Goal: Task Accomplishment & Management: Use online tool/utility

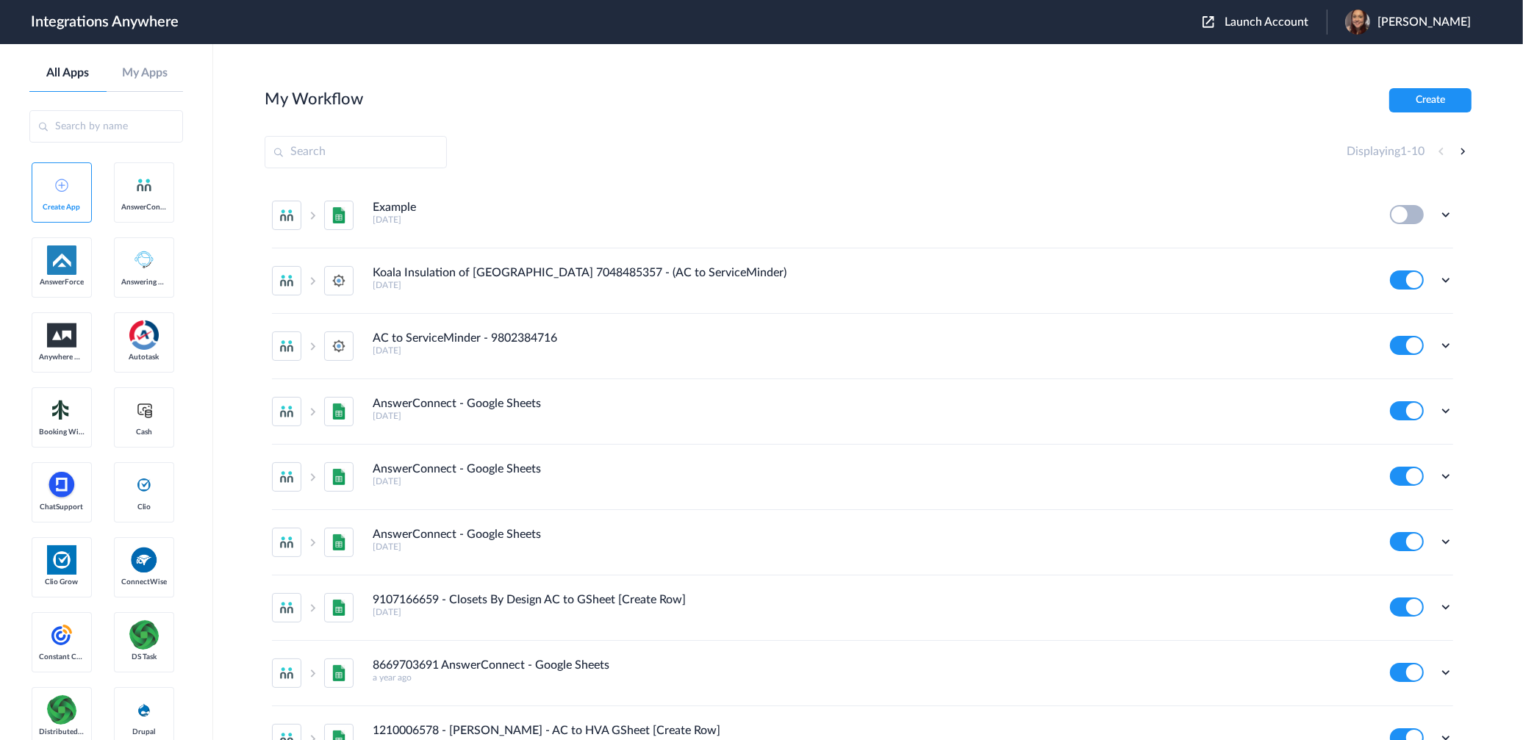
click at [1265, 24] on span "Launch Account" at bounding box center [1267, 22] width 84 height 12
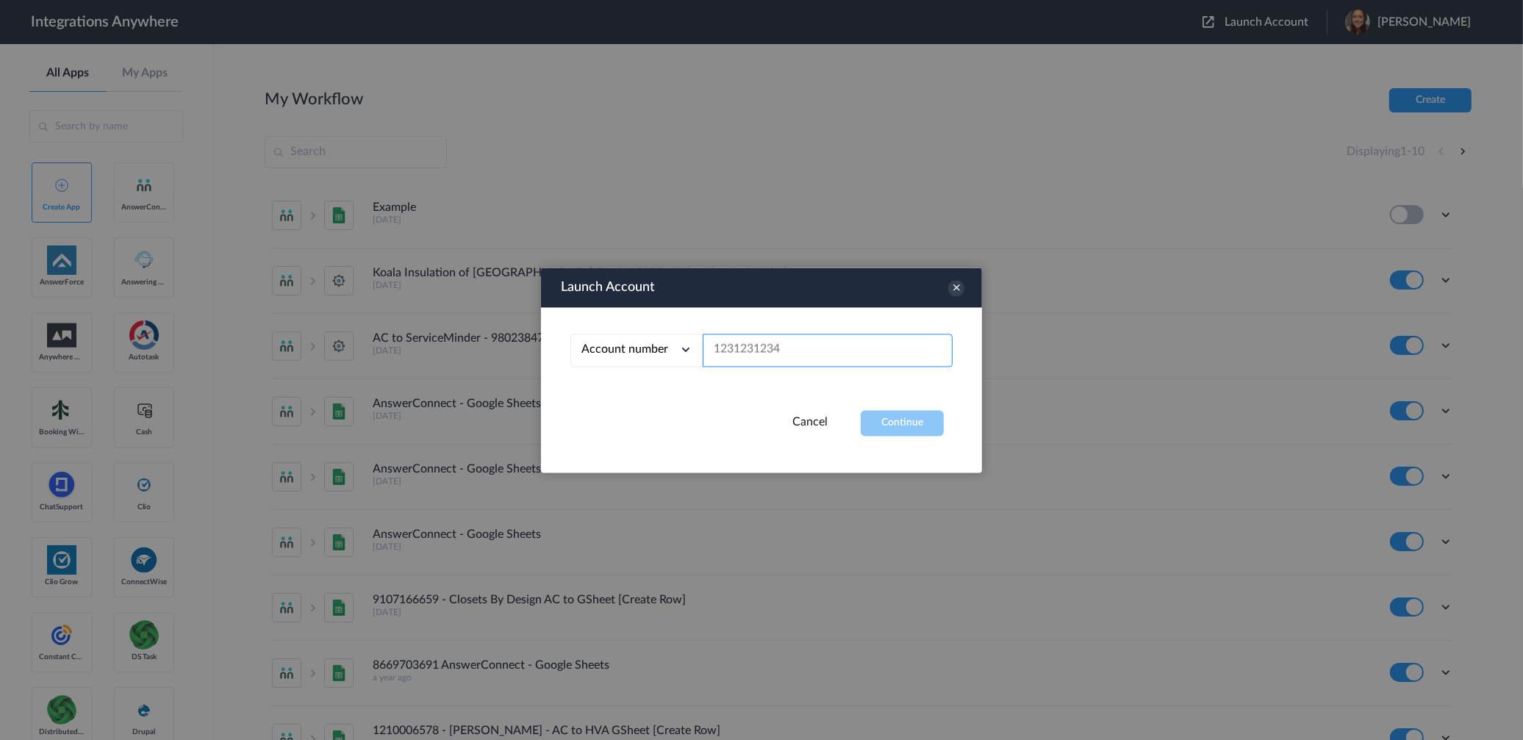
click at [810, 348] on input "text" at bounding box center [828, 350] width 250 height 33
paste input "7043967894"
type input "7043967894"
click at [884, 414] on button "Continue" at bounding box center [902, 423] width 83 height 26
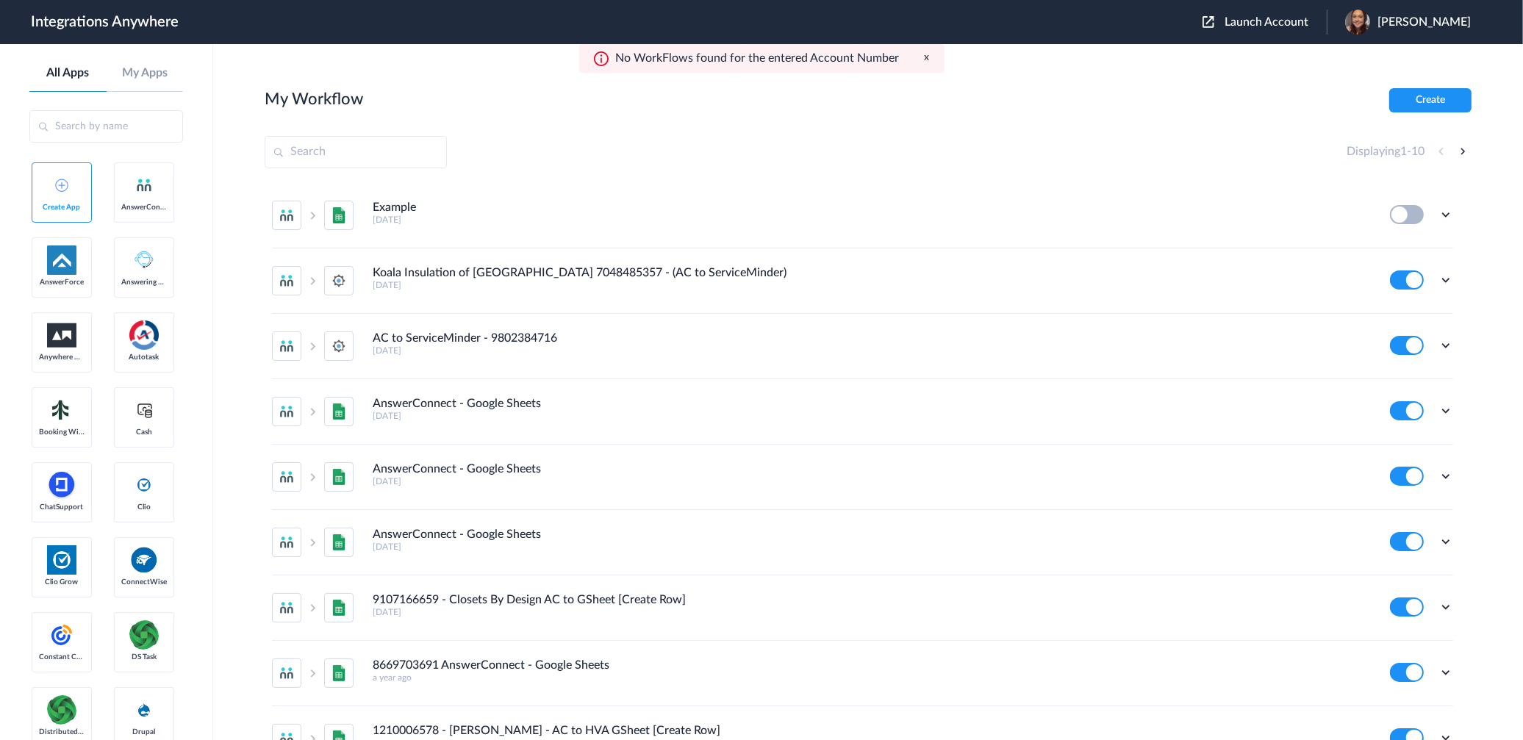
click at [925, 62] on button "x" at bounding box center [927, 57] width 5 height 12
click at [1122, 71] on main "My Workflow Create Displaying 1 - 10 Example 5 months ago Edit Task history Del…" at bounding box center [868, 392] width 1310 height 696
click at [57, 127] on input "text" at bounding box center [106, 126] width 154 height 32
click at [74, 128] on input "text" at bounding box center [106, 126] width 154 height 32
click at [578, 104] on div "My Workflow Create" at bounding box center [868, 100] width 1207 height 24
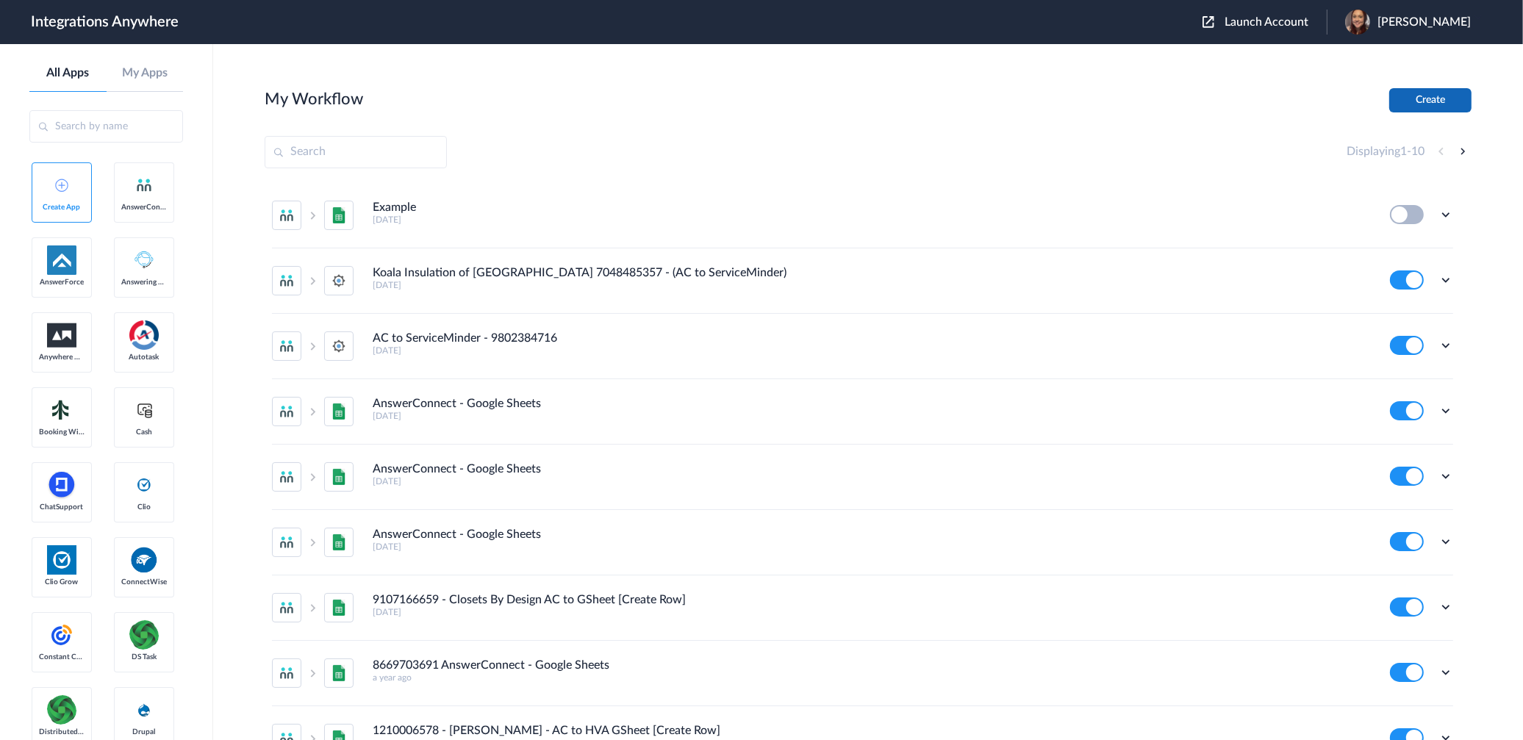
click at [1443, 99] on button "Create" at bounding box center [1431, 100] width 82 height 24
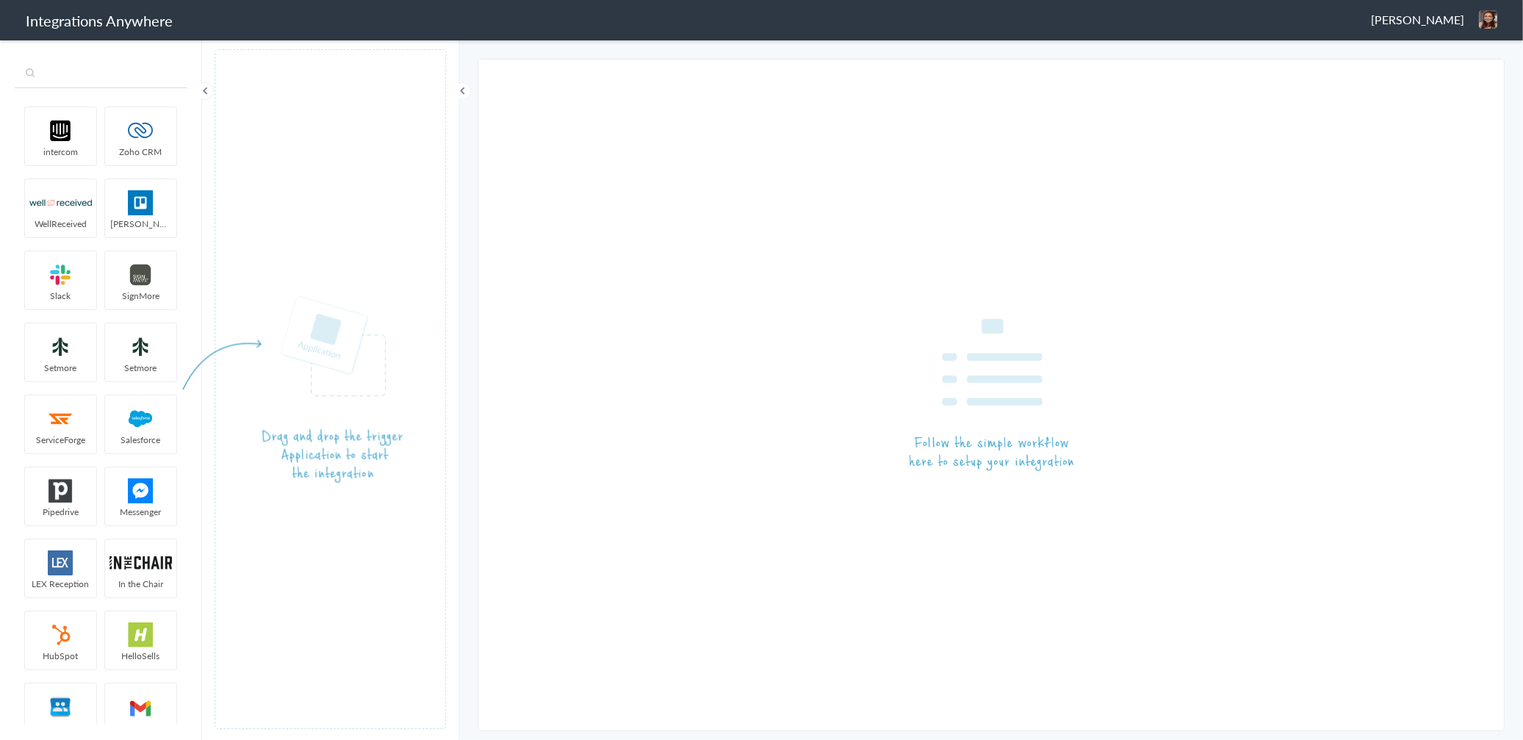
click at [85, 76] on input "text" at bounding box center [101, 74] width 173 height 28
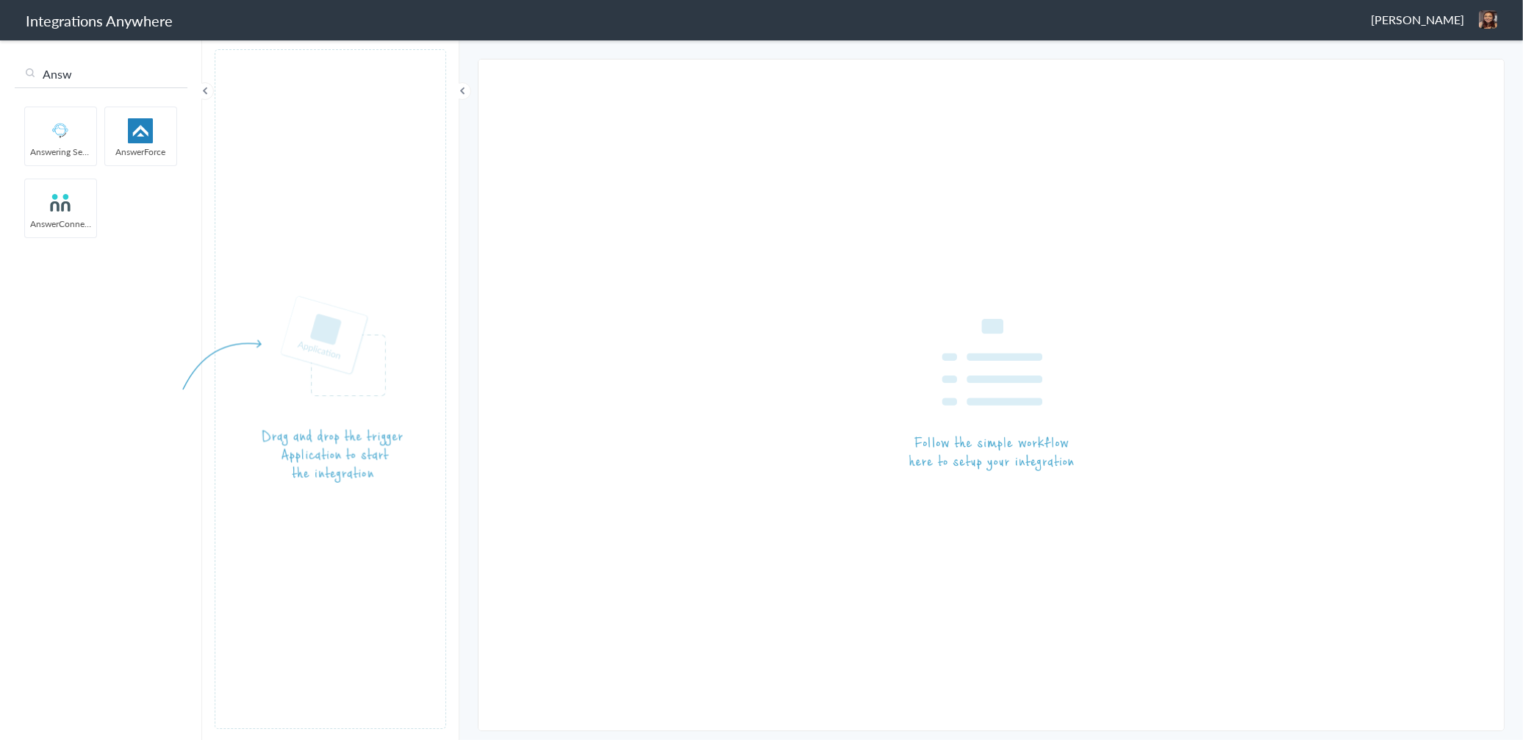
type input "Answ"
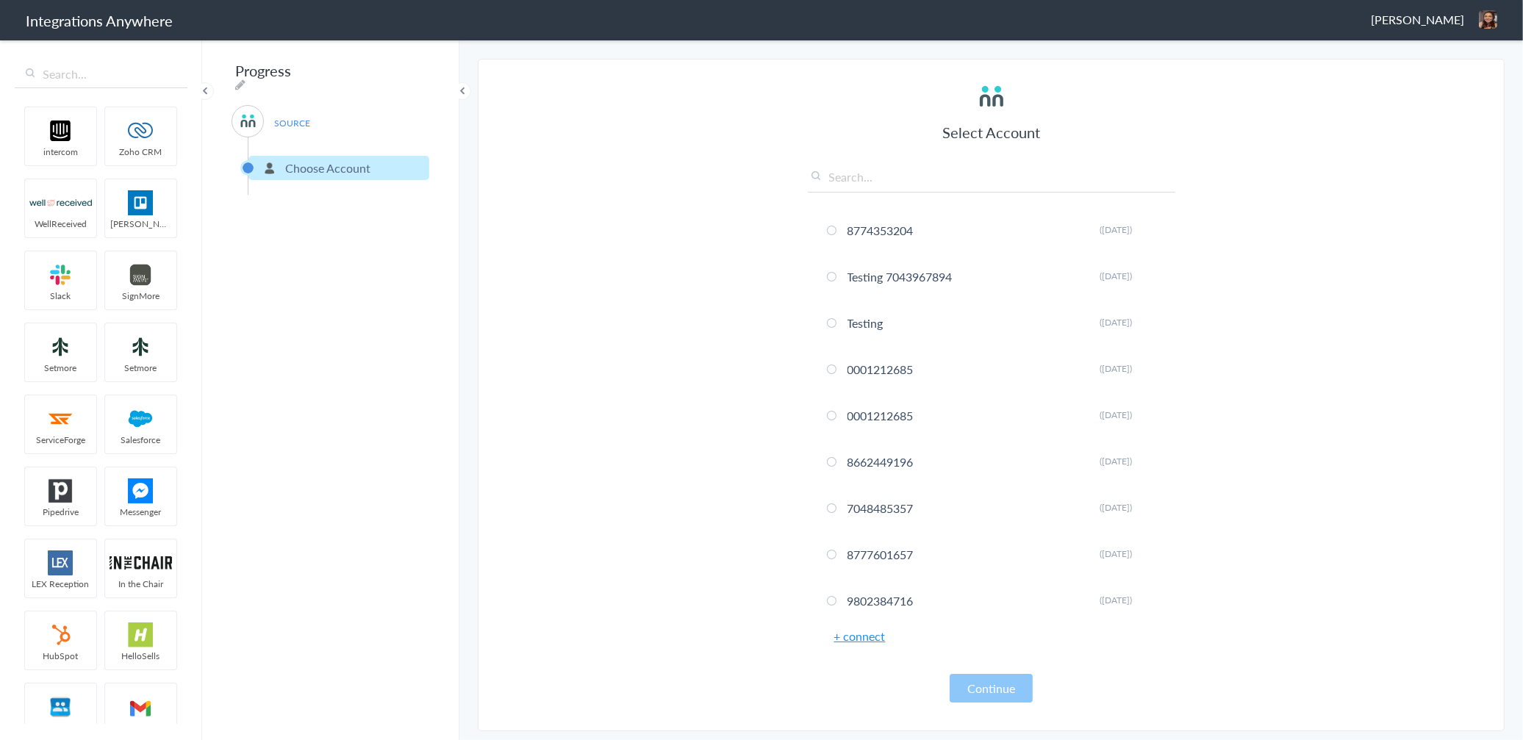
click at [864, 643] on link "+ connect" at bounding box center [860, 636] width 51 height 17
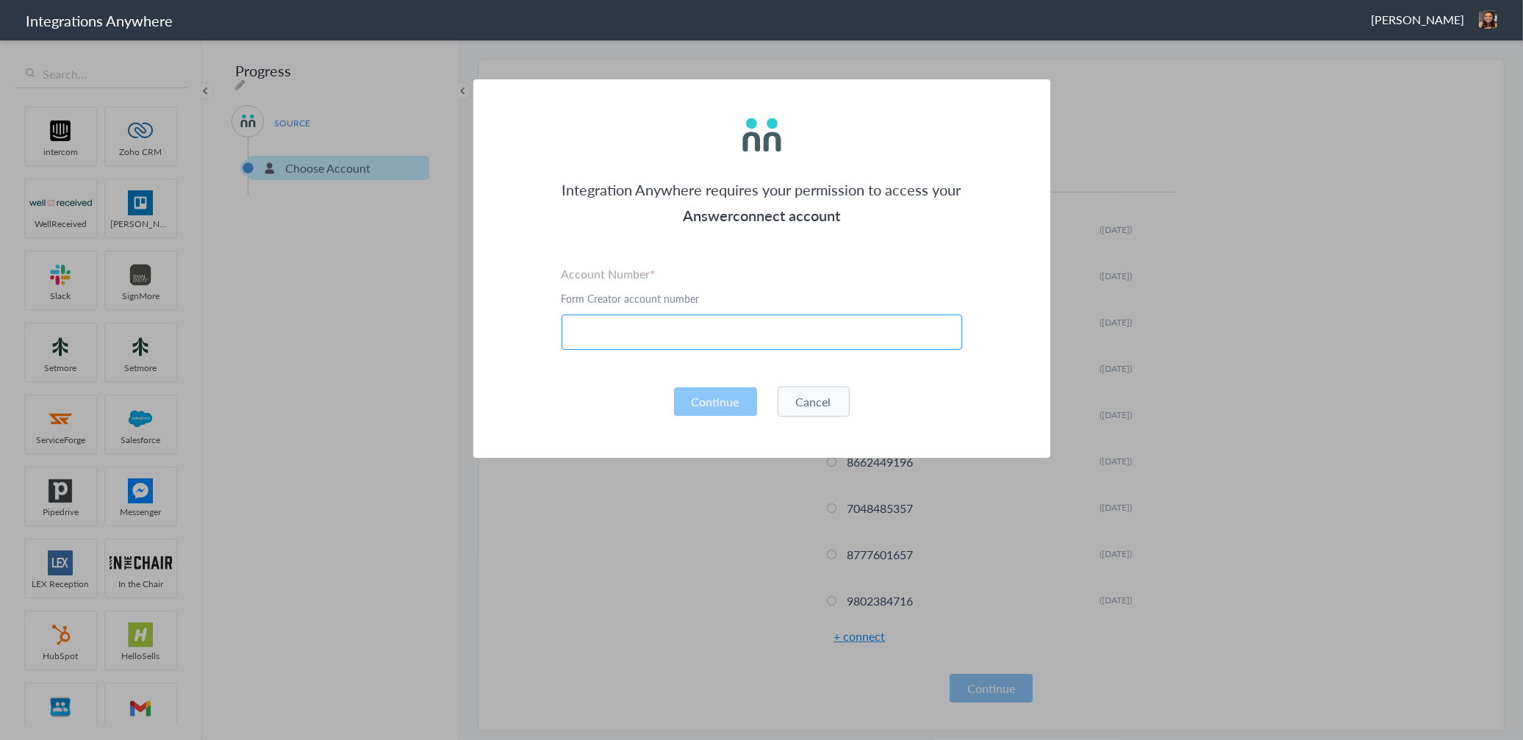
click at [670, 335] on input "text" at bounding box center [762, 332] width 401 height 35
paste input "7043967894"
type input "7043967894"
click at [839, 408] on button "Cancel" at bounding box center [814, 402] width 72 height 30
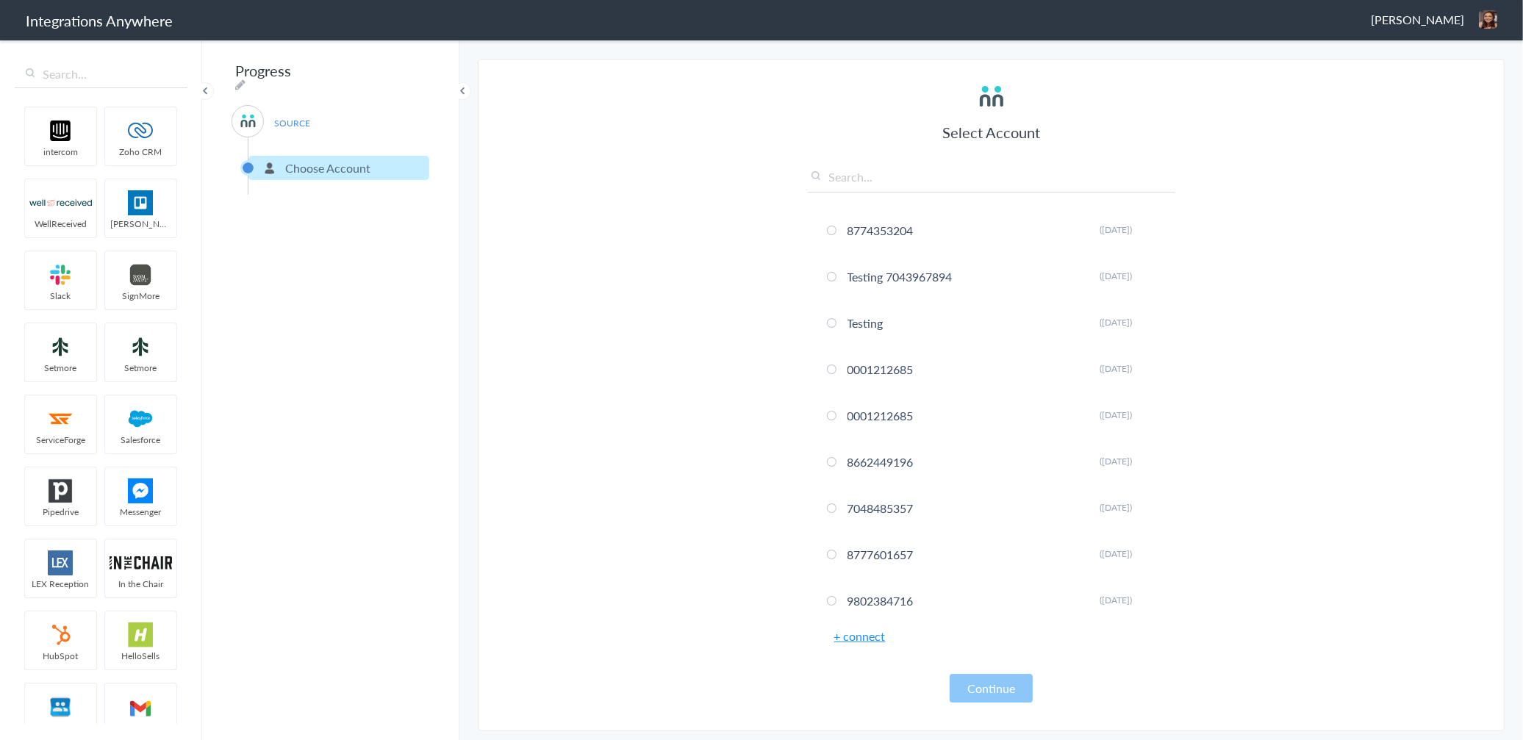
click at [915, 182] on input "text" at bounding box center [992, 180] width 368 height 24
paste input "7043967894"
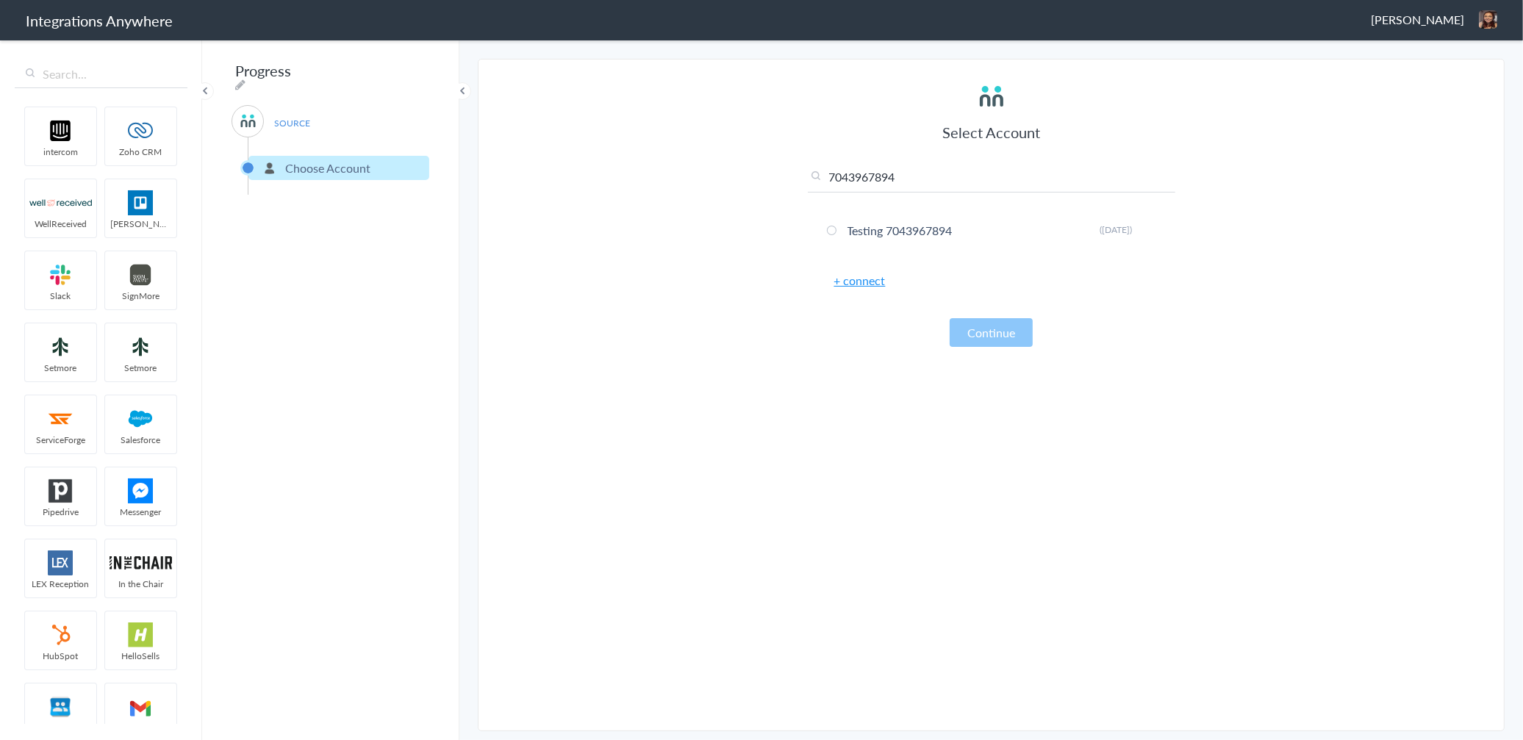
click at [949, 189] on input "7043967894" at bounding box center [992, 180] width 368 height 24
paste input "9102210442"
type input "7043967894"
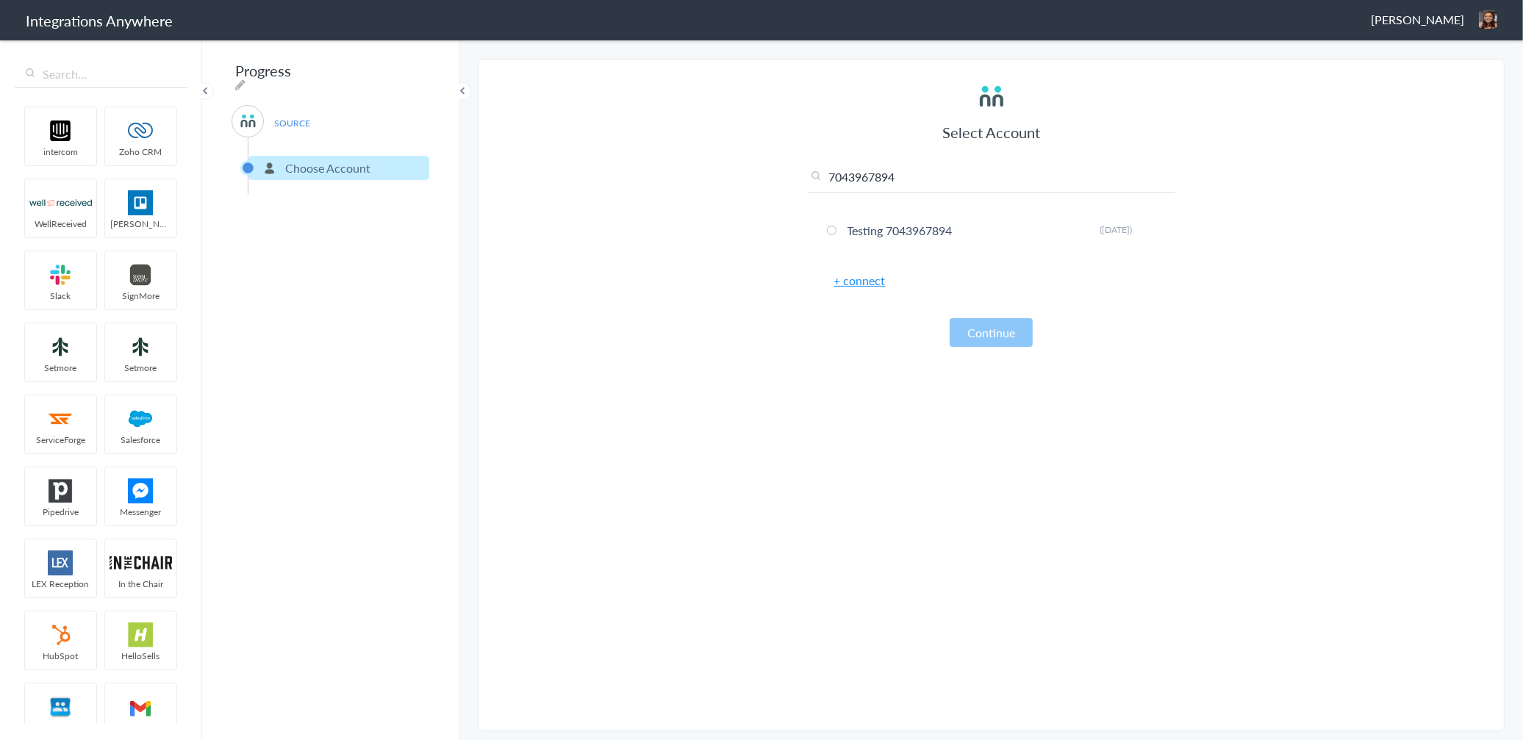
click at [780, 503] on section "Select Account 7043967894 8774353204 Rename Delete (22 days ago) Testing 704396…" at bounding box center [991, 395] width 1027 height 673
click at [1155, 229] on icon at bounding box center [1152, 230] width 9 height 8
click at [1094, 206] on li "Rename" at bounding box center [1122, 216] width 101 height 22
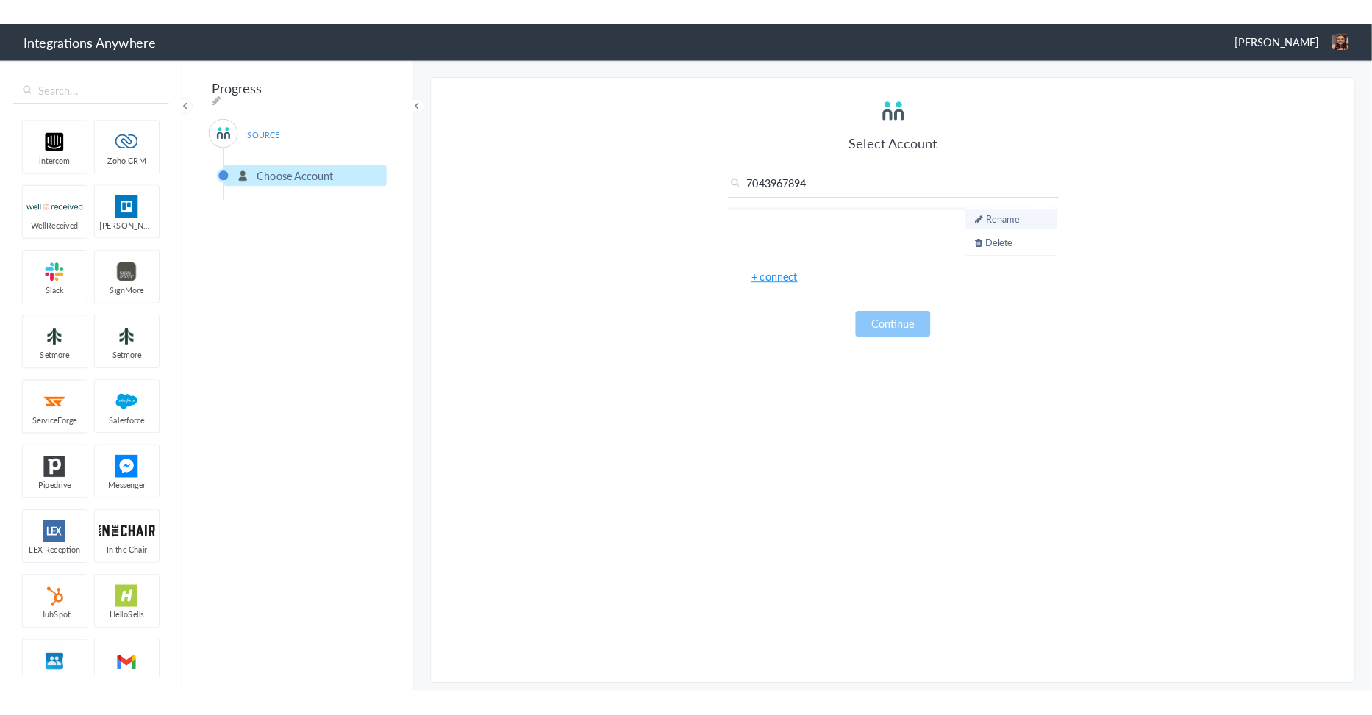
scroll to position [0, 0]
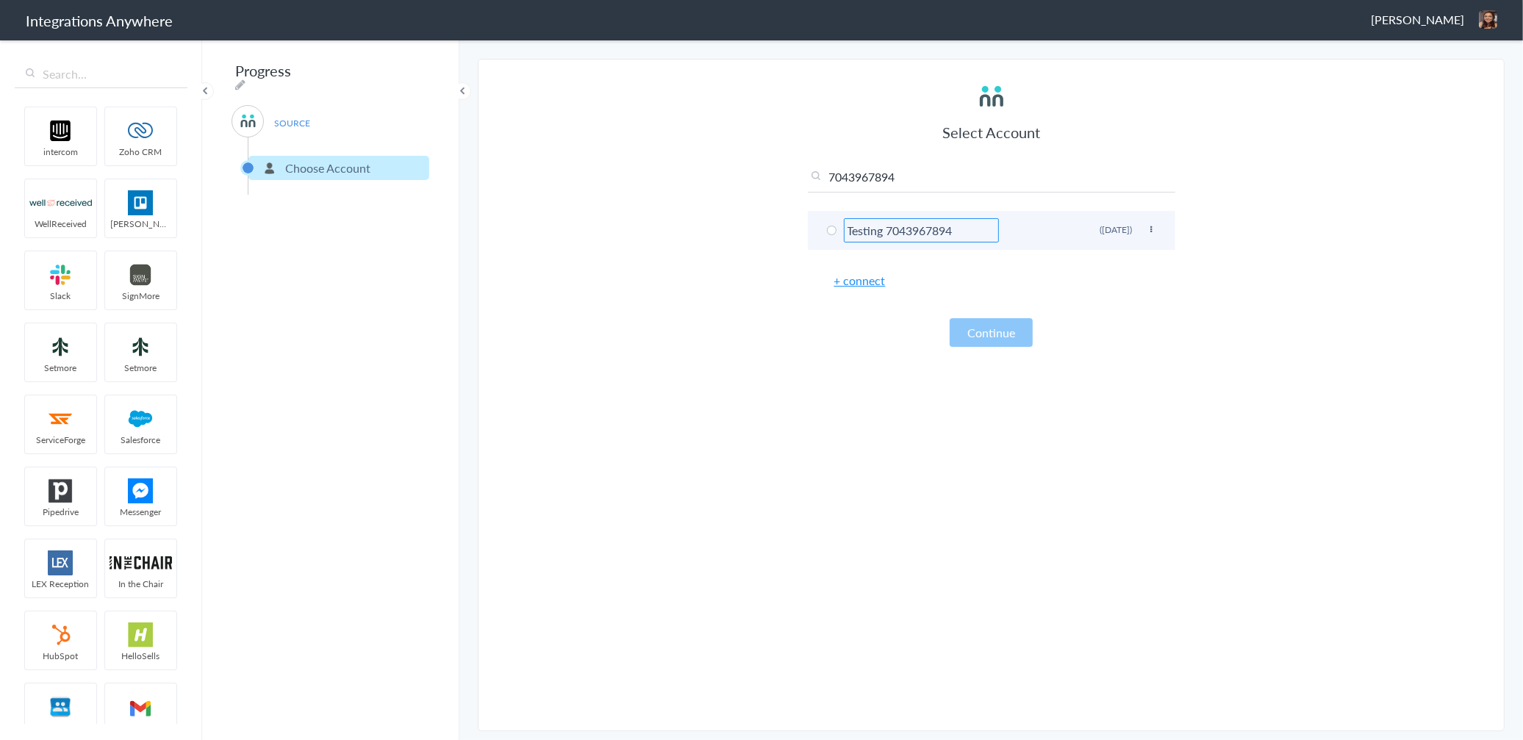
drag, startPoint x: 887, startPoint y: 232, endPoint x: 843, endPoint y: 224, distance: 44.9
click at [844, 224] on input "Testing 7043967894" at bounding box center [921, 230] width 155 height 24
type input "UPSKILL 7043967894"
click at [811, 354] on article "Select Account 7043967894 8774353204 Rename Delete (22 days ago) UPSKILL 704396…" at bounding box center [992, 395] width 368 height 642
click at [827, 226] on span at bounding box center [832, 231] width 10 height 10
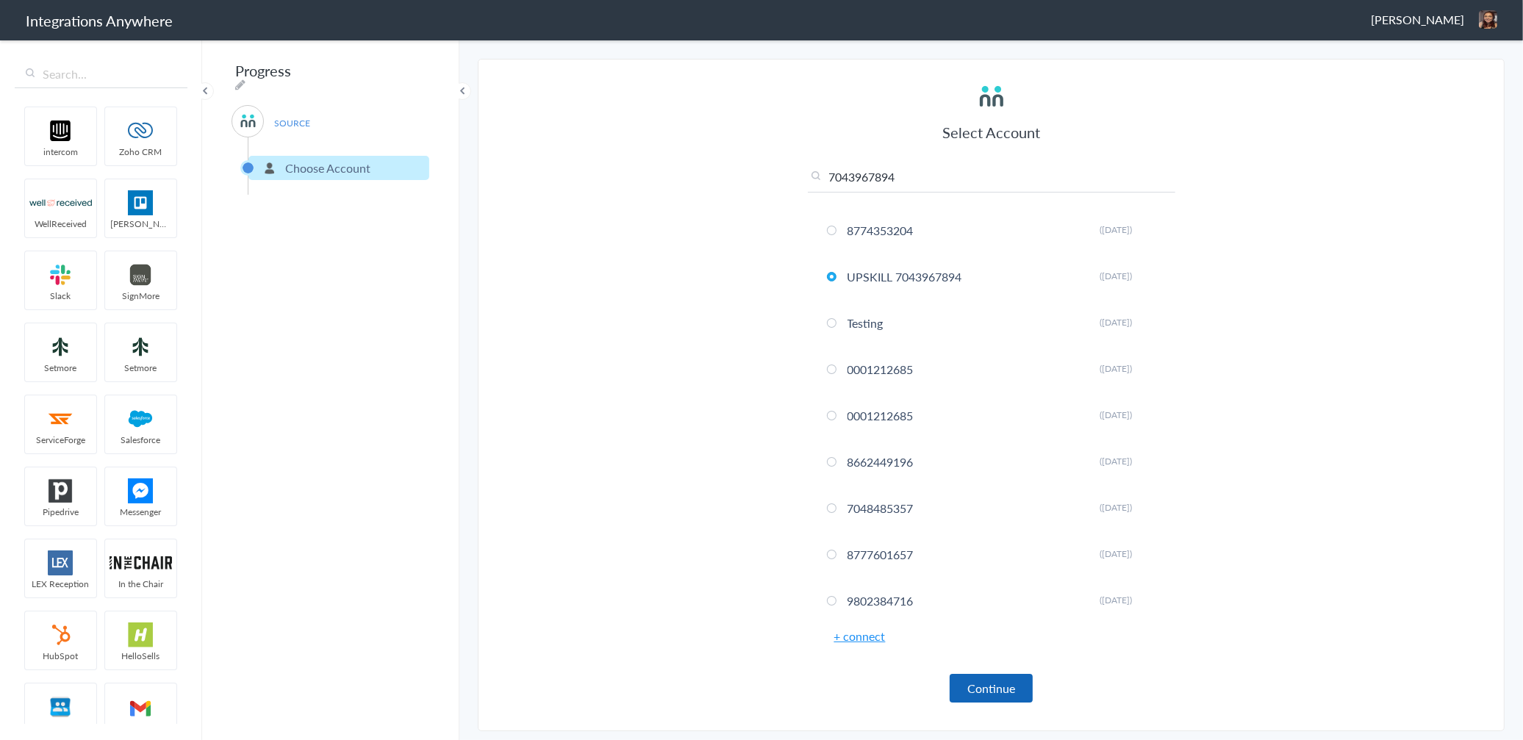
click at [1001, 686] on button "Continue" at bounding box center [991, 688] width 83 height 29
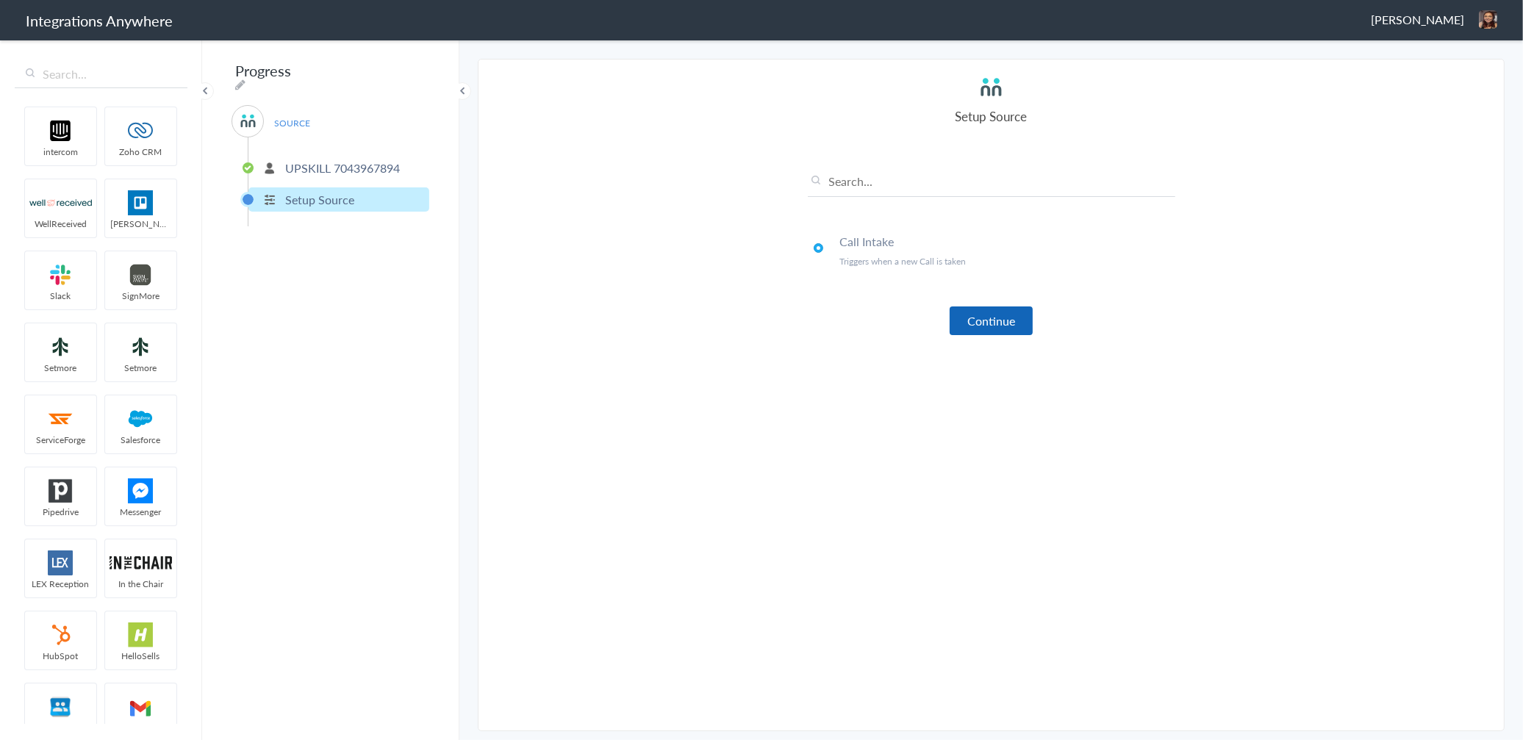
click at [982, 312] on button "Continue" at bounding box center [991, 321] width 83 height 29
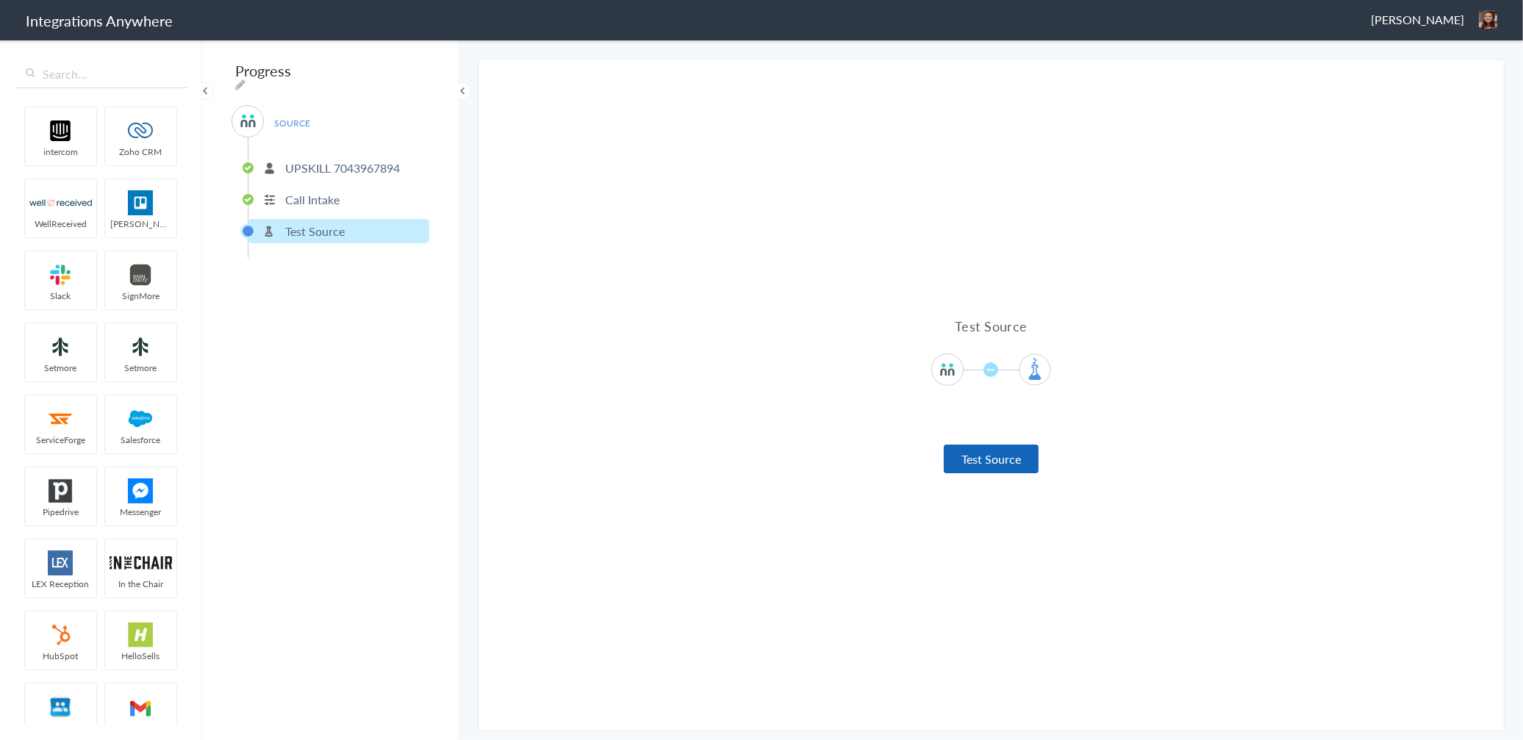
click at [998, 463] on button "Test Source" at bounding box center [991, 459] width 95 height 29
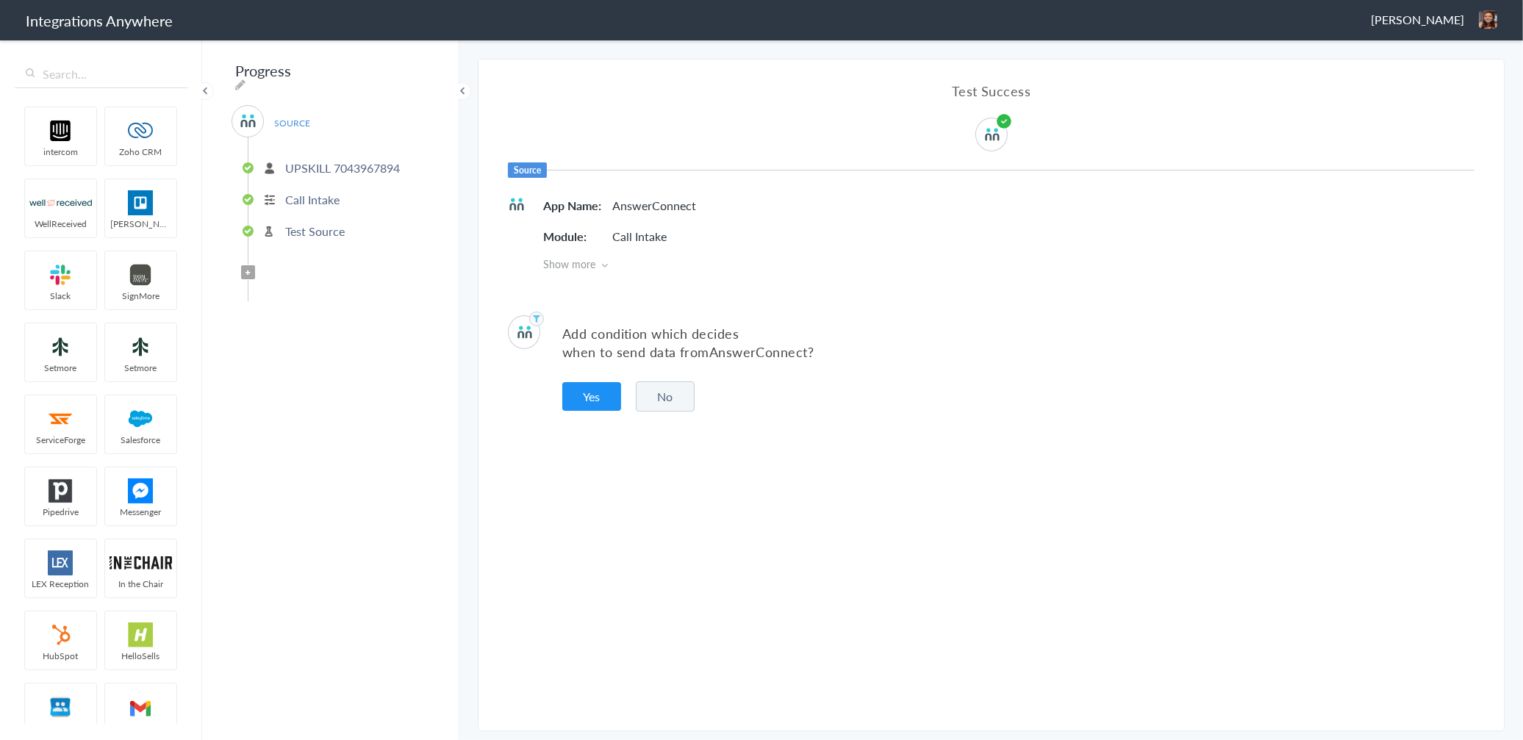
click at [666, 402] on button "No" at bounding box center [665, 397] width 59 height 30
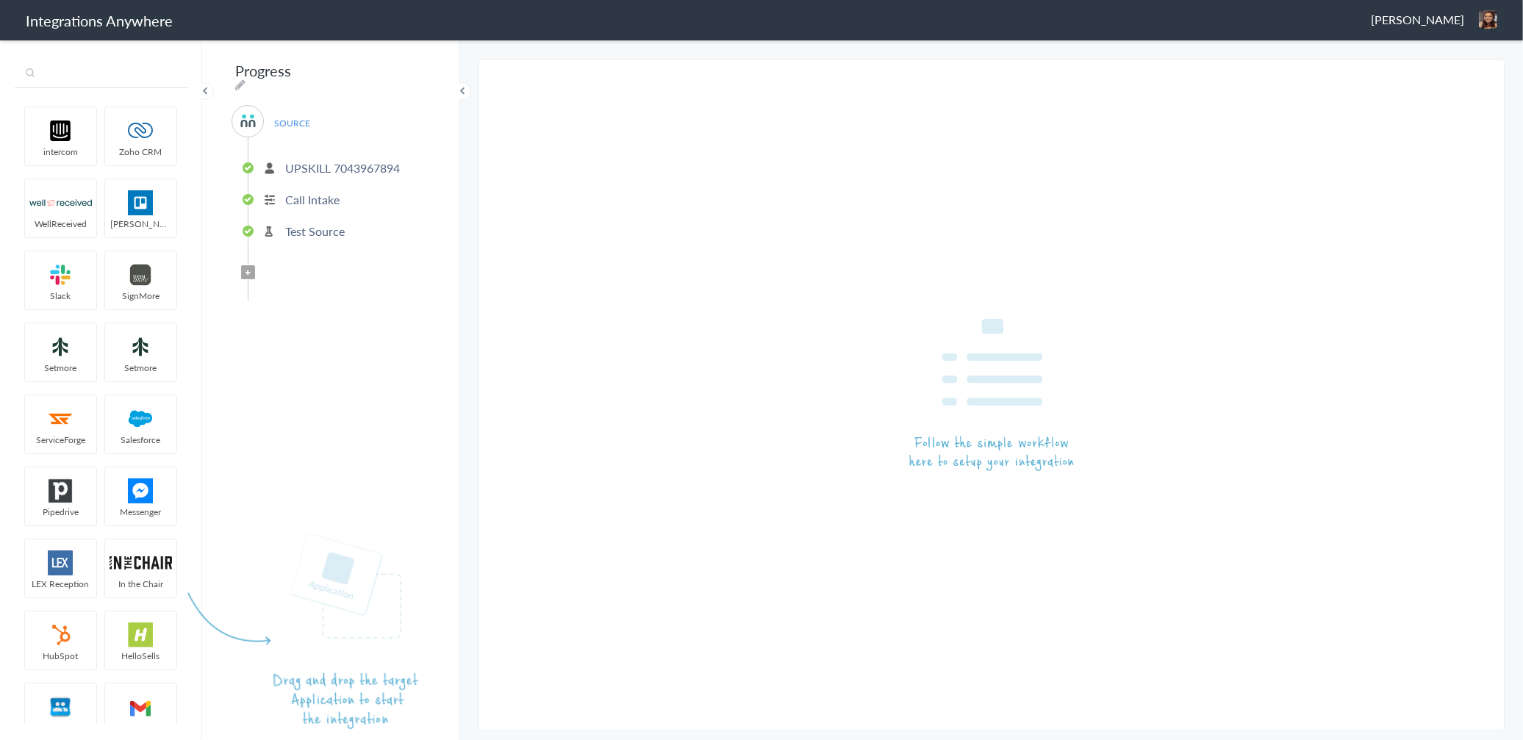
click at [63, 82] on input "text" at bounding box center [101, 74] width 173 height 28
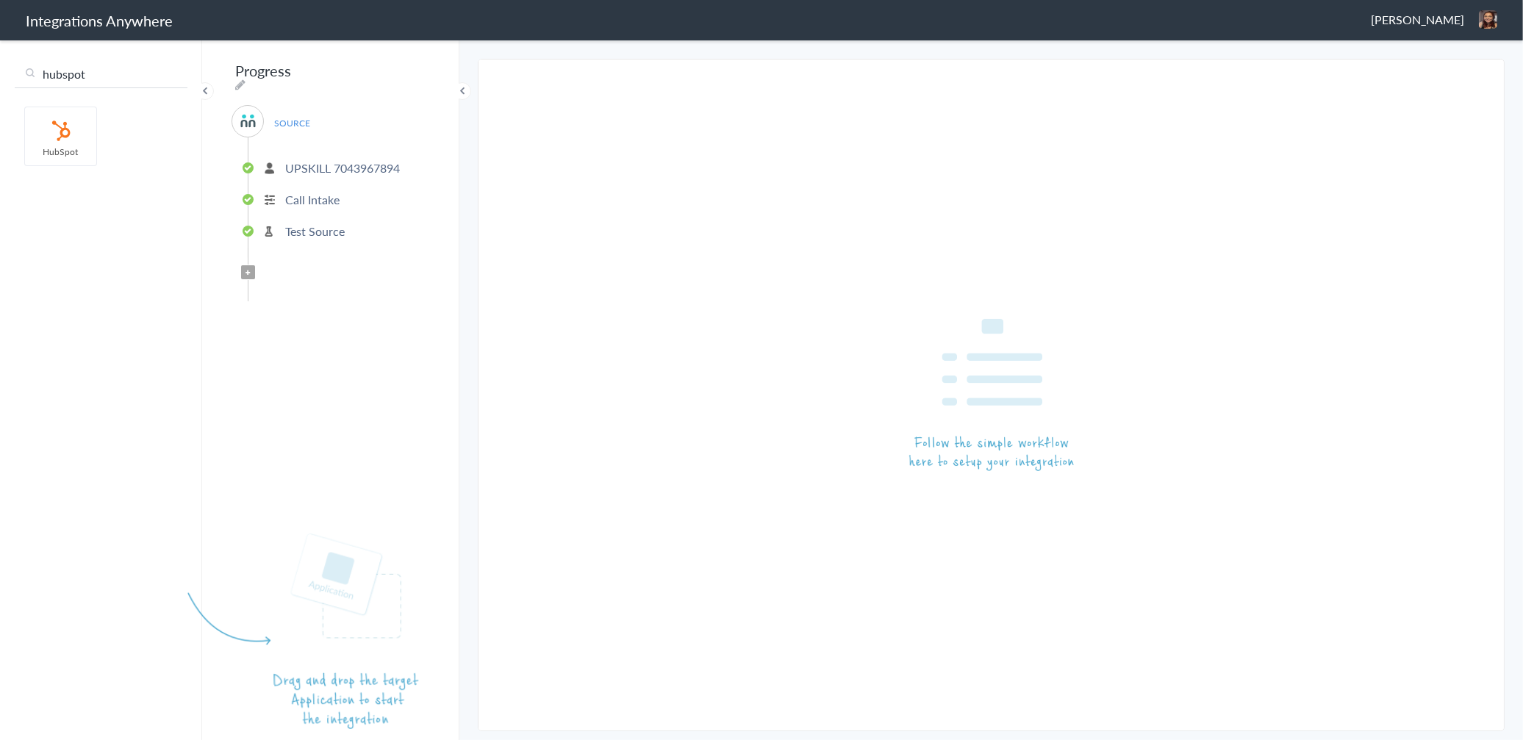
type input "hubspot"
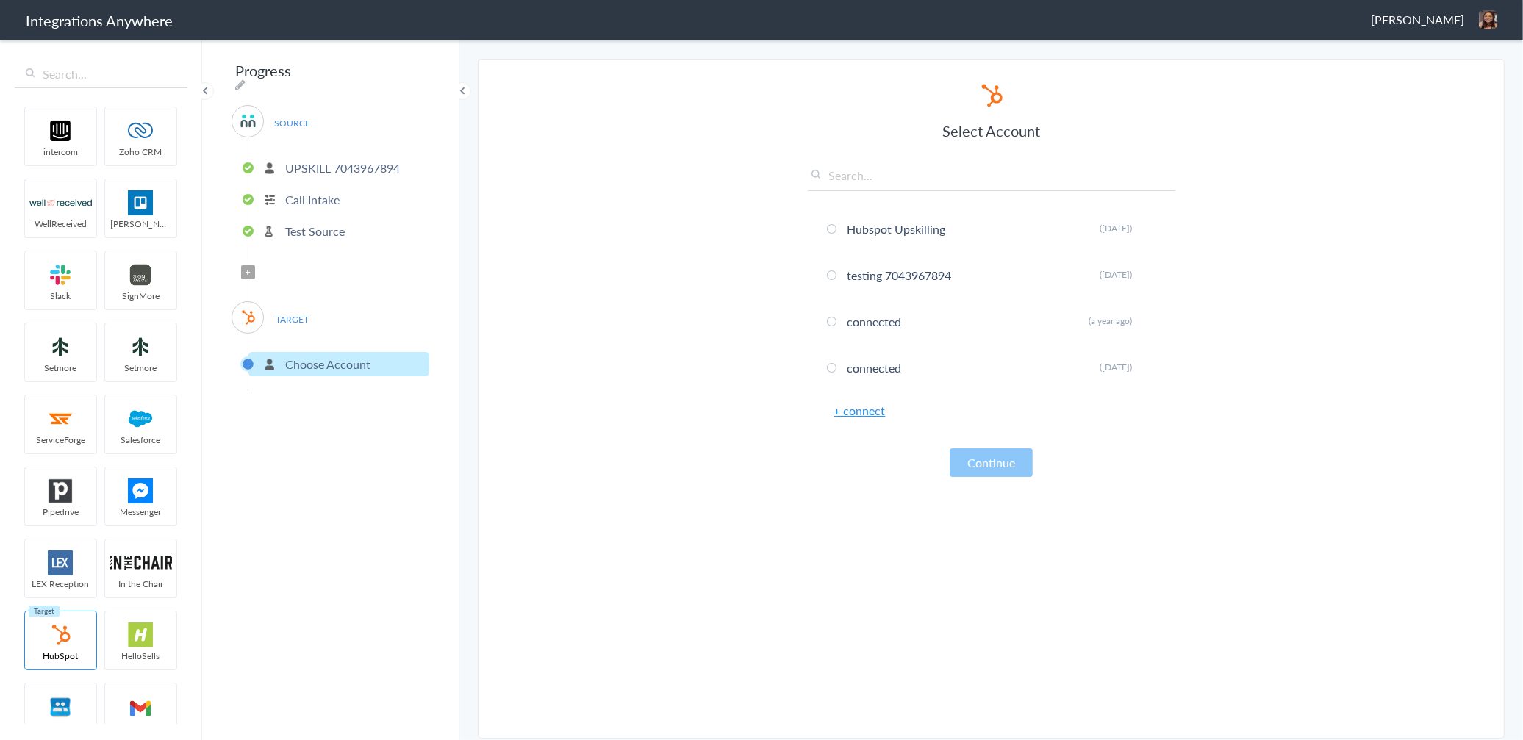
click at [862, 410] on link "+ connect" at bounding box center [860, 410] width 51 height 17
click at [872, 407] on link "+ connect" at bounding box center [860, 410] width 51 height 17
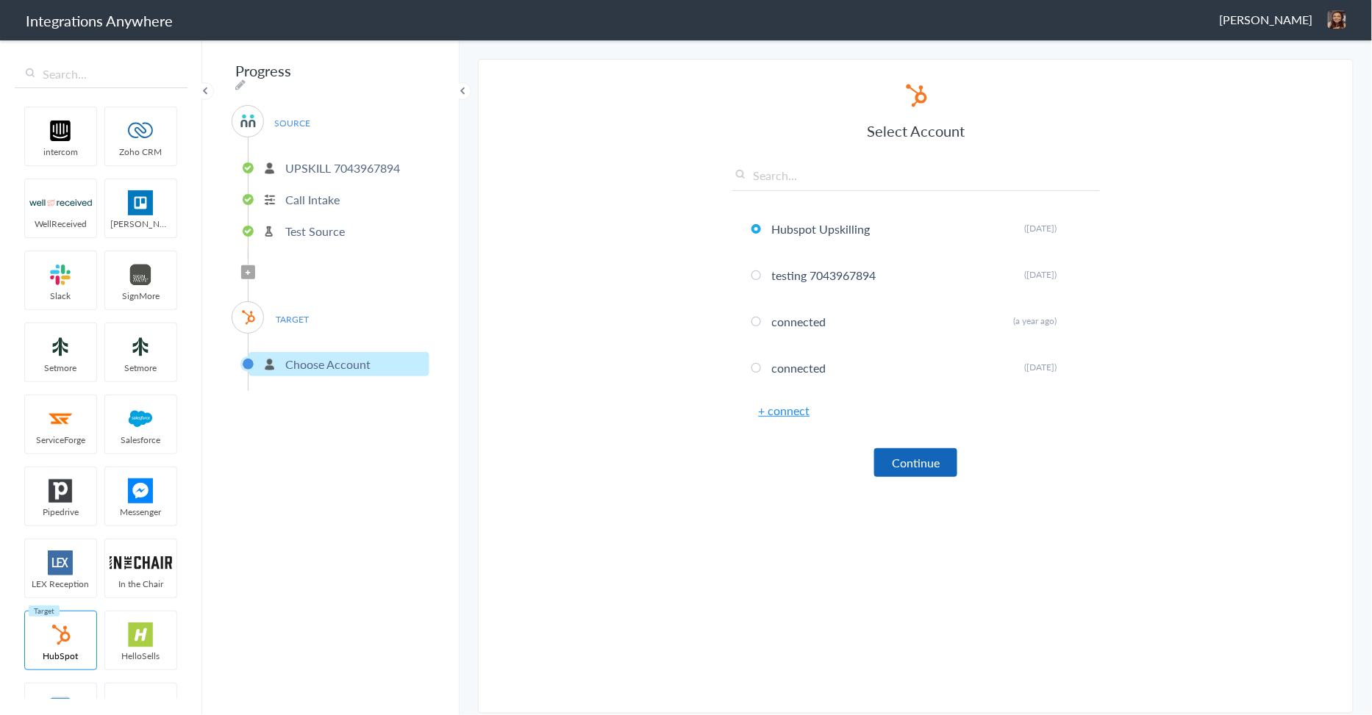
click at [907, 454] on button "Continue" at bounding box center [915, 463] width 83 height 29
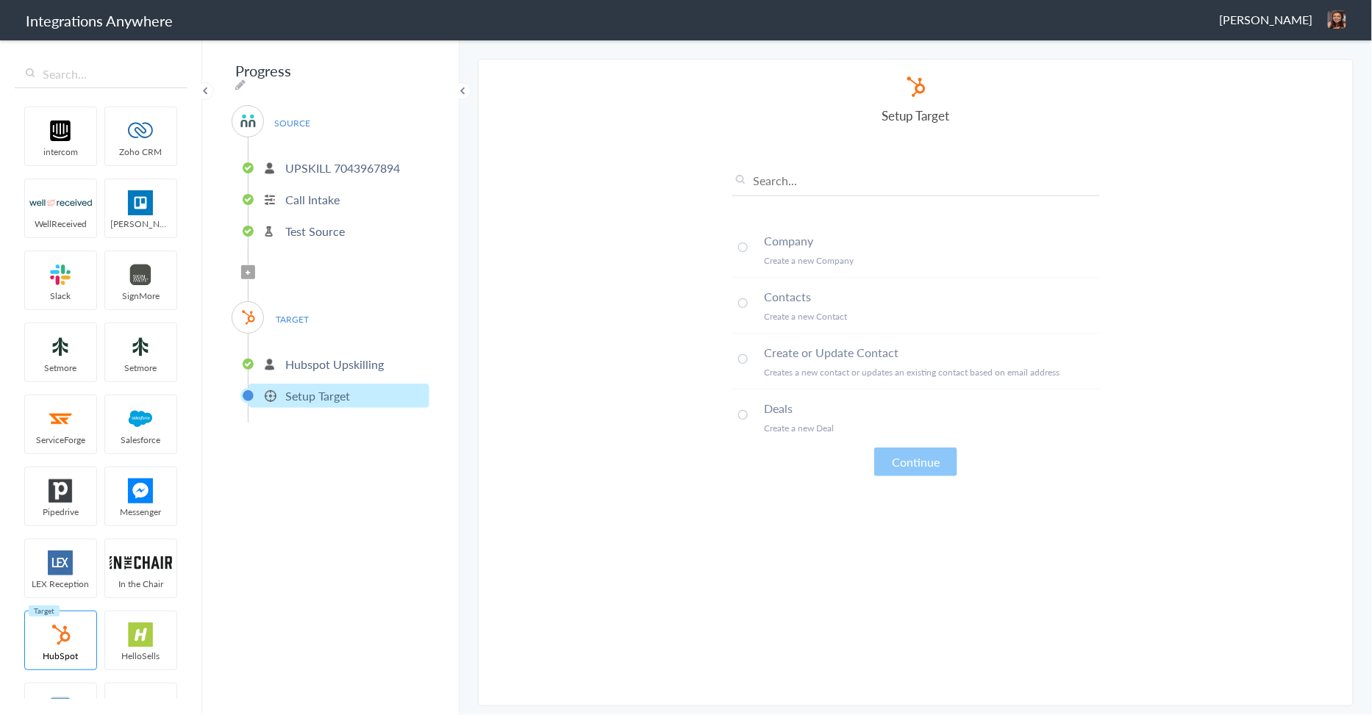
click at [743, 361] on span at bounding box center [743, 359] width 10 height 10
click at [246, 79] on icon at bounding box center [240, 85] width 10 height 12
drag, startPoint x: 357, startPoint y: 74, endPoint x: 187, endPoint y: 59, distance: 170.5
click at [187, 0] on body "Integrations Anywhere Cori Ansick Logout Dashboard intercom Zoho CRM WellReceiv…" at bounding box center [686, 0] width 1372 height 0
paste input "Account Number - Business Name - Brand Abbreviation to CRM [Action]"
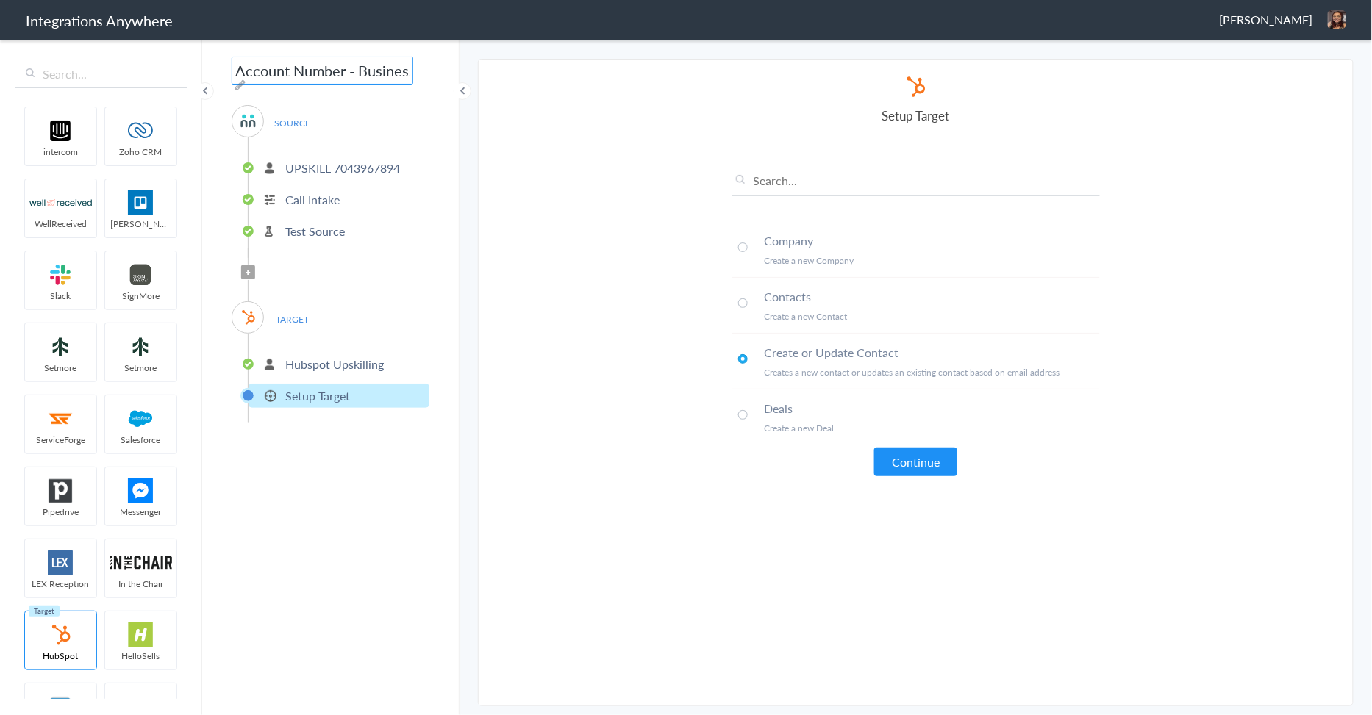
click at [346, 66] on input "Account Number - Business Name - Brand Abbreviation to CRM [Action]" at bounding box center [323, 71] width 182 height 28
paste input "7043967894"
click at [332, 71] on input "7043967894 - Business Name - Brand Abbreviation to CRM [Action]" at bounding box center [323, 71] width 182 height 28
click at [358, 74] on input "7043967894 - Upskill - Brand Abbreviation to CRM [Action]" at bounding box center [323, 71] width 182 height 28
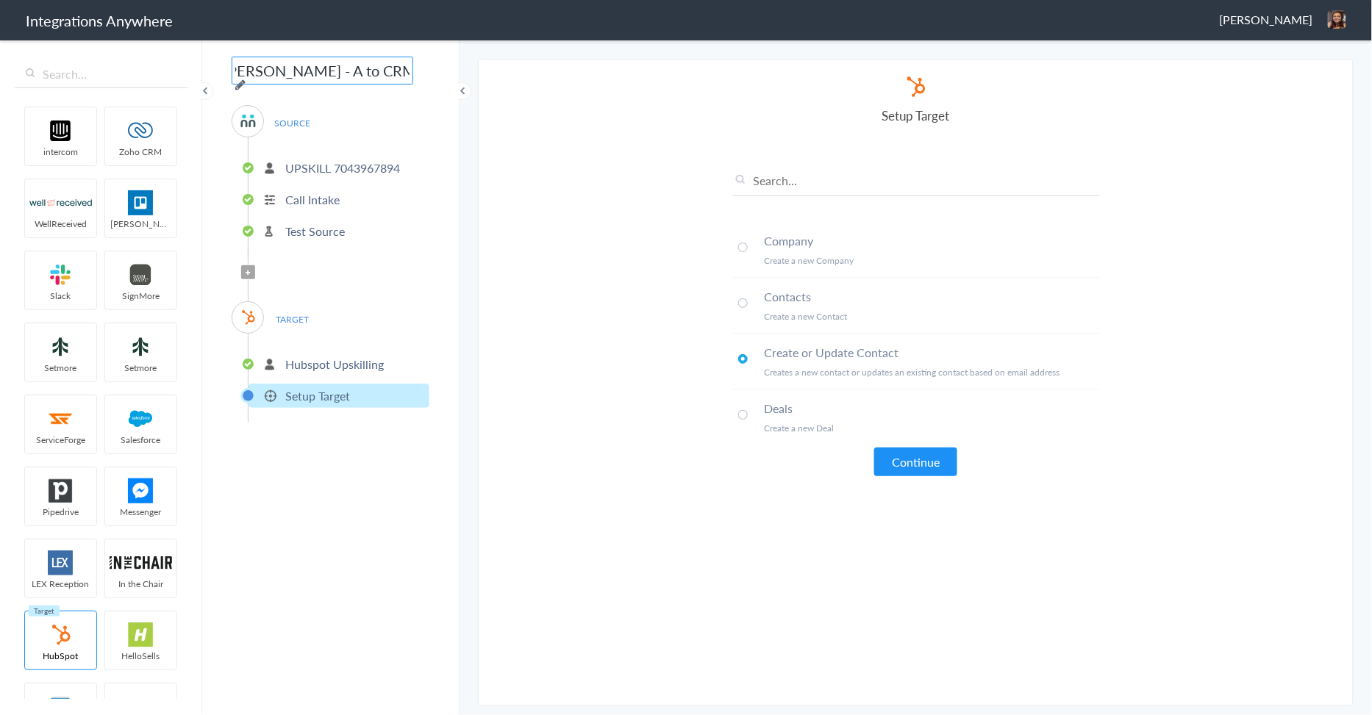
scroll to position [0, 104]
click at [354, 76] on input "7043967894 - Upskill - AC to CRM [Action]" at bounding box center [323, 71] width 182 height 28
click at [331, 76] on input "7043967894 - Upskill - AC to CRM [Action]" at bounding box center [323, 71] width 182 height 28
type input "7043967894 - Upskill - AC to Hubspot [Create / Update Contact]"
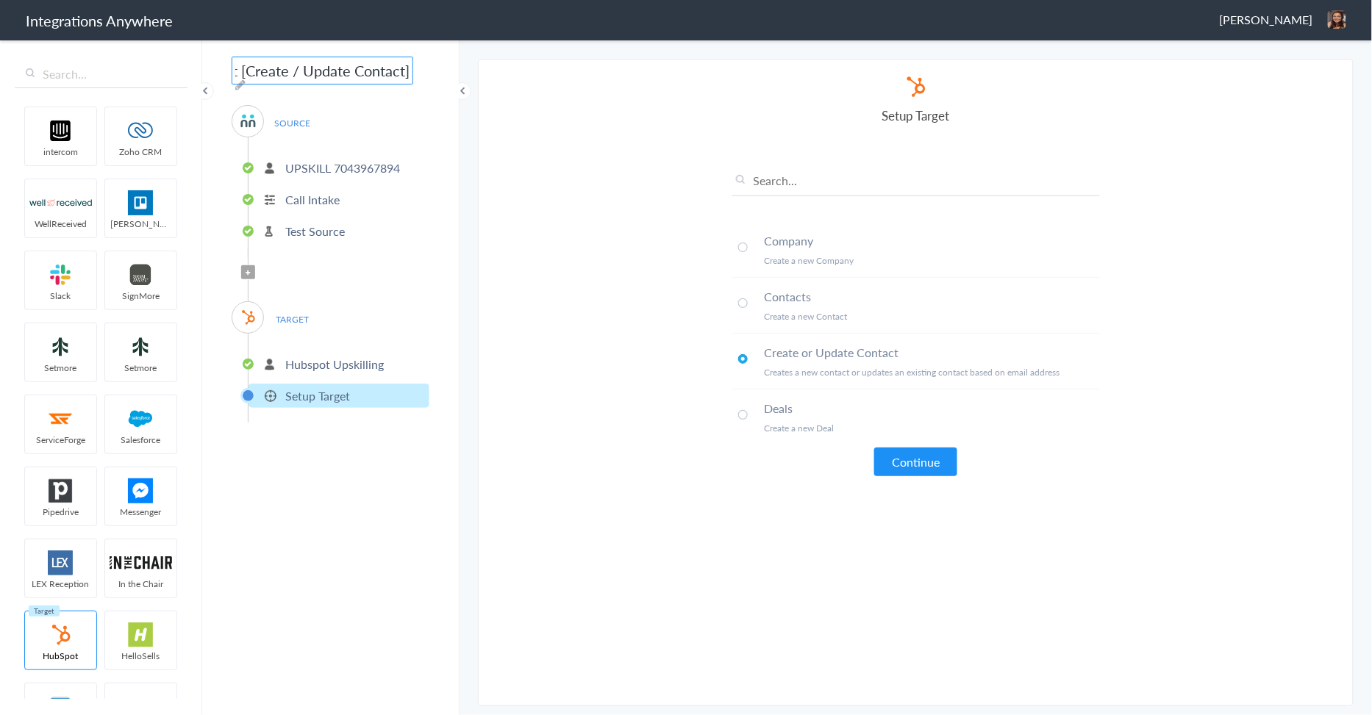
click at [494, 499] on section "Select Account 8774353204 Rename Delete (22 days ago) UPSKILL 7043967894 Rename…" at bounding box center [916, 383] width 876 height 648
click at [931, 459] on button "Continue" at bounding box center [915, 462] width 83 height 29
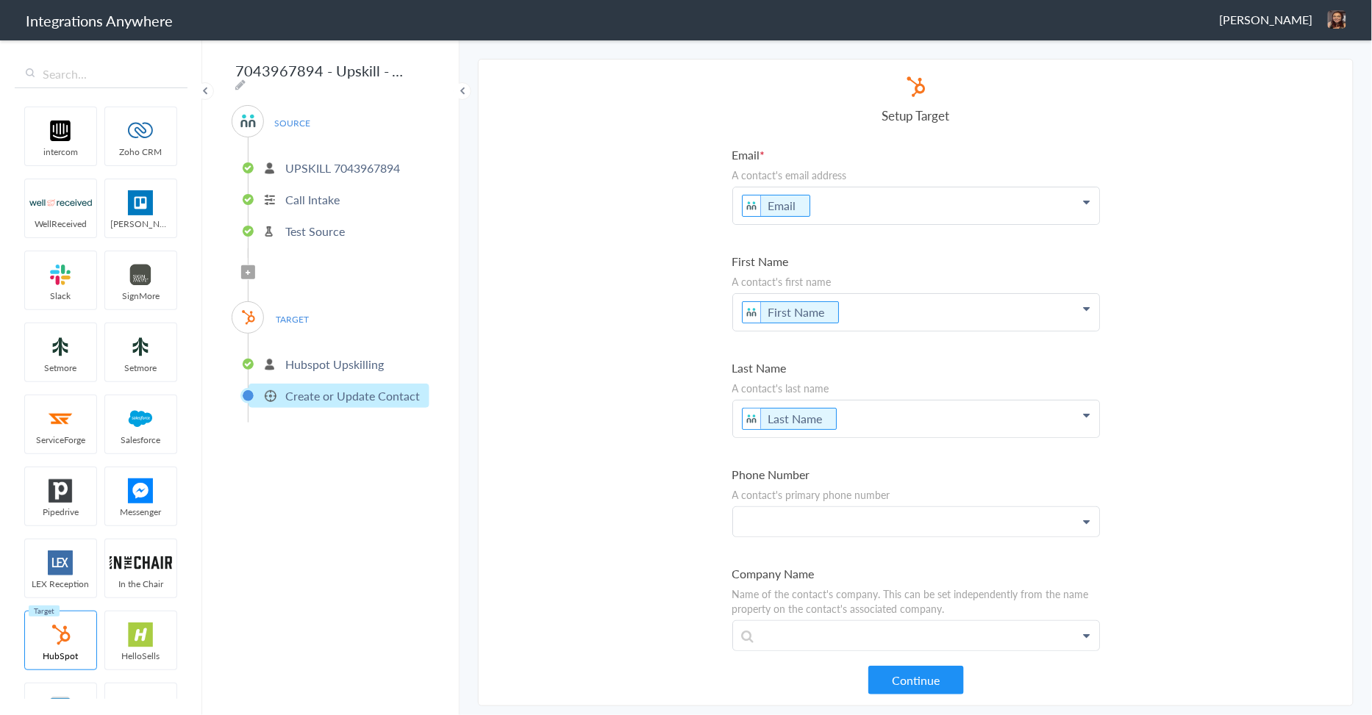
click at [806, 512] on p at bounding box center [916, 521] width 366 height 29
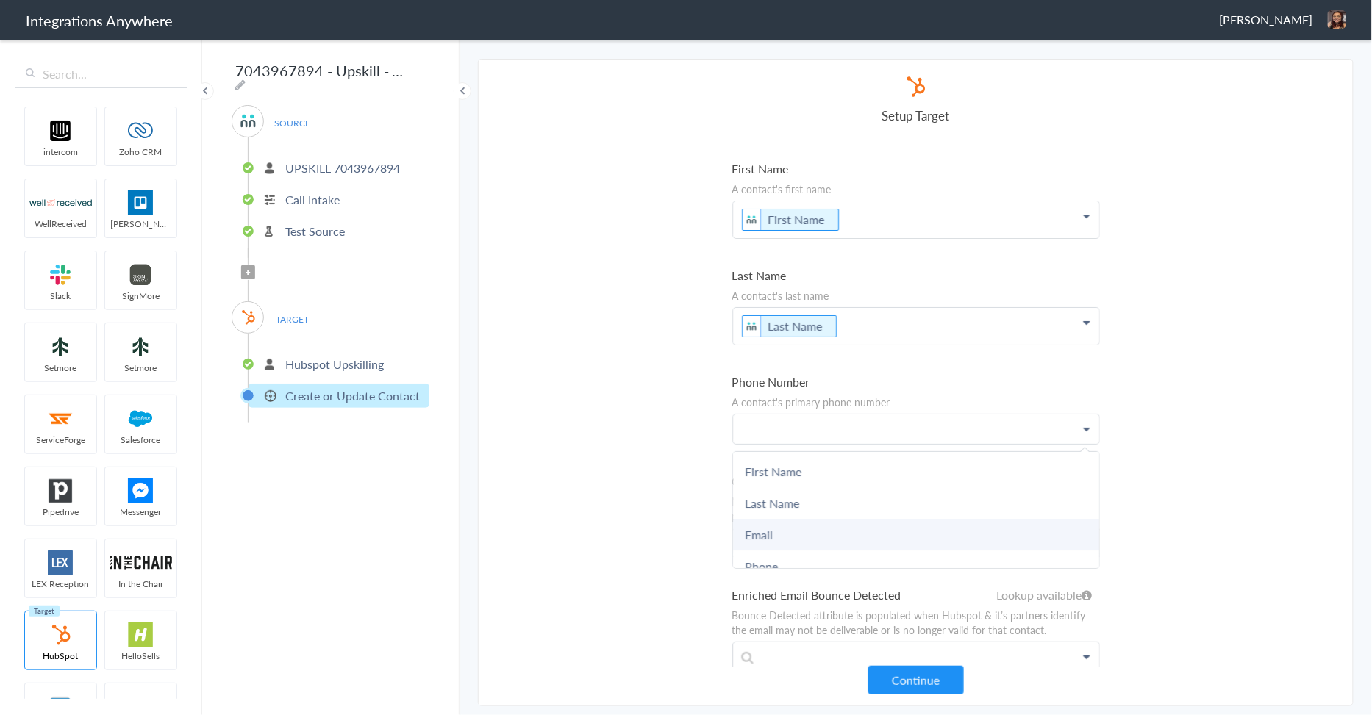
scroll to position [163, 0]
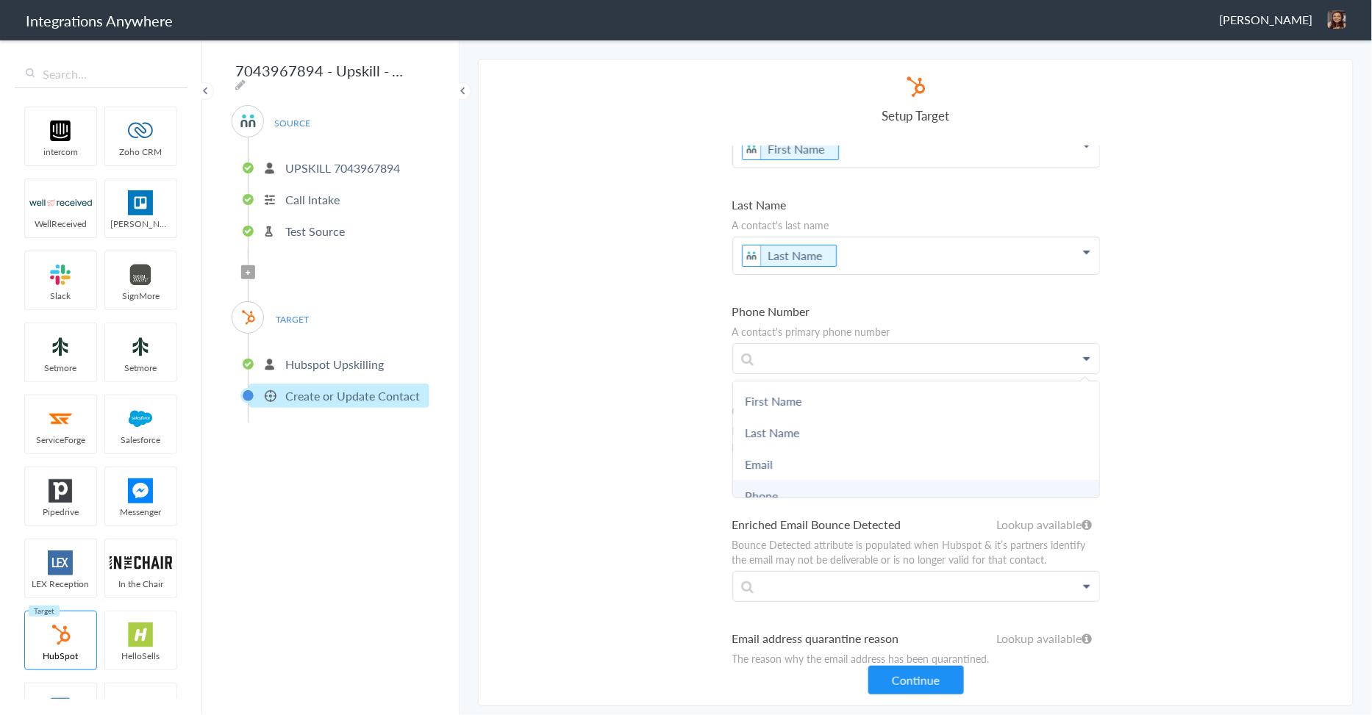
click at [784, 493] on link "Phone" at bounding box center [916, 496] width 366 height 32
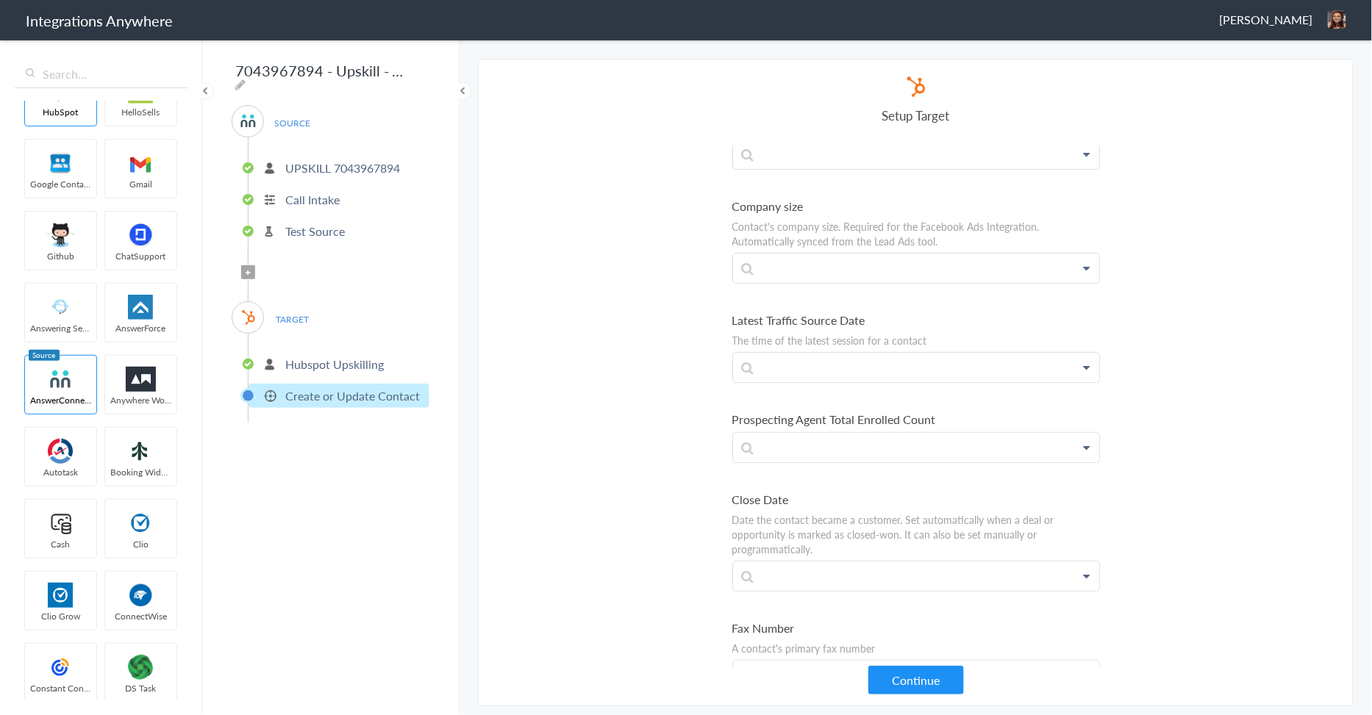
scroll to position [4087, 0]
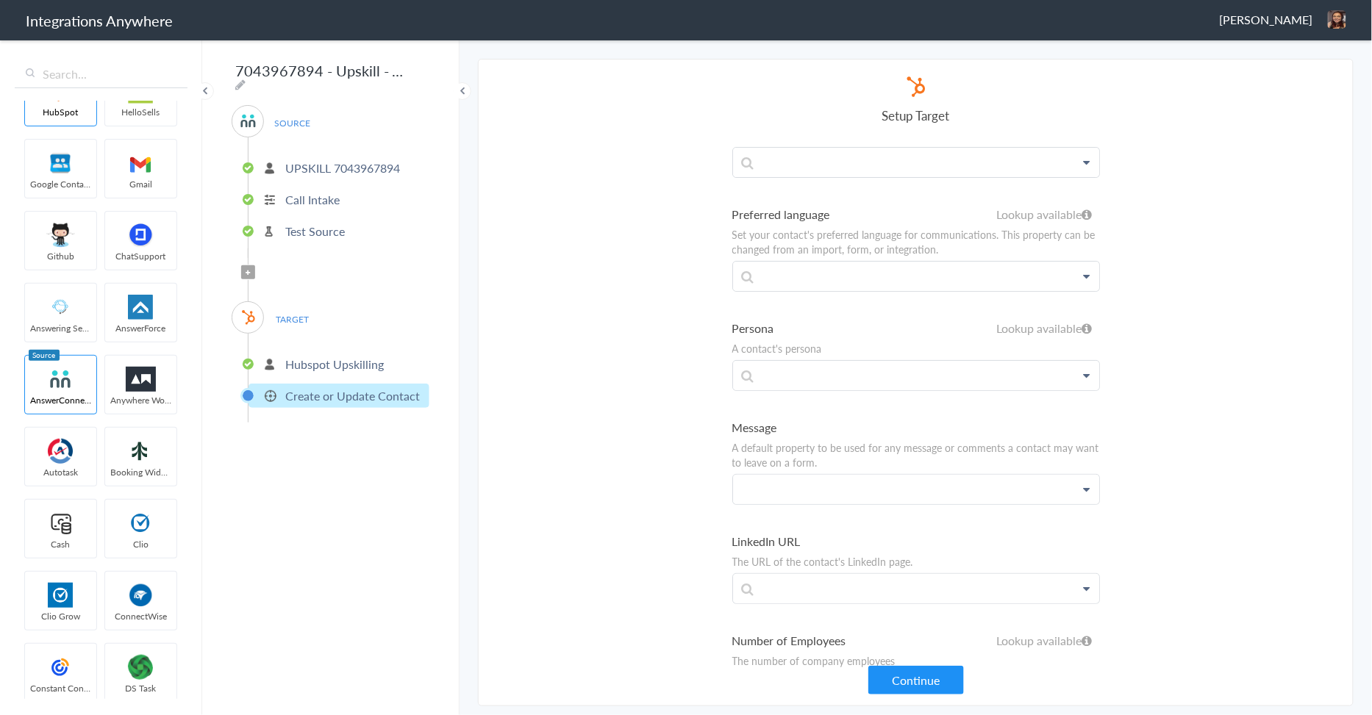
click at [796, 475] on p at bounding box center [916, 489] width 366 height 29
click at [777, 516] on link "Message" at bounding box center [916, 532] width 366 height 32
click at [1189, 447] on section "Select Account 8774353204 Rename Delete (22 days ago) UPSKILL 7043967894 Rename…" at bounding box center [916, 383] width 876 height 648
click at [942, 680] on button "Continue" at bounding box center [916, 680] width 96 height 29
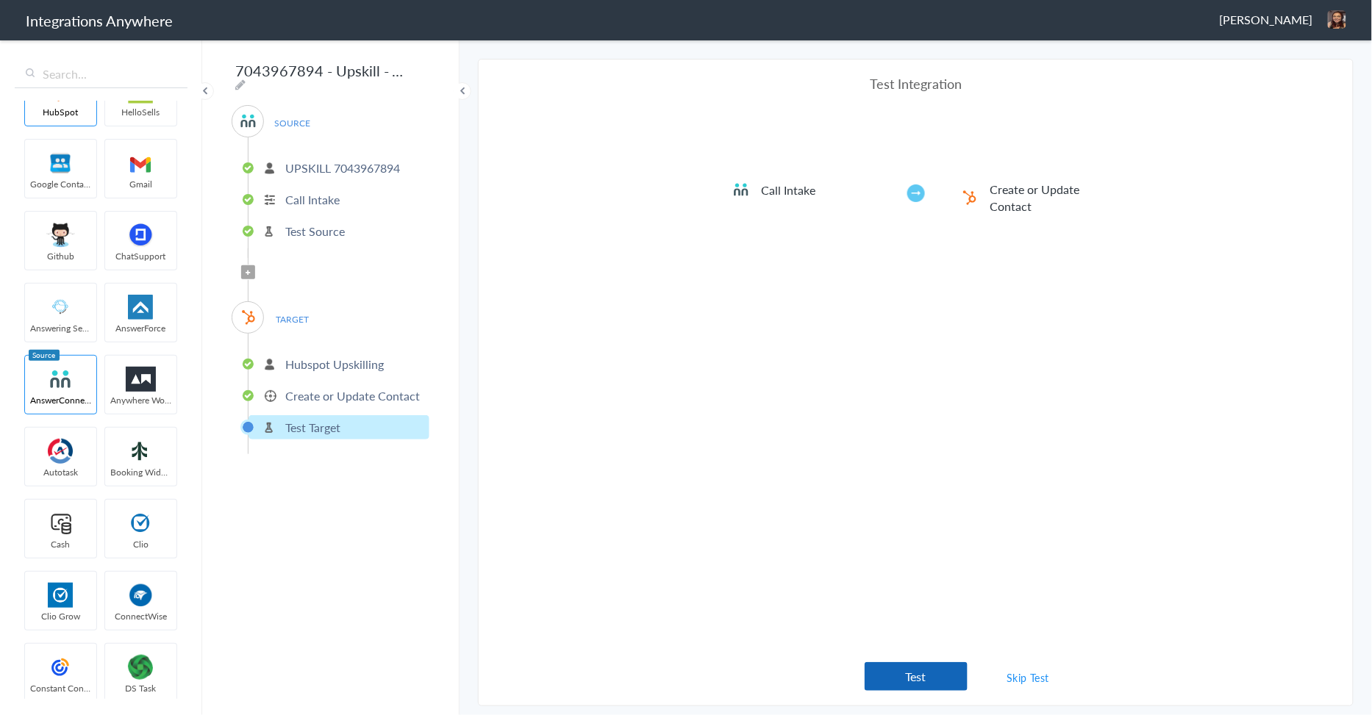
click at [926, 684] on button "Test" at bounding box center [916, 676] width 103 height 29
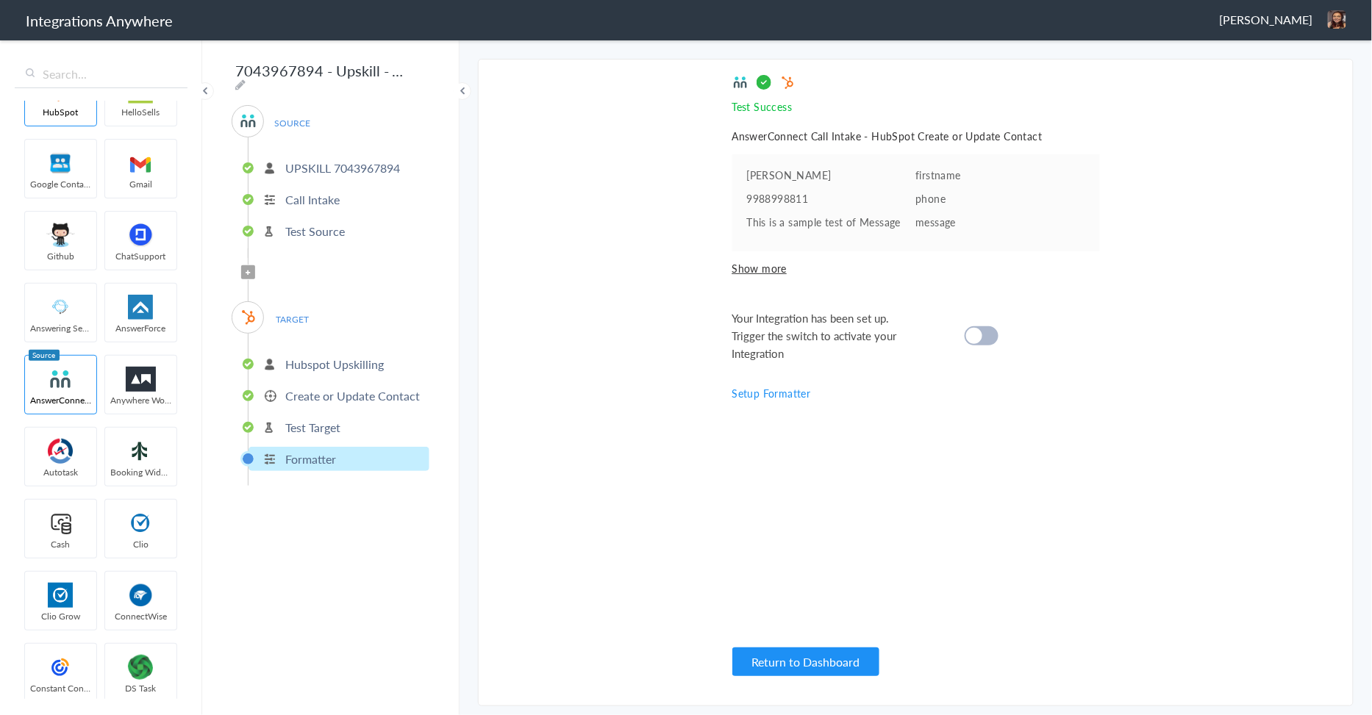
click at [984, 342] on div at bounding box center [982, 335] width 34 height 19
click at [326, 356] on p "Hubspot Upskilling" at bounding box center [334, 364] width 99 height 17
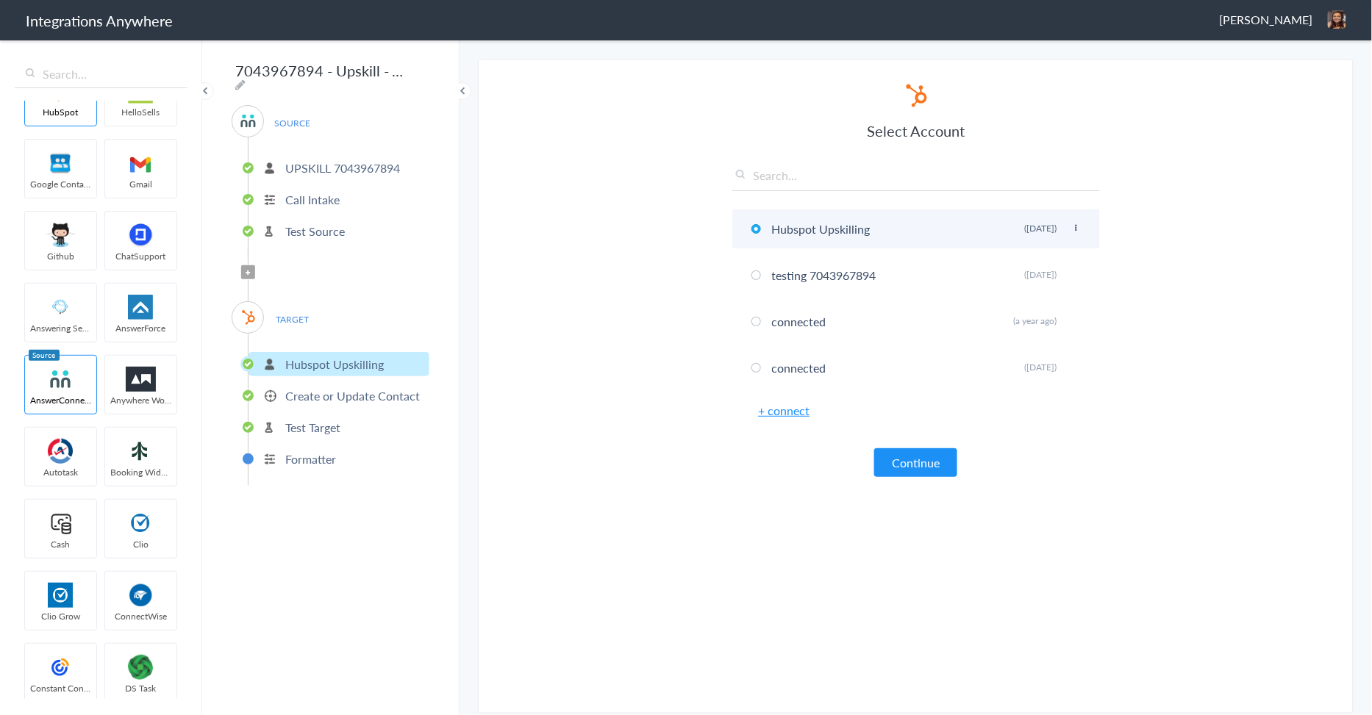
click at [1076, 229] on icon at bounding box center [1076, 228] width 9 height 8
click at [1034, 265] on li "Rename" at bounding box center [1046, 258] width 101 height 22
drag, startPoint x: 894, startPoint y: 232, endPoint x: 745, endPoint y: 224, distance: 149.4
click at [745, 224] on li "Hubspot Upskilling Rename Delete (14 days ago)" at bounding box center [916, 229] width 368 height 39
paste input "DO NOT USE, TRAINING ACCOUNT"
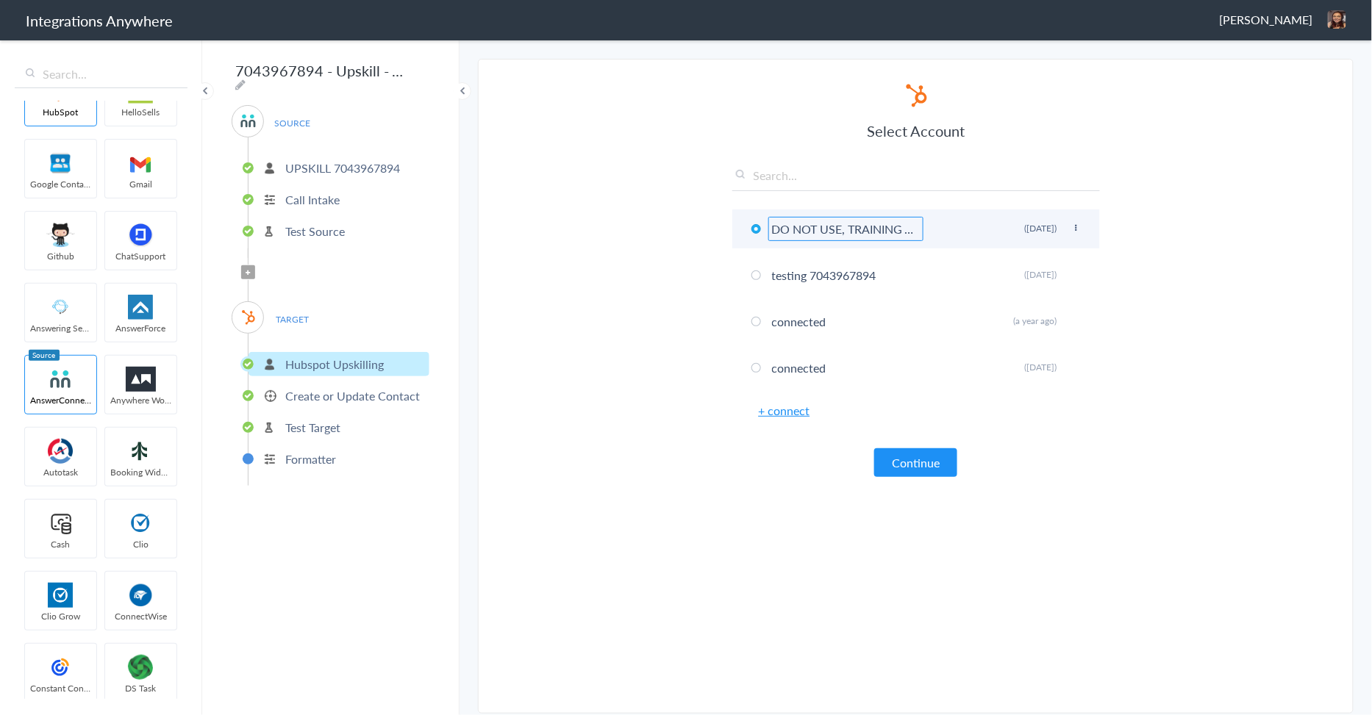
scroll to position [0, 57]
type input "DO NOT USE, TRAINING ACCOUNT"
click at [648, 589] on section "Select Account 8774353204 Rename Delete (22 days ago) UPSKILL 7043967894 Rename…" at bounding box center [916, 386] width 876 height 655
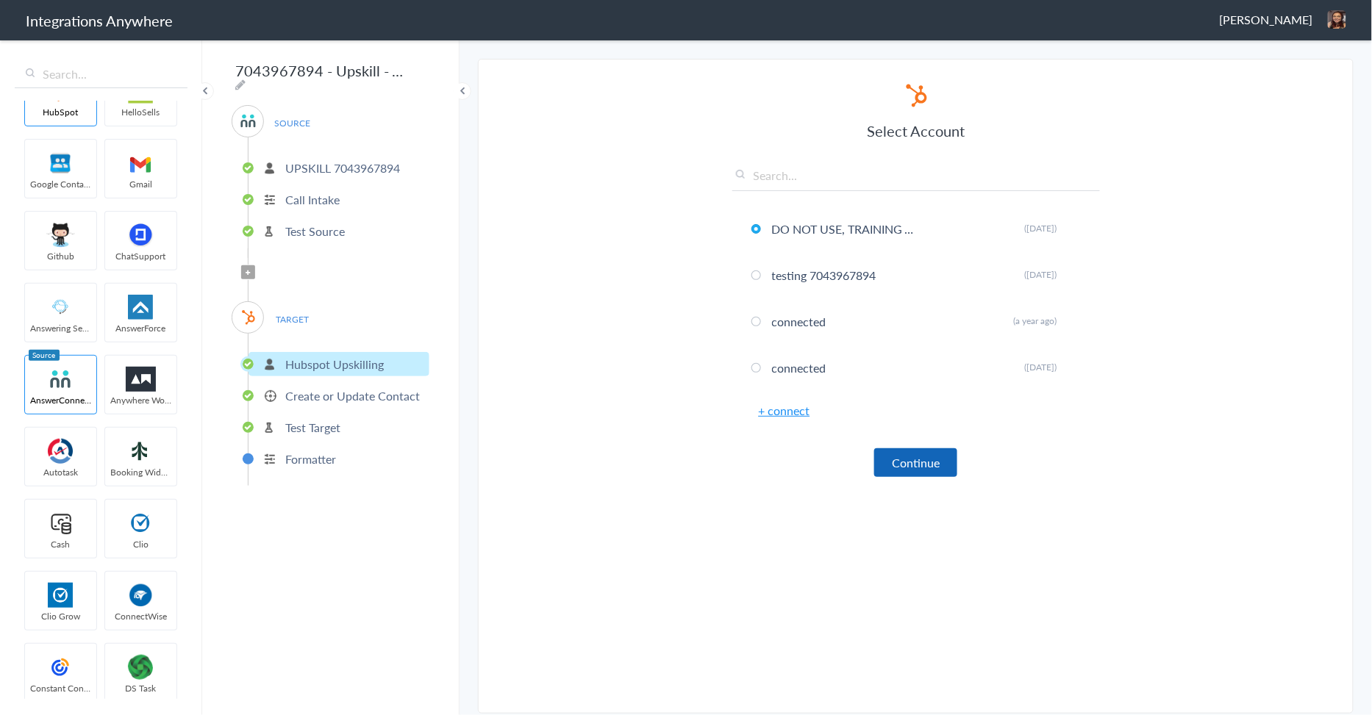
click at [932, 458] on button "Continue" at bounding box center [915, 463] width 83 height 29
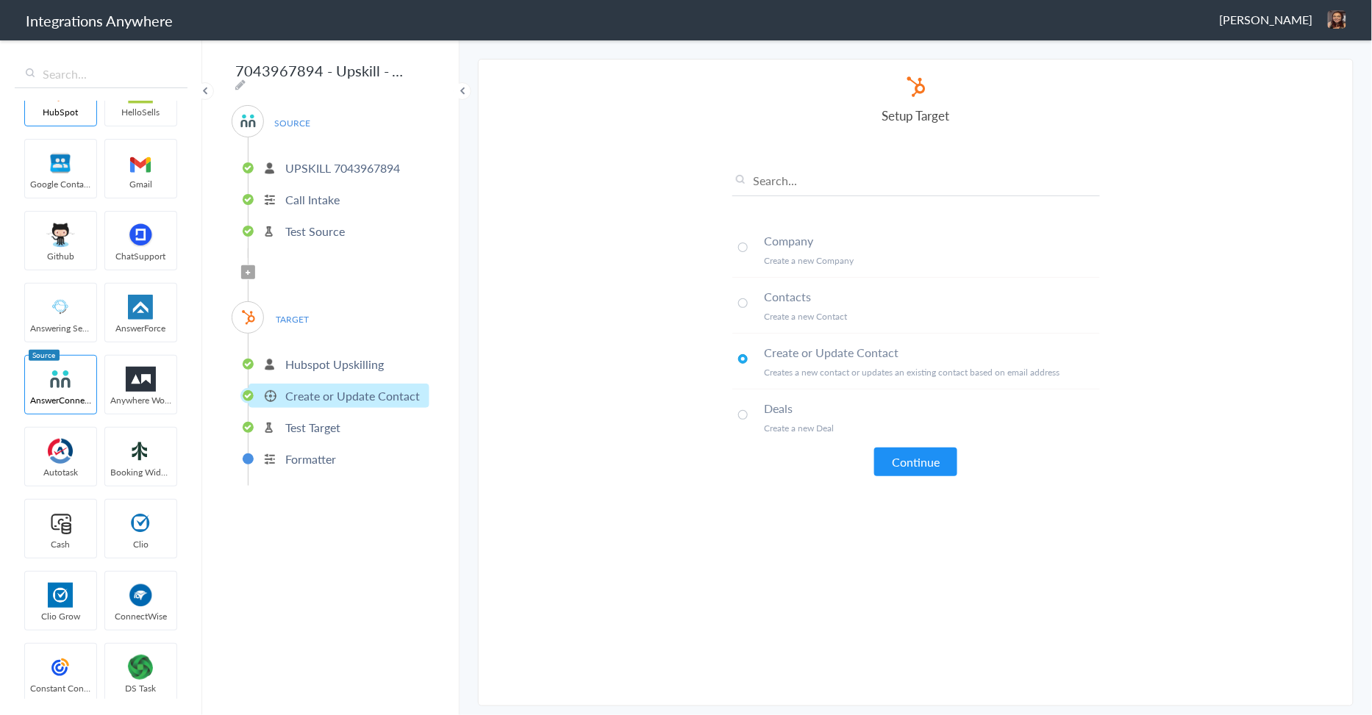
click at [348, 371] on ul "Hubspot Upskilling Create or Update Contact Test Target Formatter" at bounding box center [339, 410] width 182 height 152
click at [348, 362] on p "Hubspot Upskilling" at bounding box center [334, 364] width 99 height 17
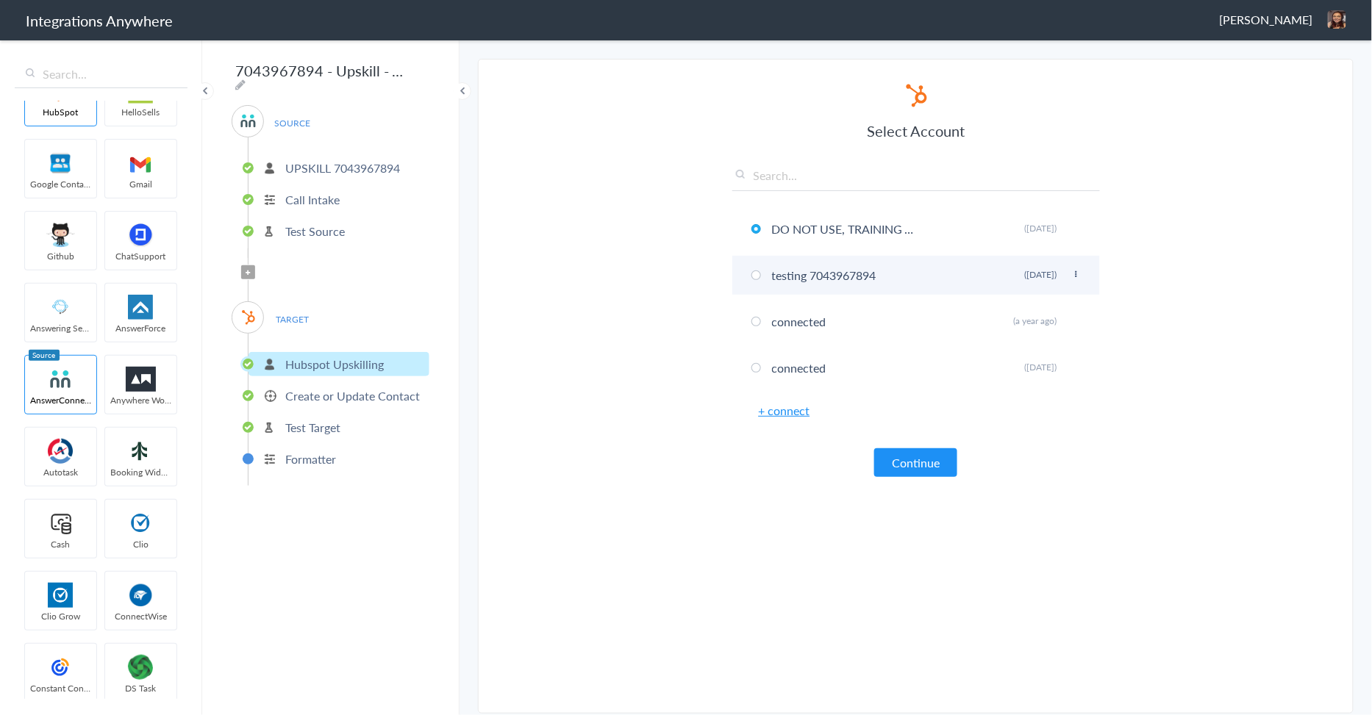
click at [1074, 271] on icon at bounding box center [1076, 275] width 9 height 8
click at [1049, 336] on li "Delete" at bounding box center [1046, 330] width 101 height 22
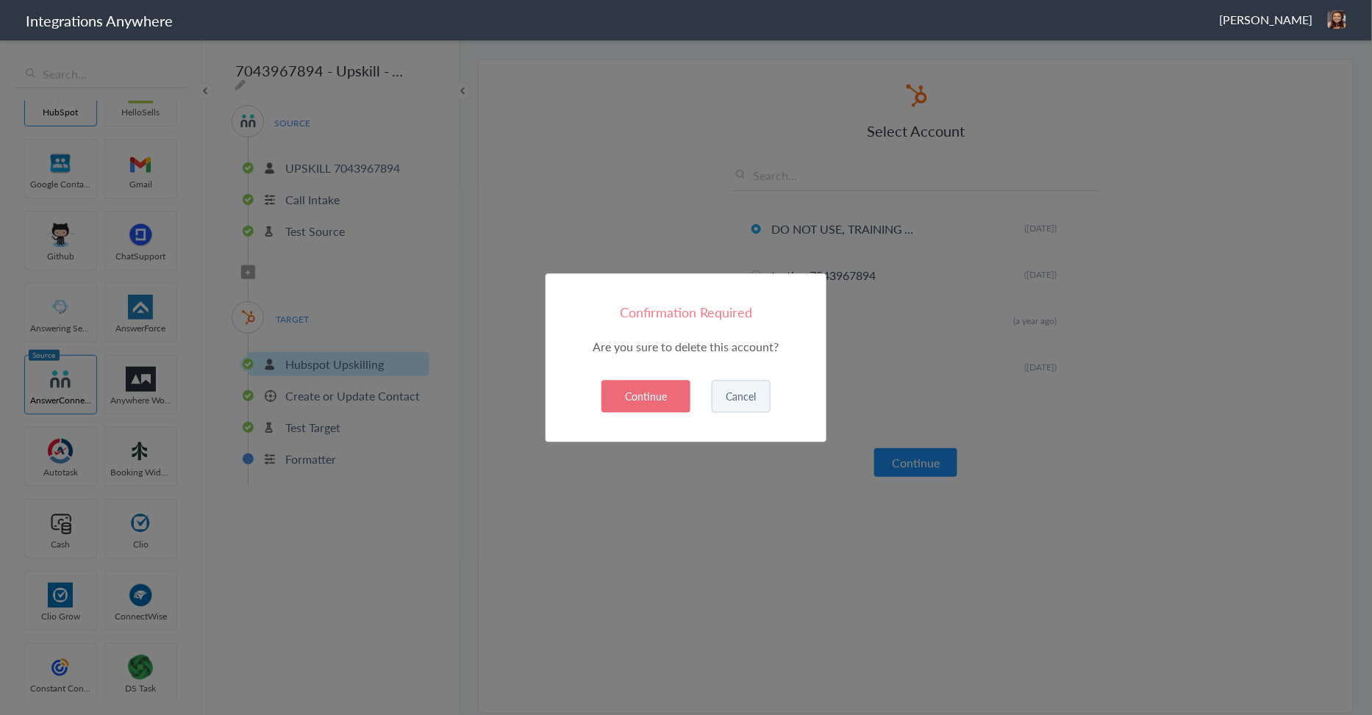
click at [665, 392] on button "Continue" at bounding box center [645, 396] width 89 height 32
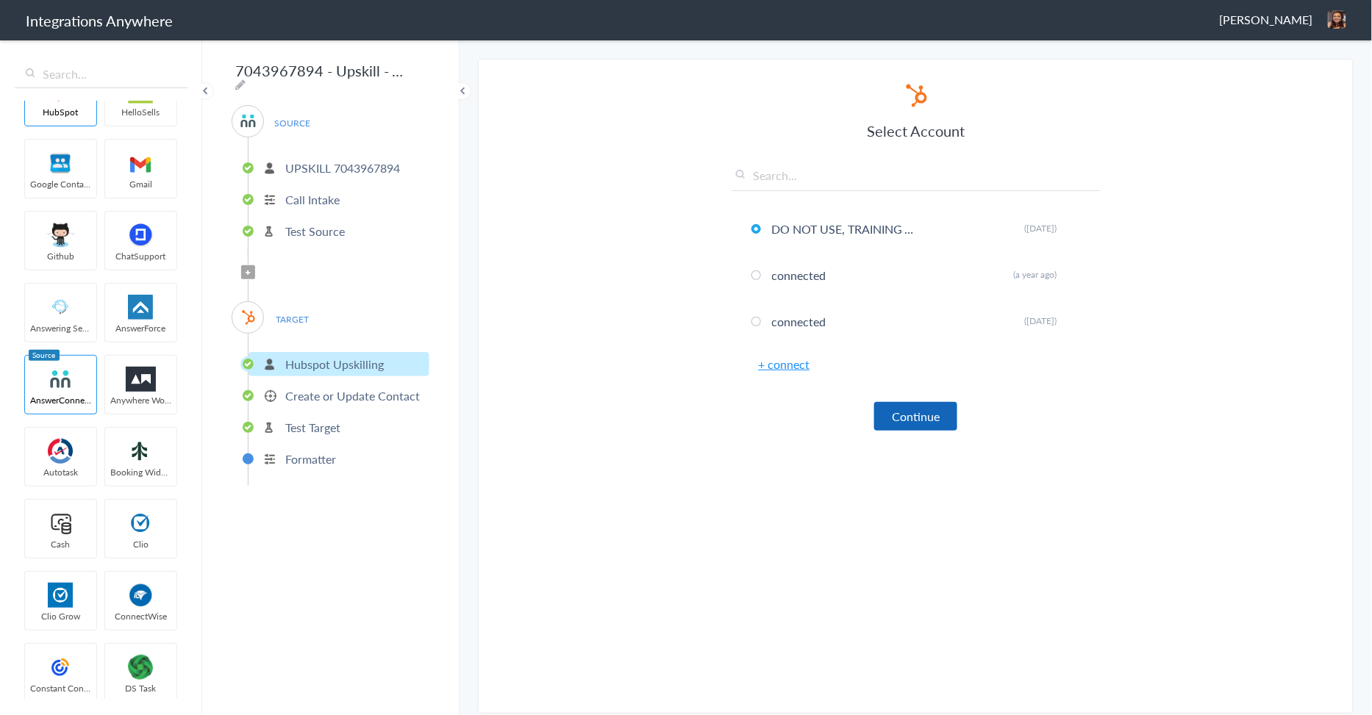
click at [912, 412] on button "Continue" at bounding box center [915, 416] width 83 height 29
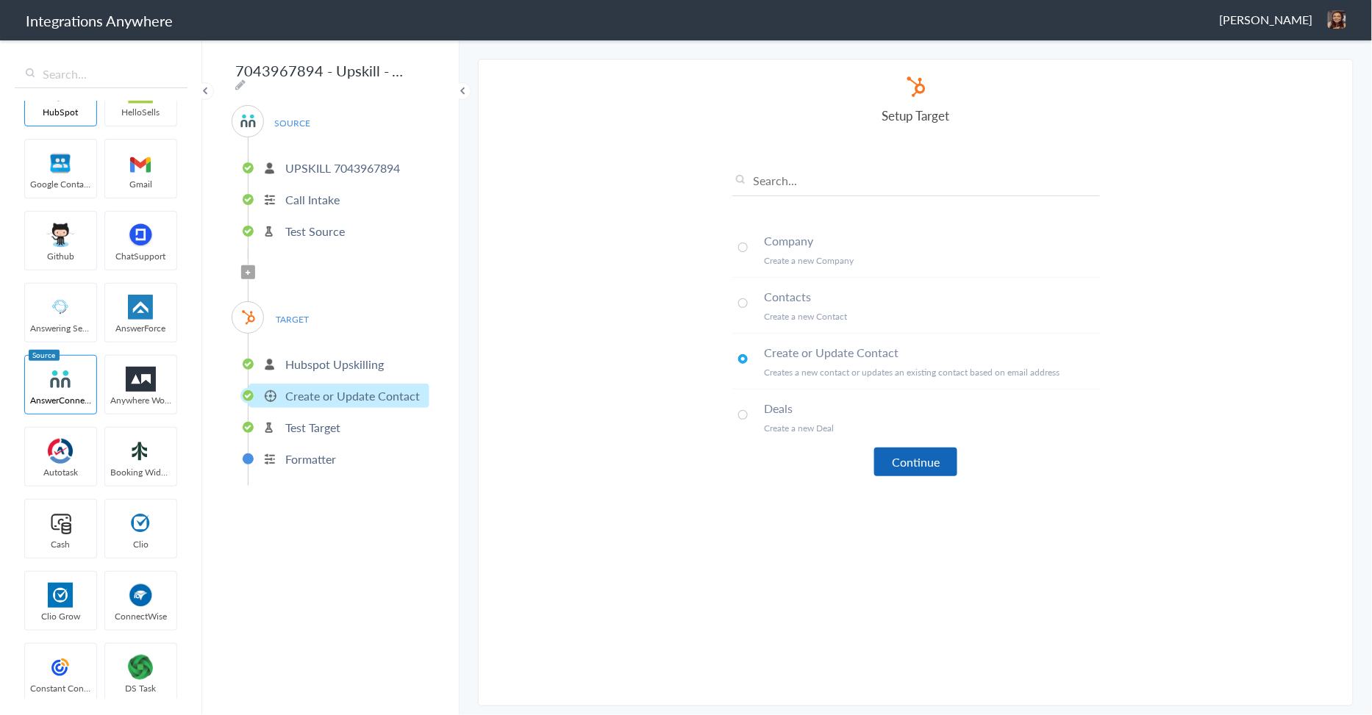
click at [912, 456] on button "Continue" at bounding box center [915, 462] width 83 height 29
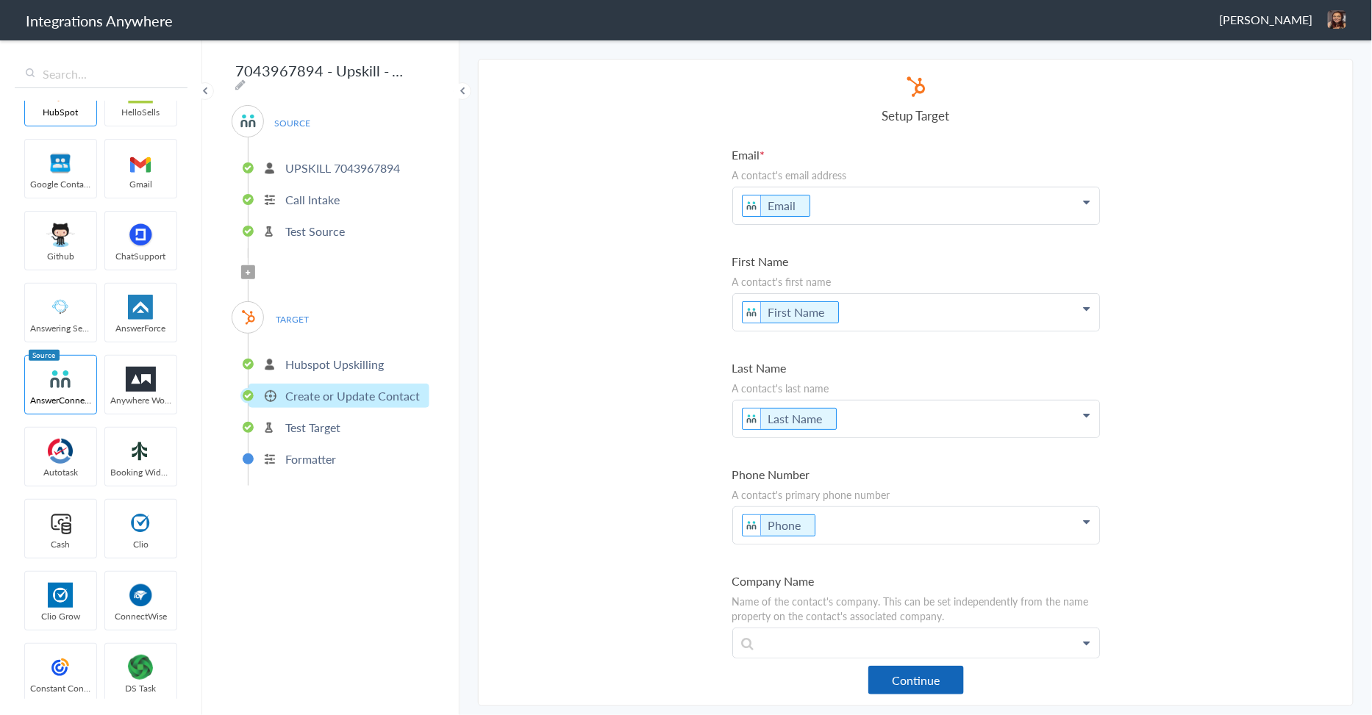
click at [901, 690] on button "Continue" at bounding box center [916, 680] width 96 height 29
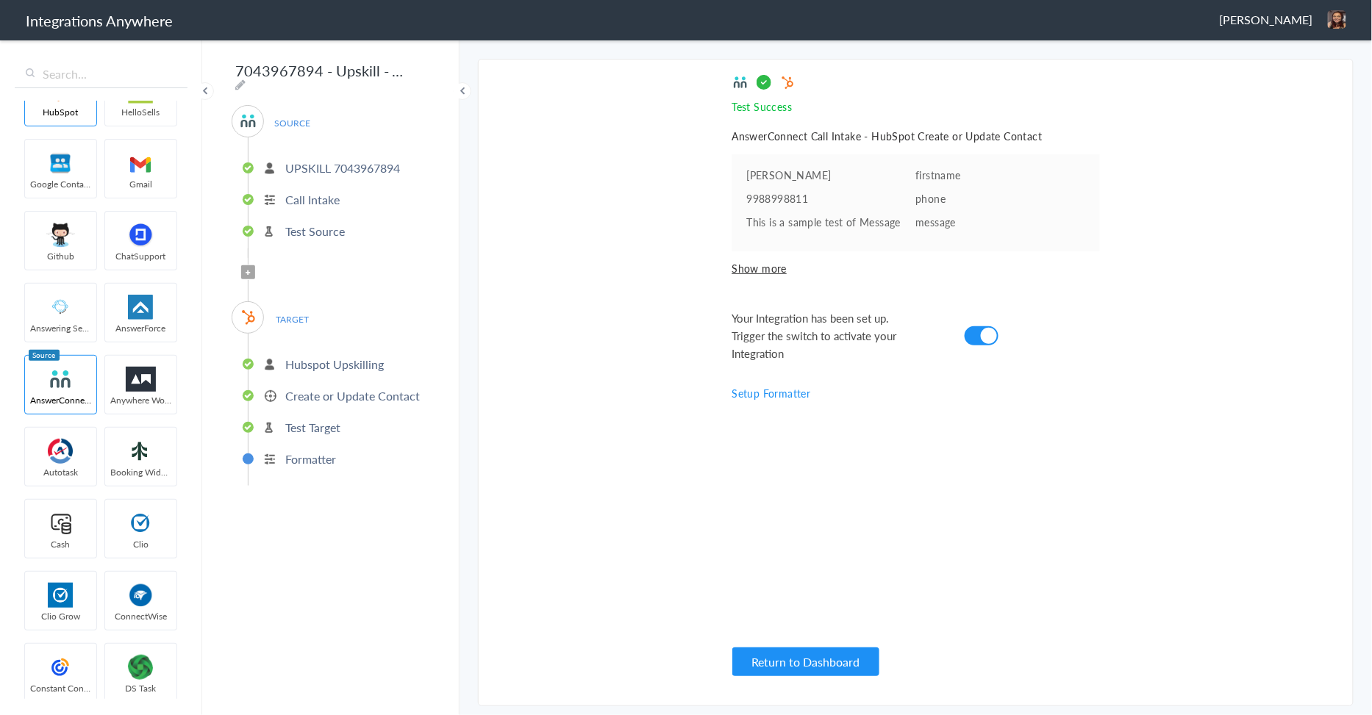
click at [822, 554] on div "Test Success Invalid data for email AnswerConnect Call Intake - HubSpot Create …" at bounding box center [916, 382] width 368 height 617
click at [782, 33] on header "Integrations Anywhere Cori Ansick Logout Dashboard" at bounding box center [686, 20] width 1372 height 40
click at [304, 160] on p "UPSKILL 7043967894" at bounding box center [342, 168] width 115 height 17
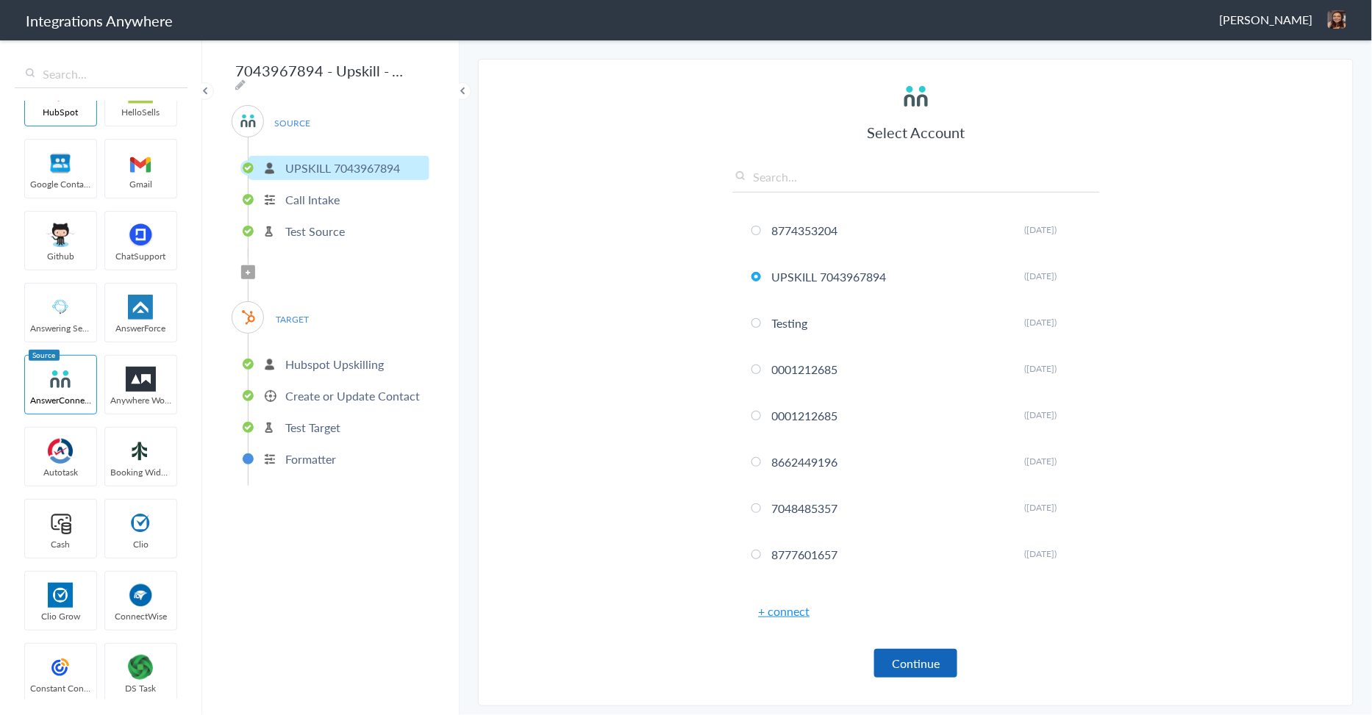
click at [920, 660] on button "Continue" at bounding box center [915, 663] width 83 height 29
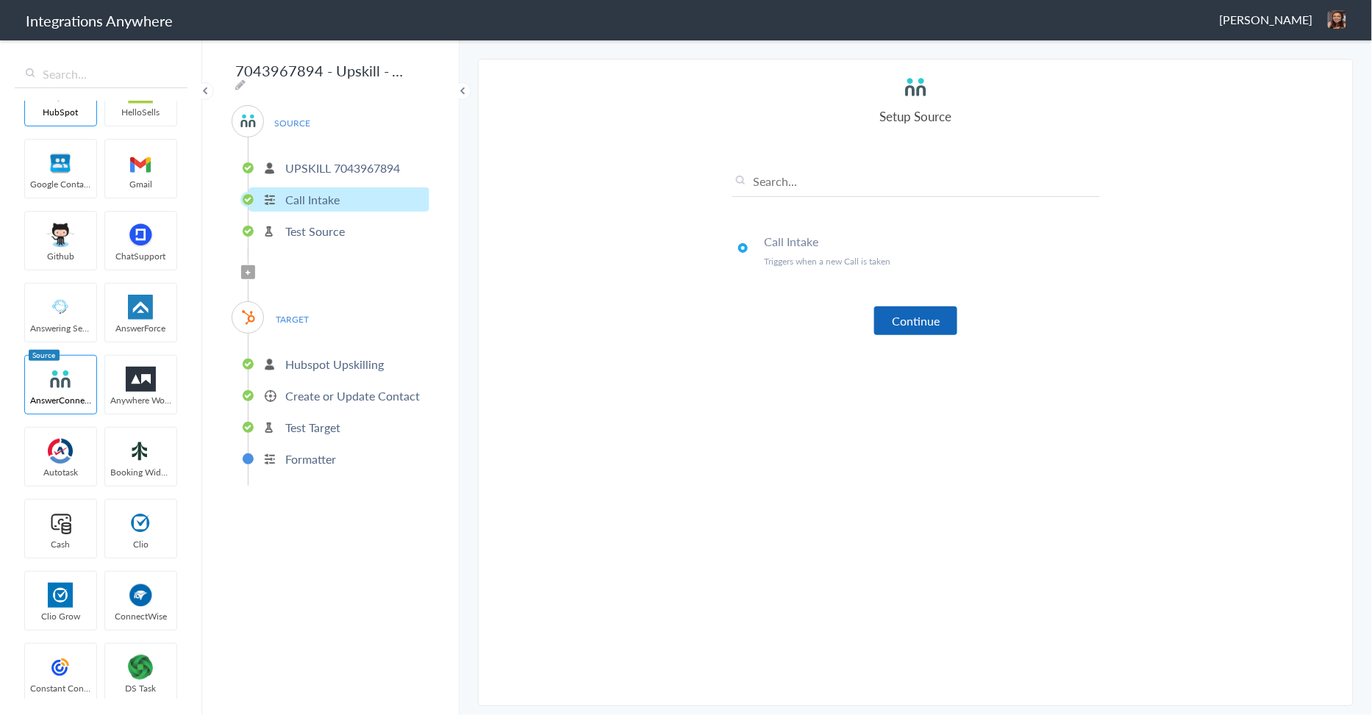
click at [912, 319] on button "Continue" at bounding box center [915, 321] width 83 height 29
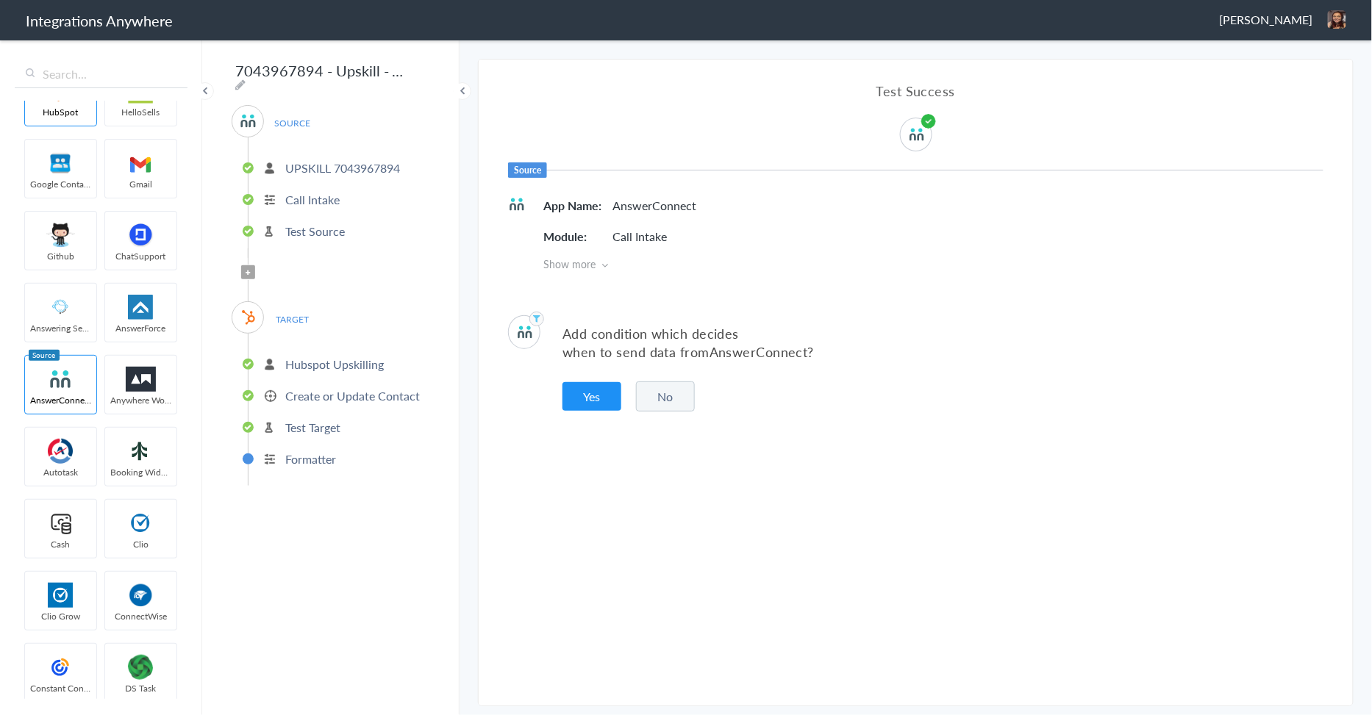
click at [676, 408] on button "No" at bounding box center [665, 397] width 59 height 30
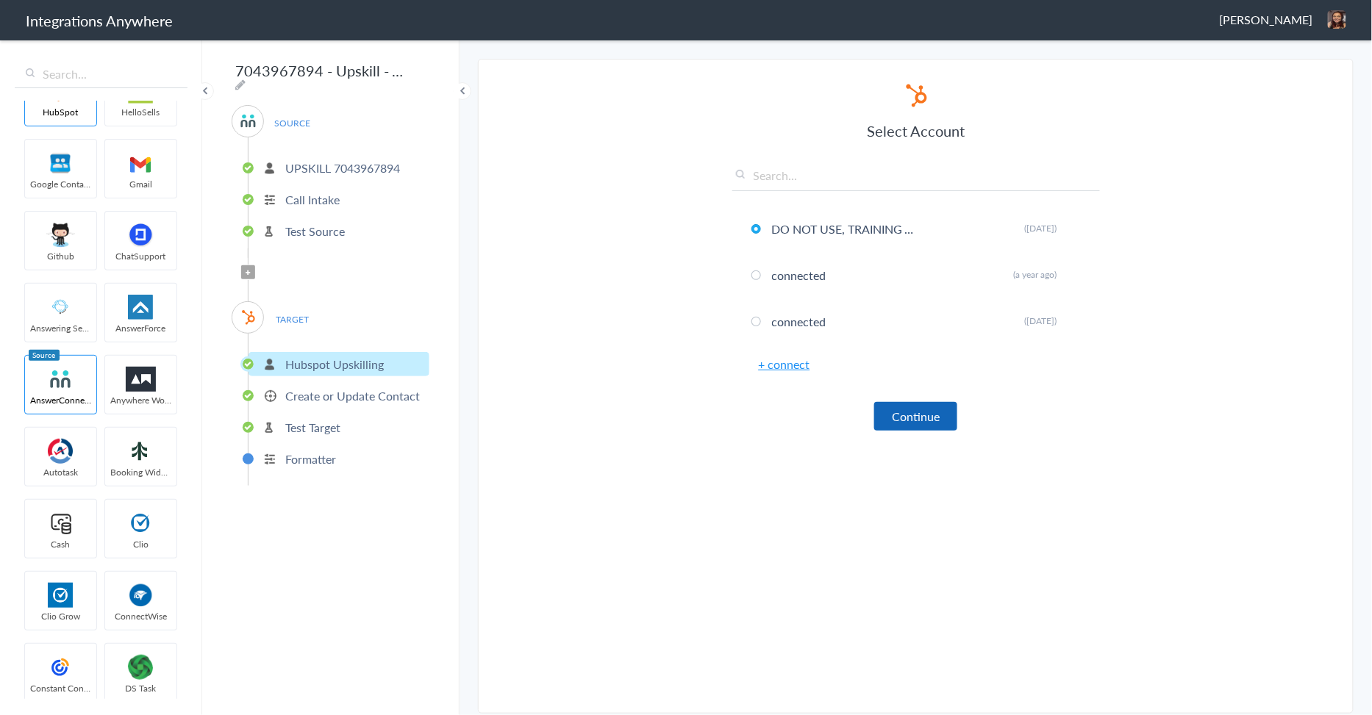
click at [902, 416] on button "Continue" at bounding box center [915, 416] width 83 height 29
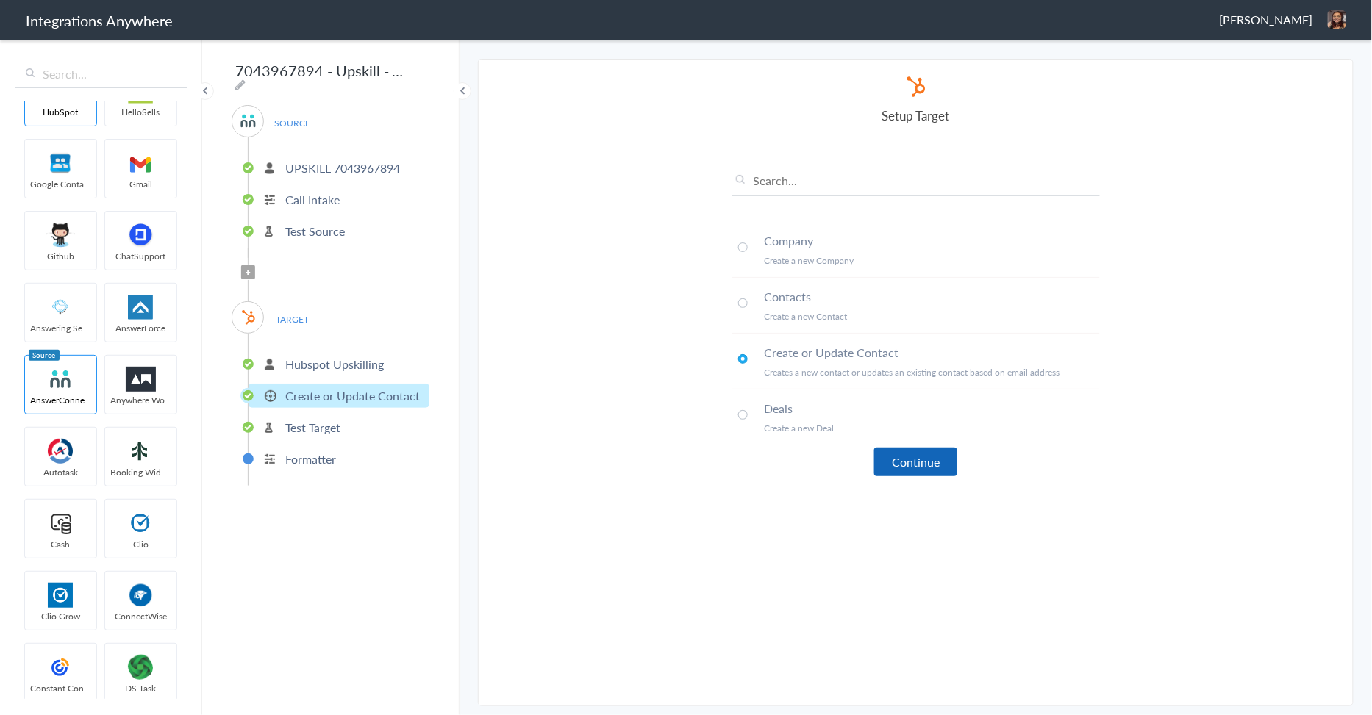
click at [923, 465] on button "Continue" at bounding box center [915, 462] width 83 height 29
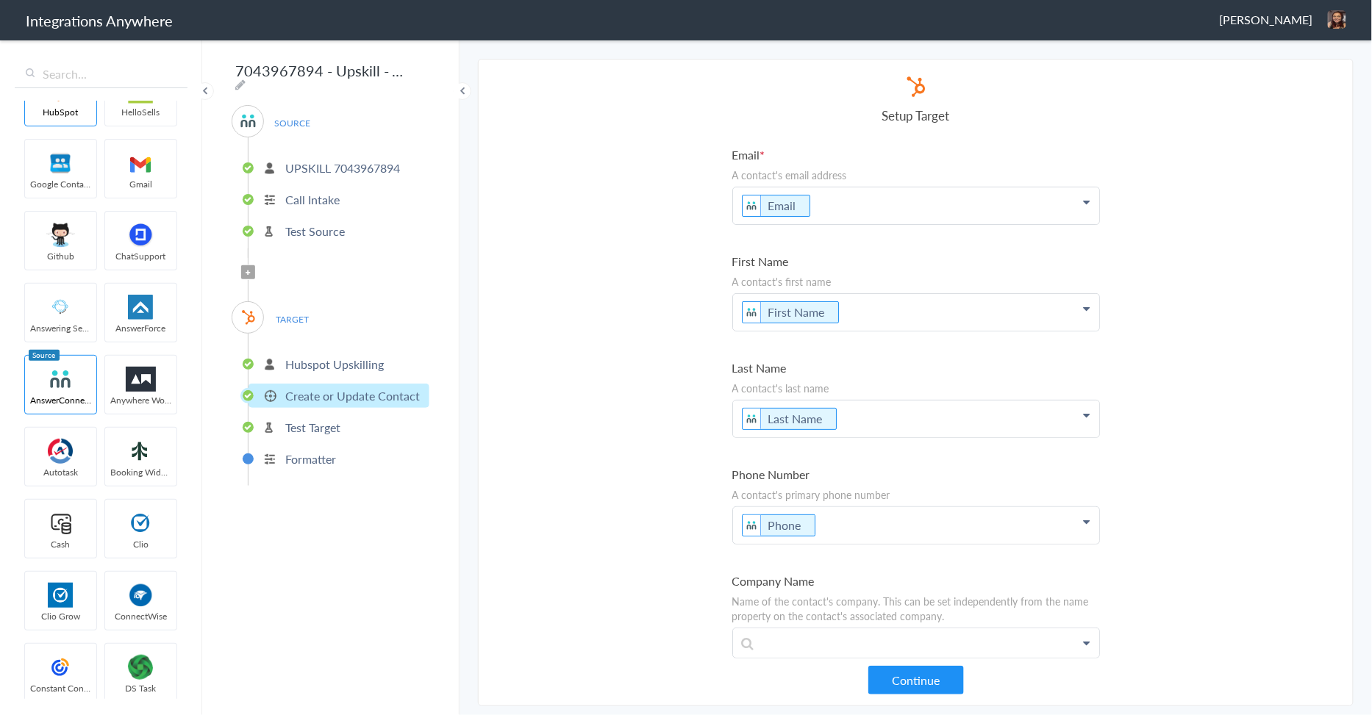
scroll to position [82, 0]
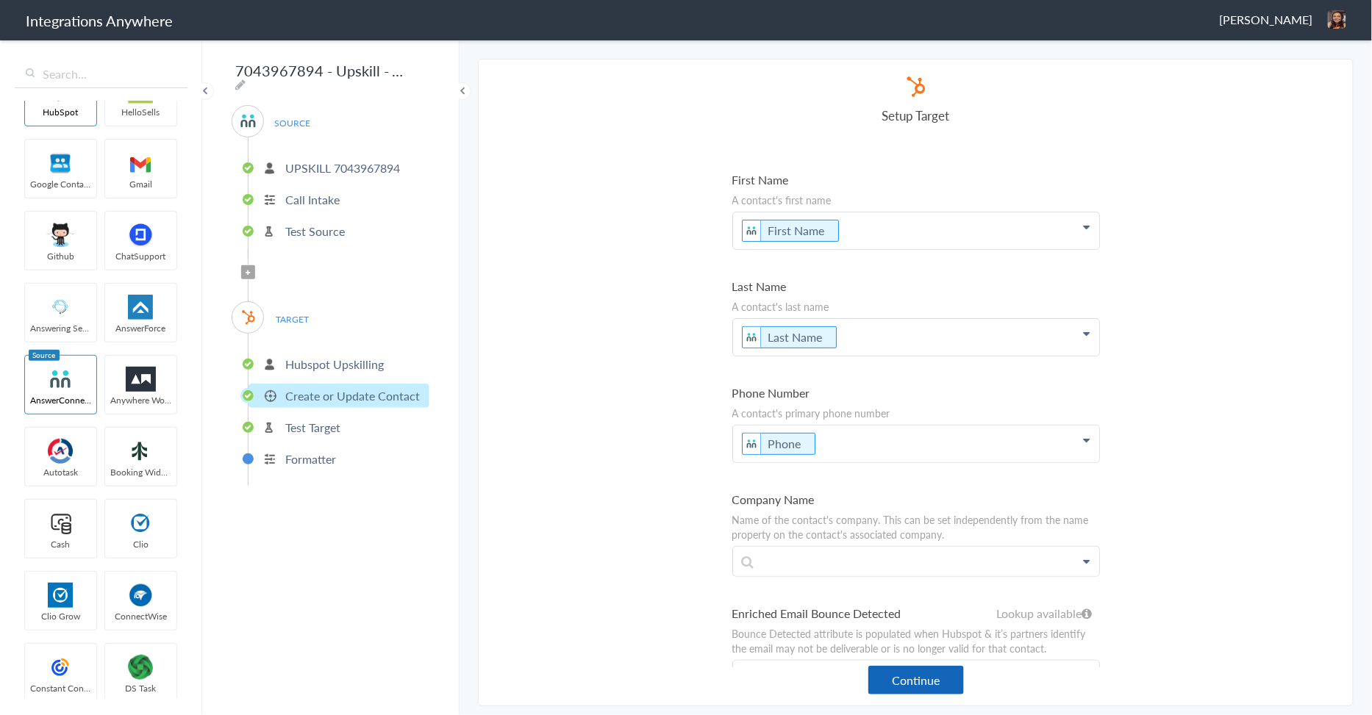
click at [945, 693] on button "Continue" at bounding box center [916, 680] width 96 height 29
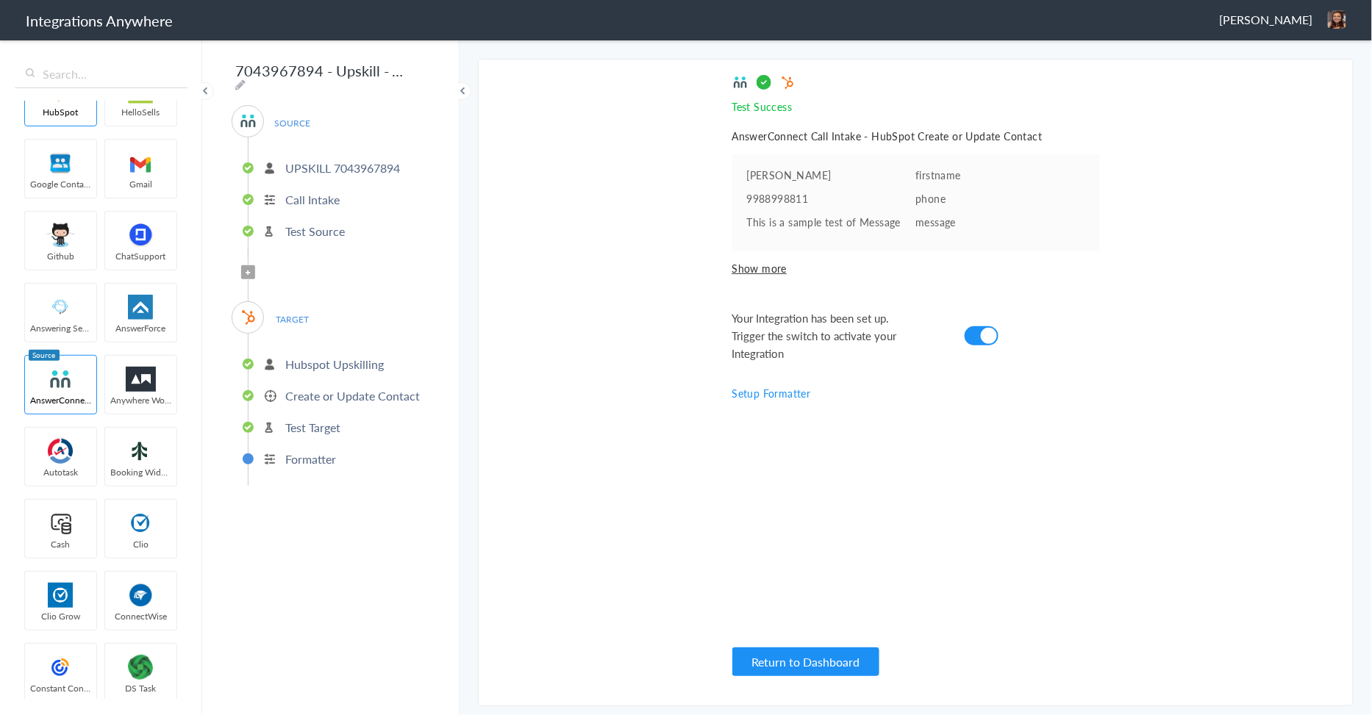
click at [248, 270] on icon at bounding box center [248, 273] width 4 height 6
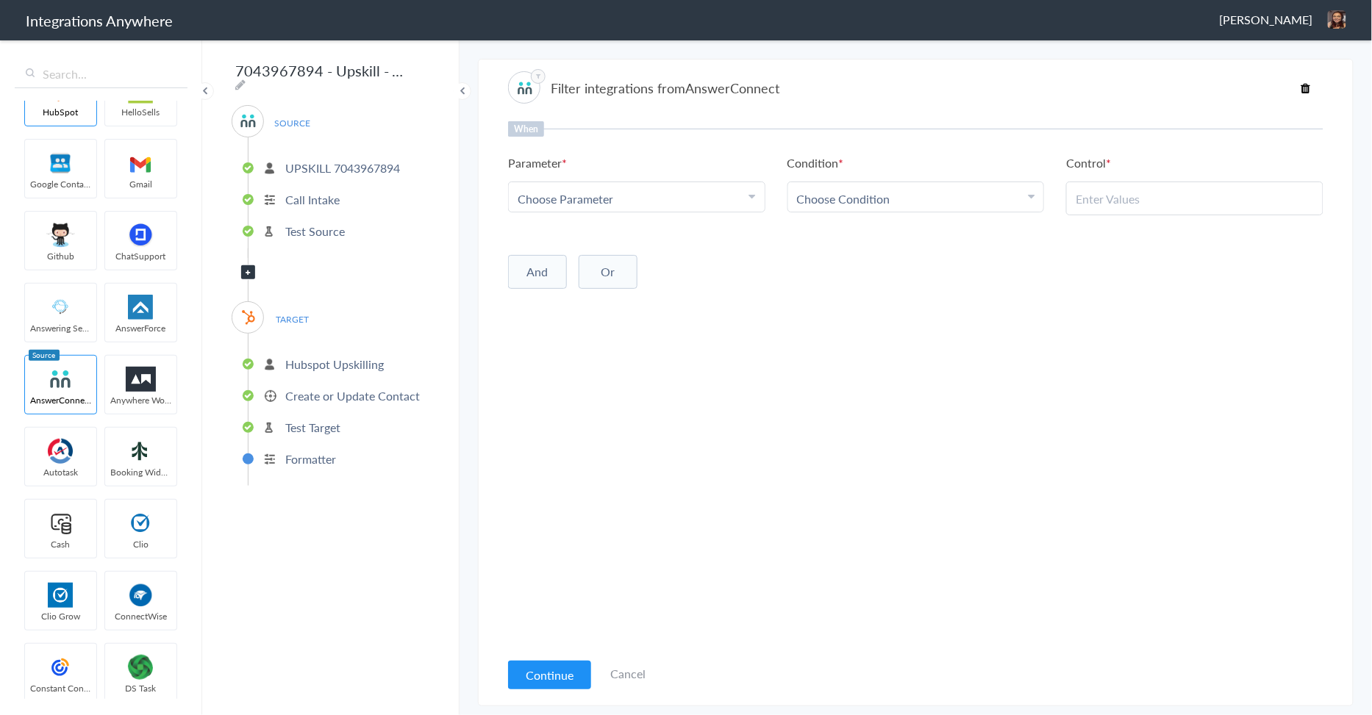
click at [246, 270] on icon at bounding box center [248, 273] width 4 height 6
click at [319, 162] on p "UPSKILL 7043967894" at bounding box center [342, 168] width 115 height 17
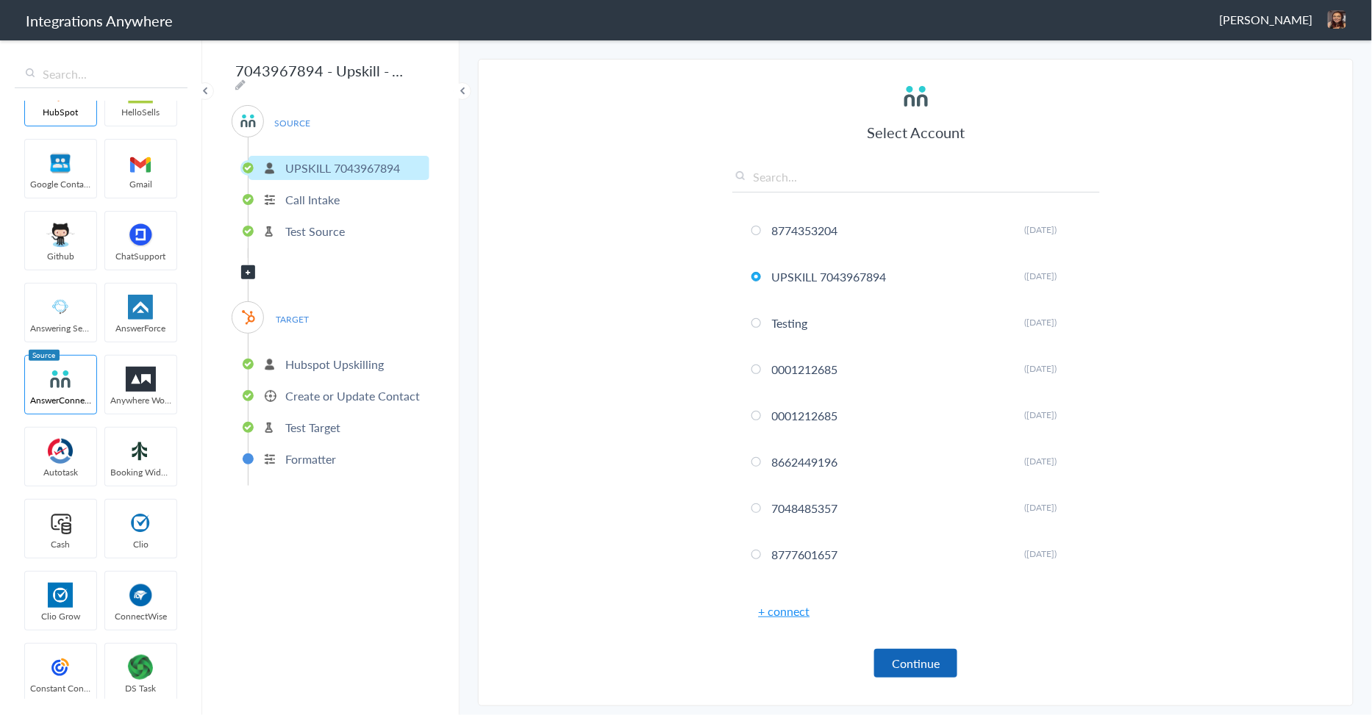
click at [929, 660] on button "Continue" at bounding box center [915, 663] width 83 height 29
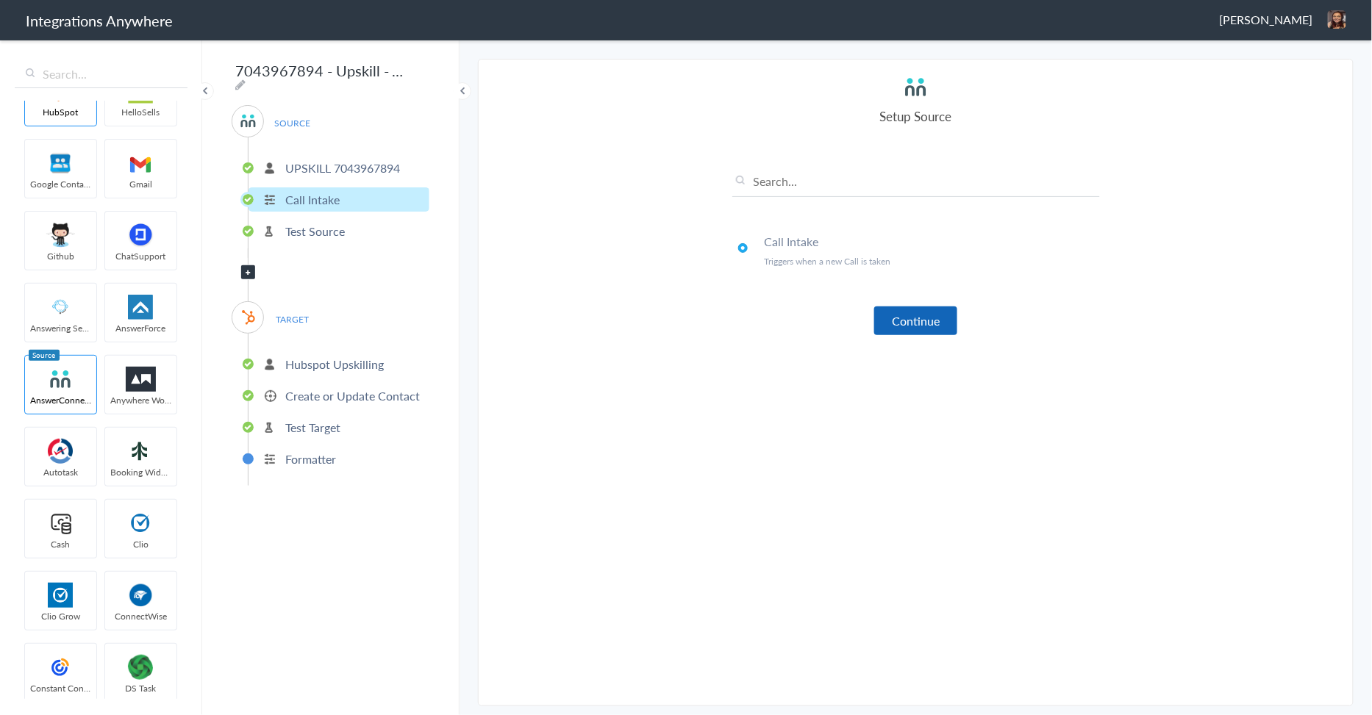
click at [937, 321] on button "Continue" at bounding box center [915, 321] width 83 height 29
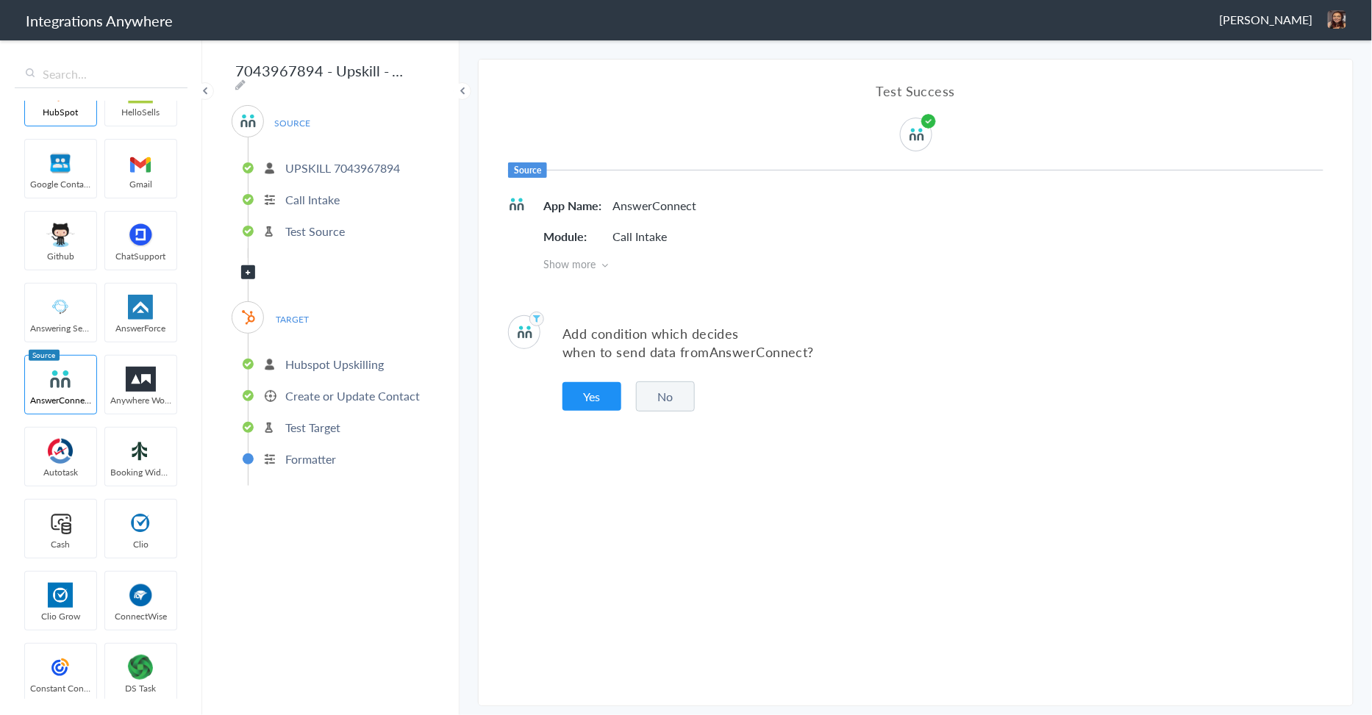
click at [246, 270] on icon at bounding box center [248, 273] width 4 height 6
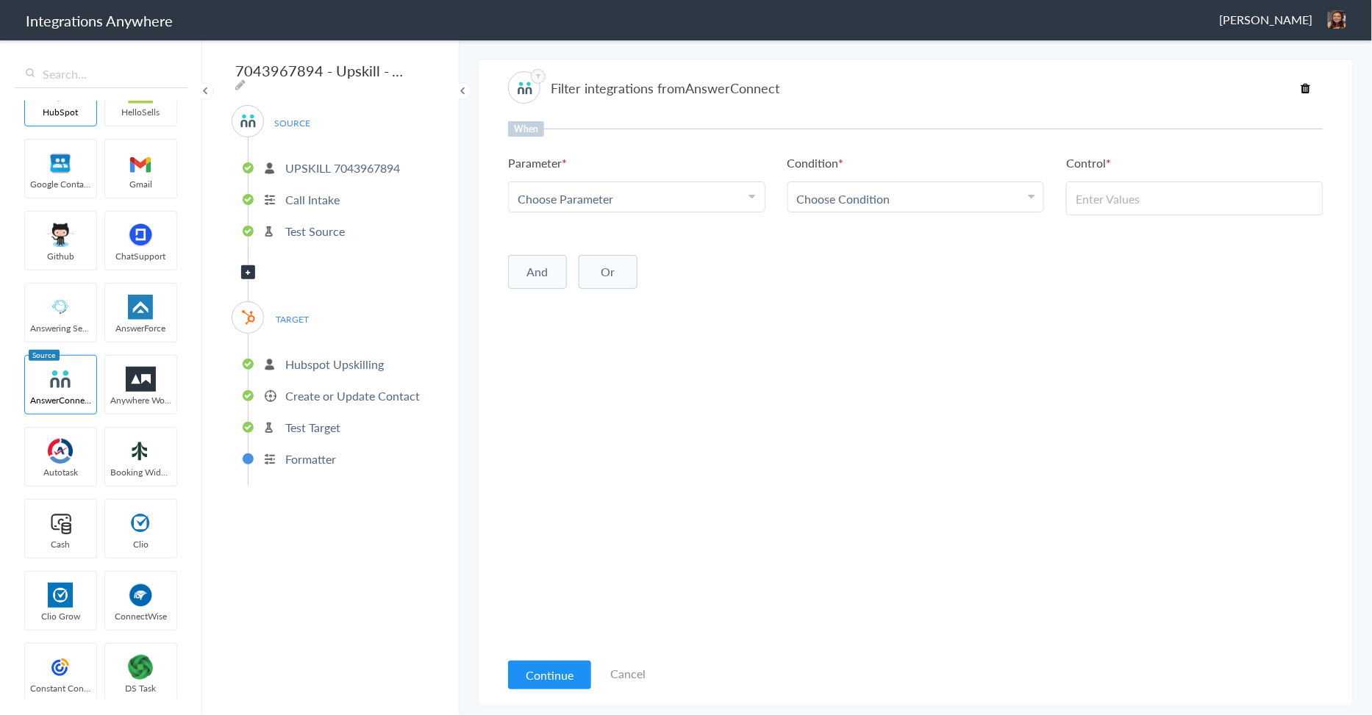
click at [608, 190] on span "Choose Parameter" at bounding box center [566, 198] width 96 height 17
click at [569, 231] on input "text" at bounding box center [637, 240] width 256 height 32
type input "Call Closi"
click at [571, 263] on link "Call Closing Note" at bounding box center [637, 271] width 256 height 32
click at [902, 202] on div "Choose Condition" at bounding box center [916, 198] width 238 height 17
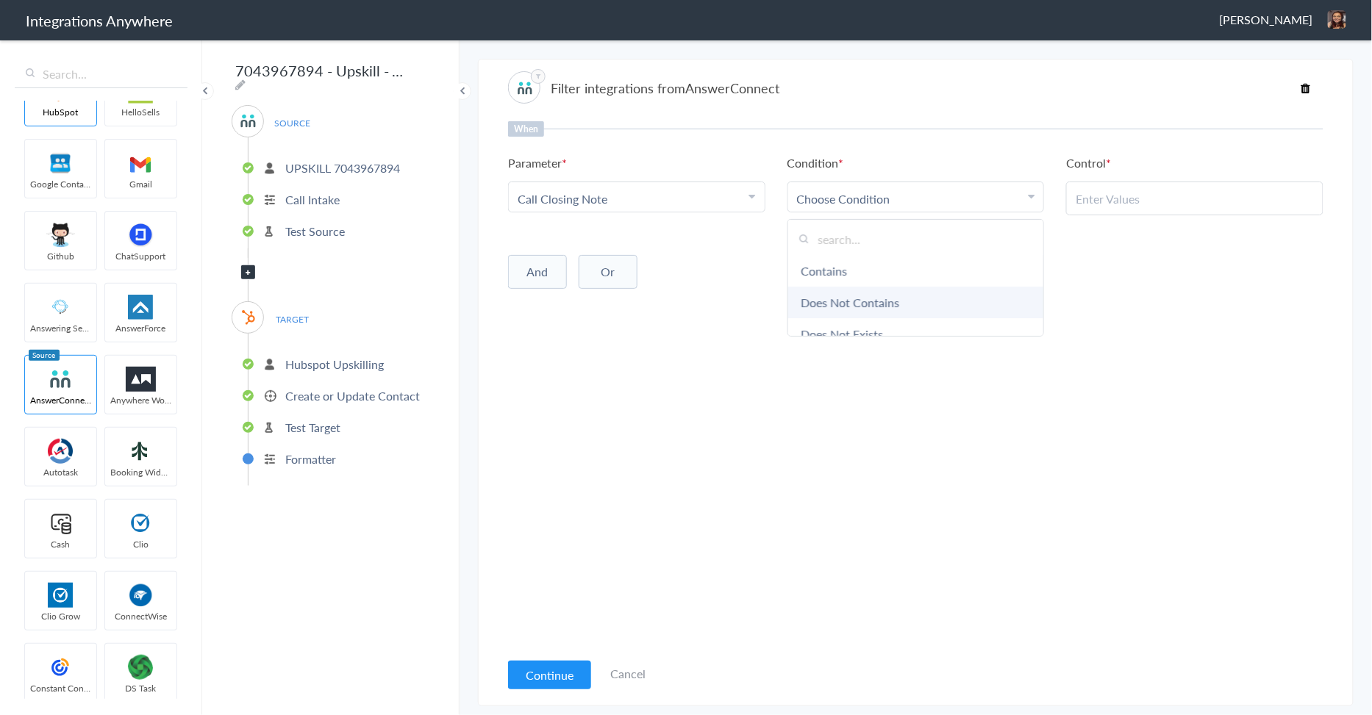
scroll to position [74, 0]
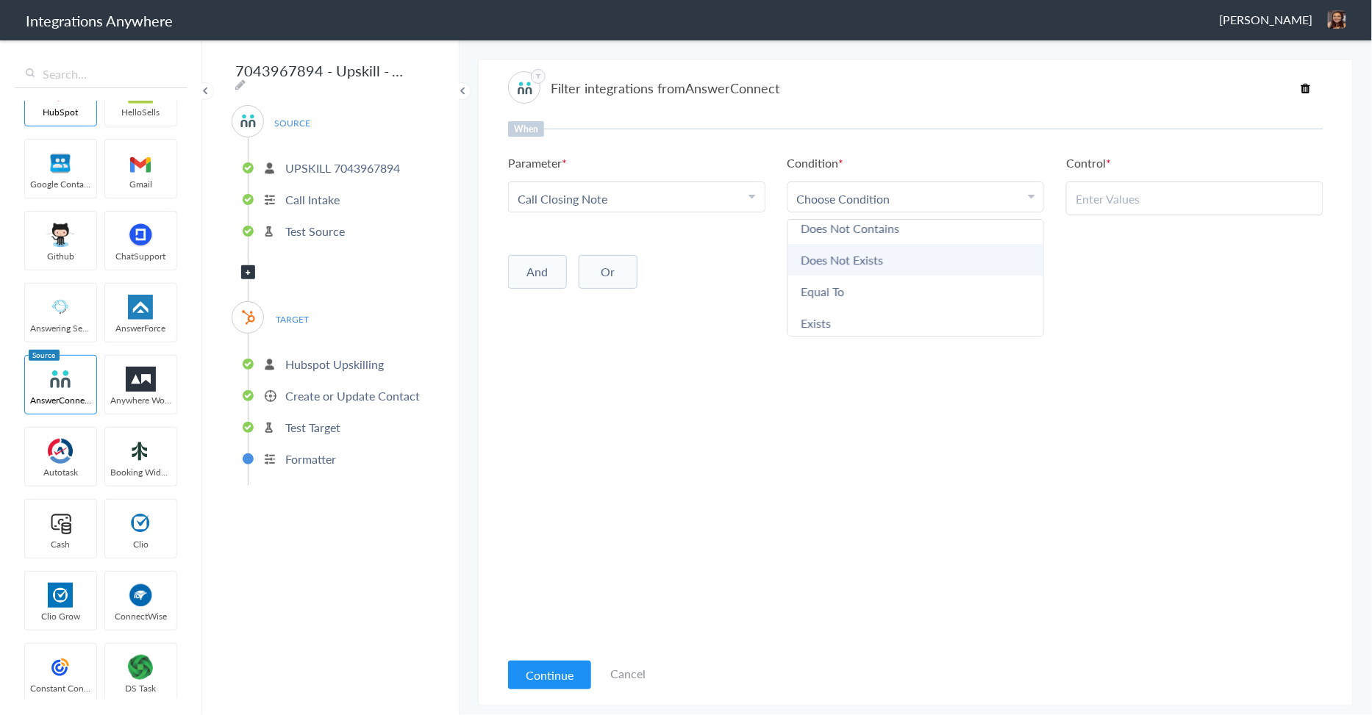
click at [884, 257] on link "Does Not Exists" at bounding box center [916, 260] width 256 height 32
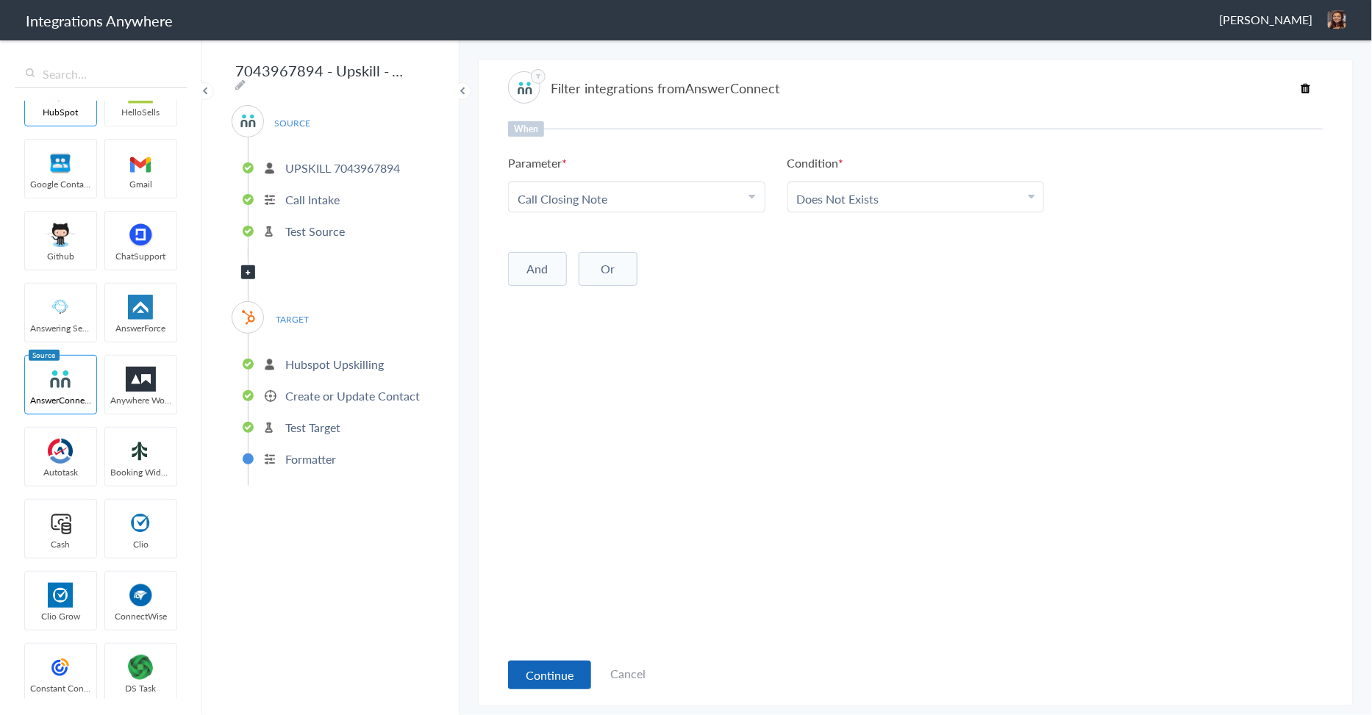
click at [568, 674] on button "Continue" at bounding box center [549, 675] width 83 height 29
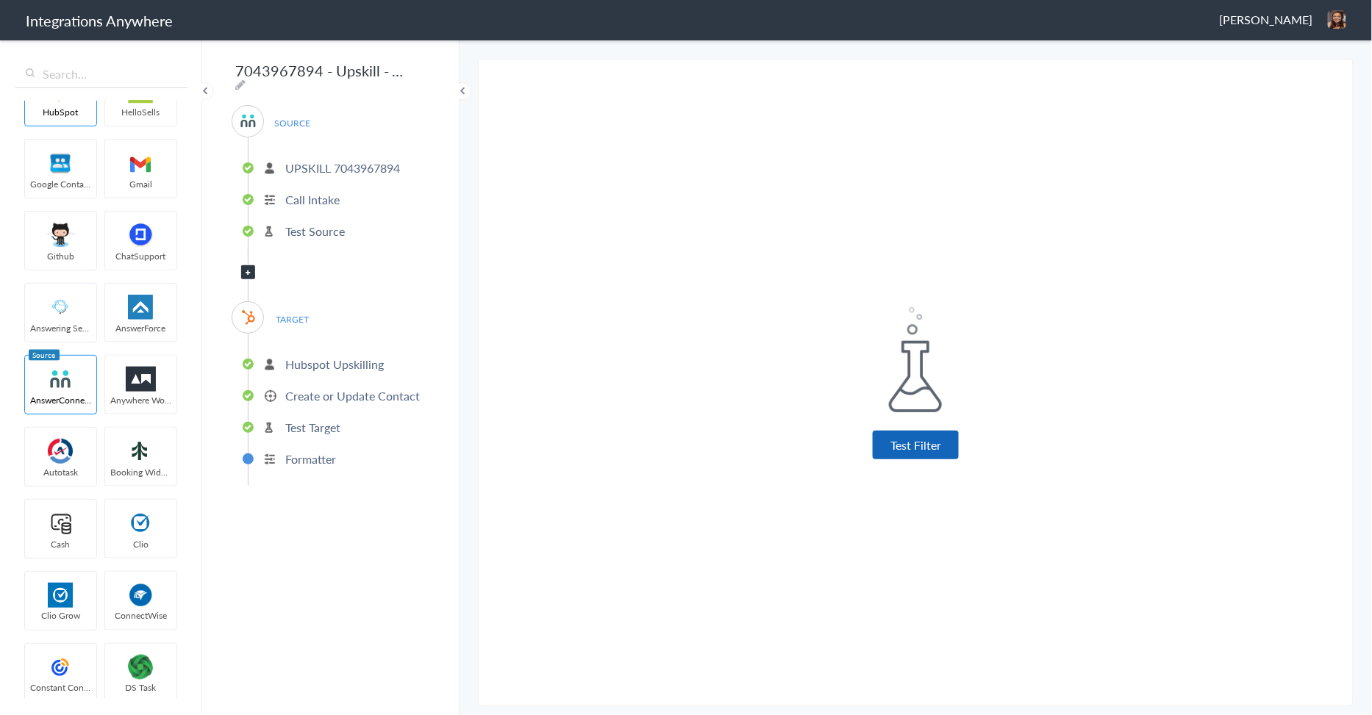
click at [956, 458] on button "Test Filter" at bounding box center [916, 445] width 86 height 29
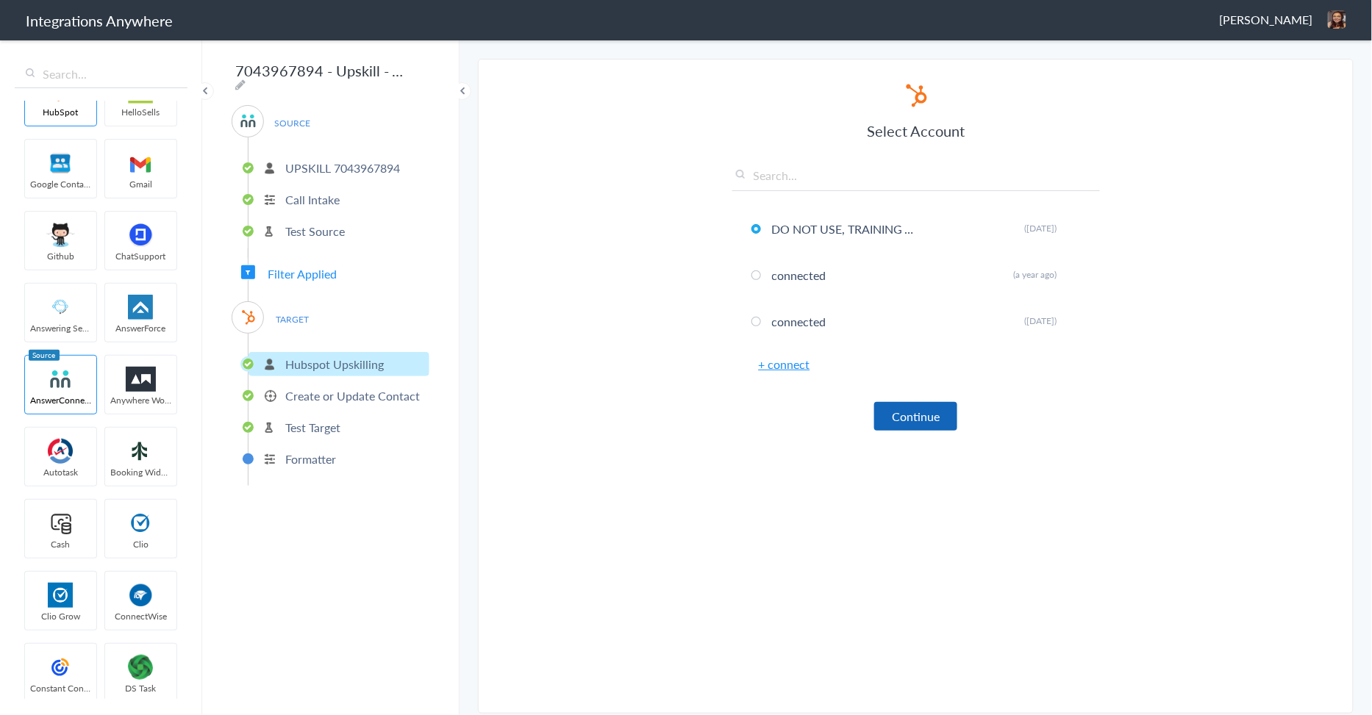
click at [924, 424] on button "Continue" at bounding box center [915, 416] width 83 height 29
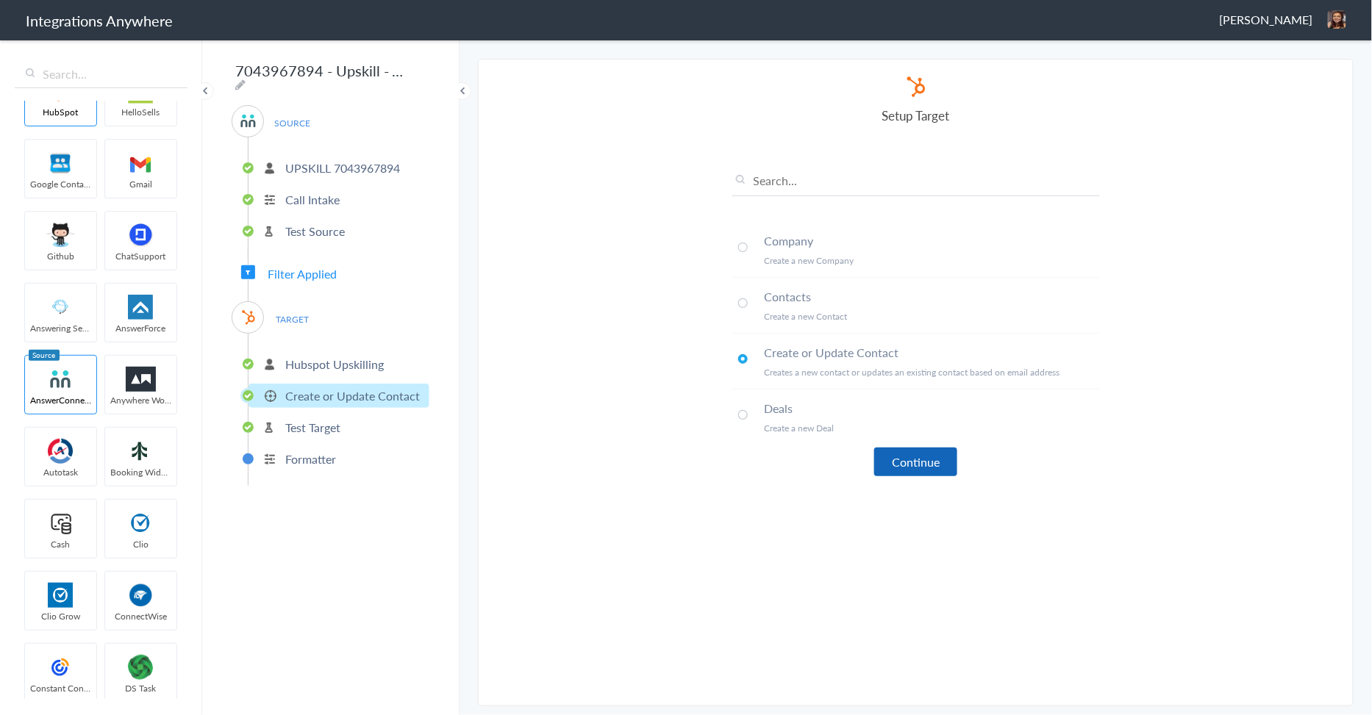
click at [922, 457] on button "Continue" at bounding box center [915, 462] width 83 height 29
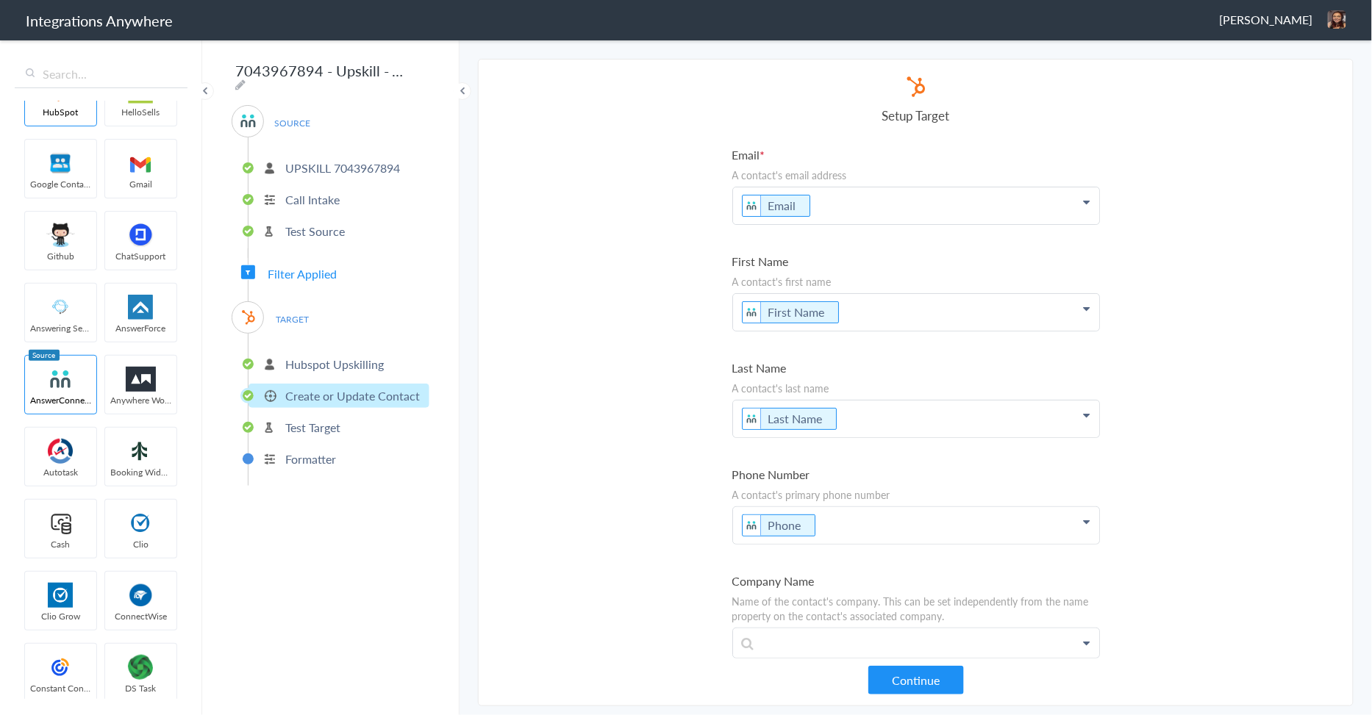
click at [249, 270] on icon at bounding box center [248, 273] width 4 height 6
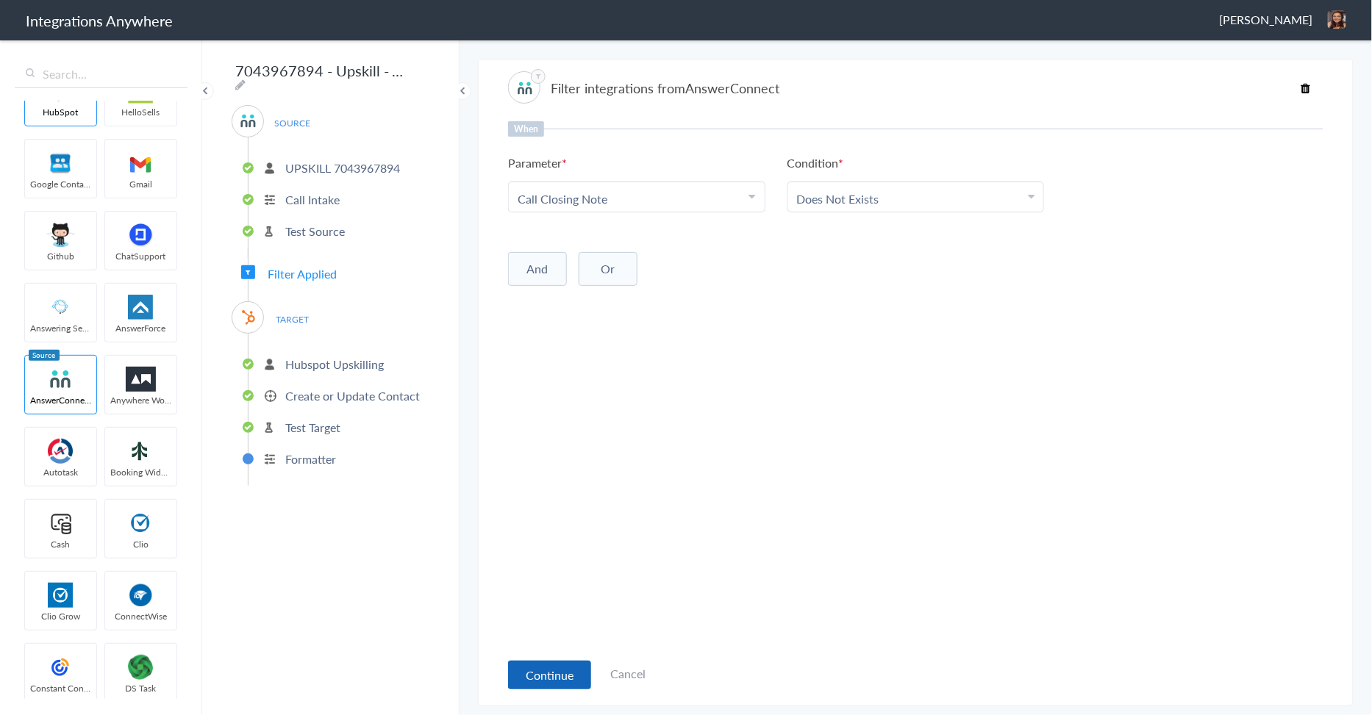
click at [567, 682] on button "Continue" at bounding box center [549, 675] width 83 height 29
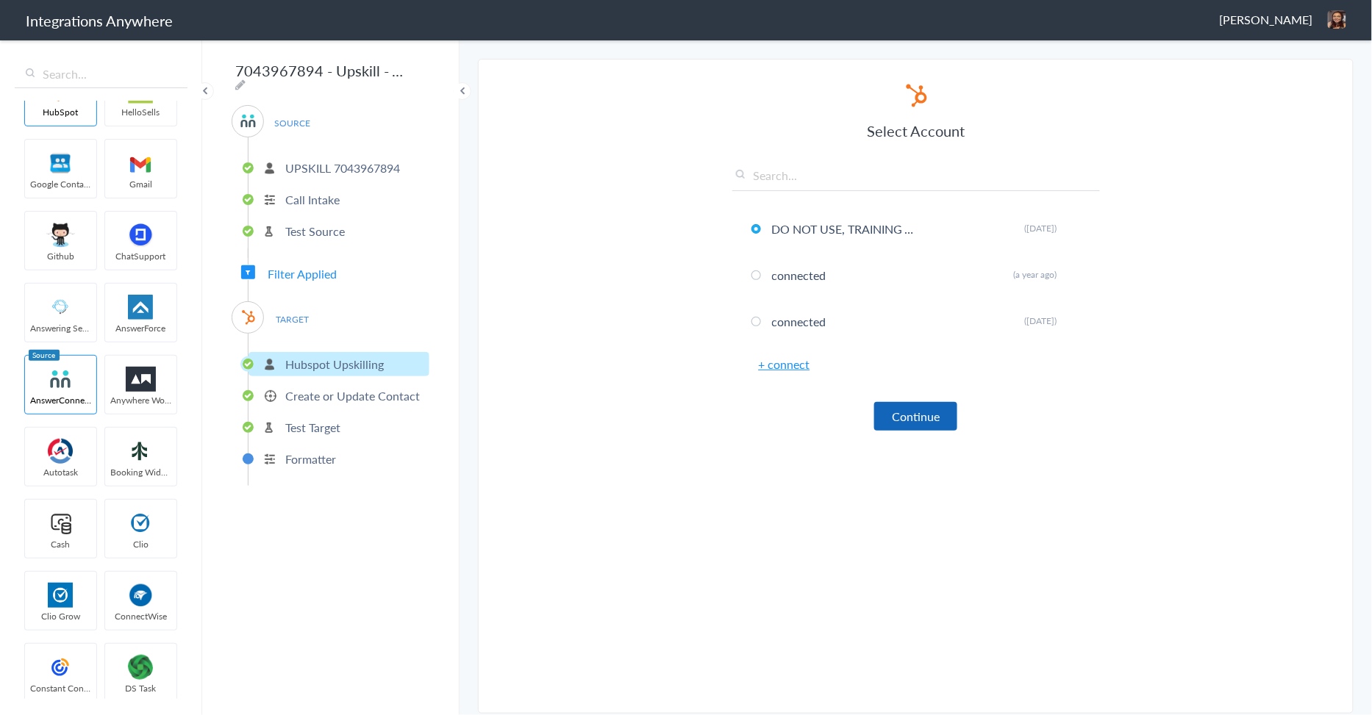
click at [929, 408] on button "Continue" at bounding box center [915, 416] width 83 height 29
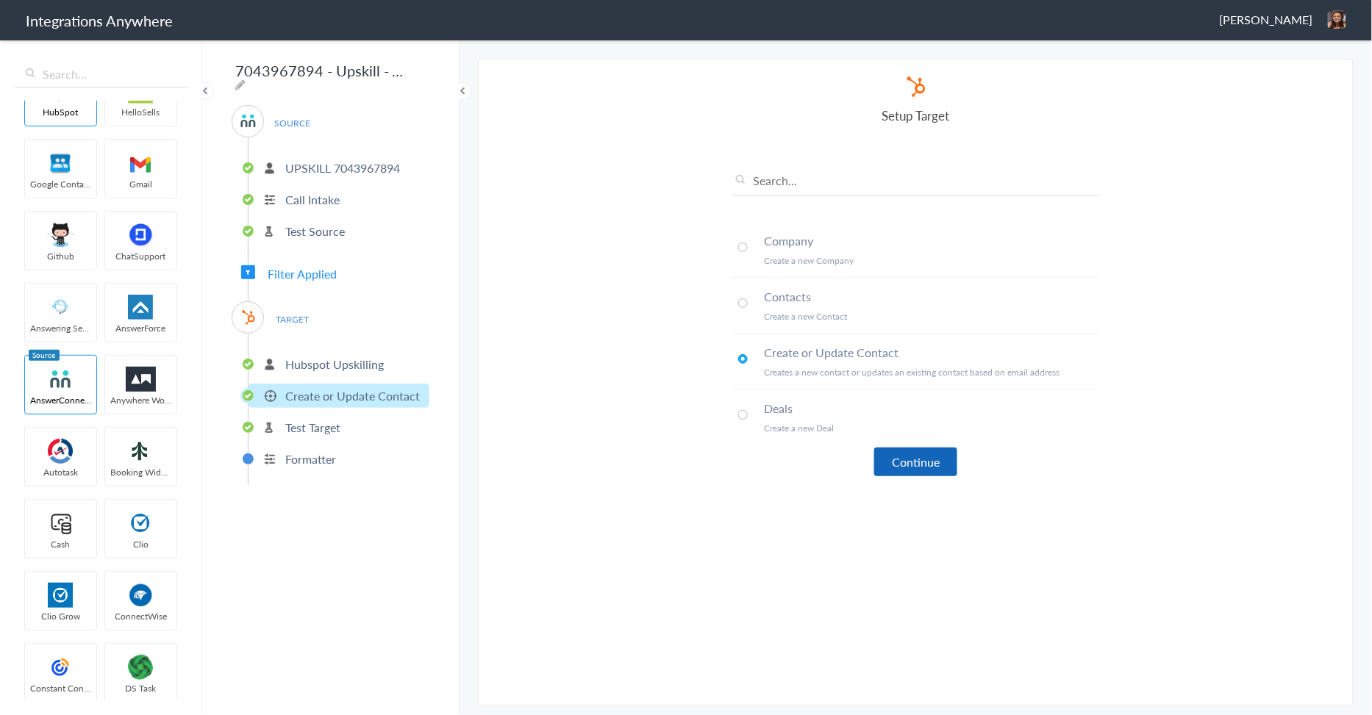
click at [927, 457] on button "Continue" at bounding box center [915, 462] width 83 height 29
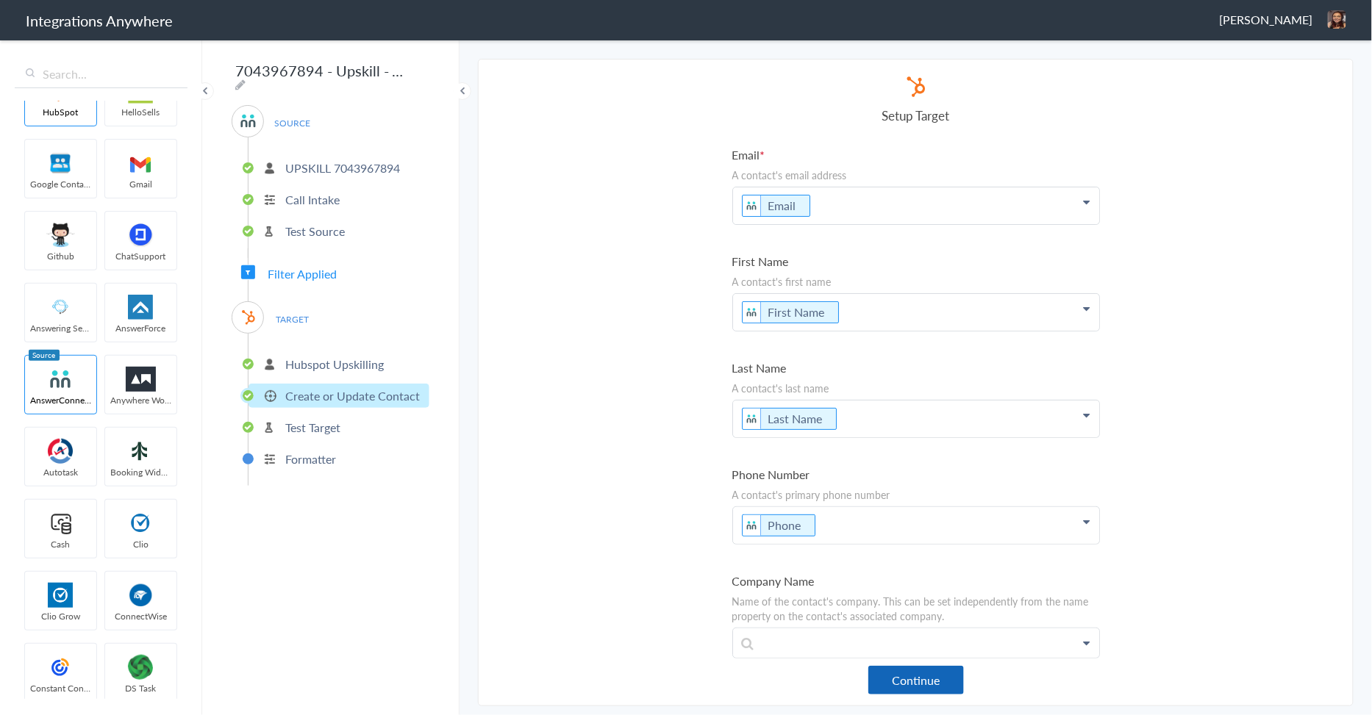
click at [951, 689] on button "Continue" at bounding box center [916, 680] width 96 height 29
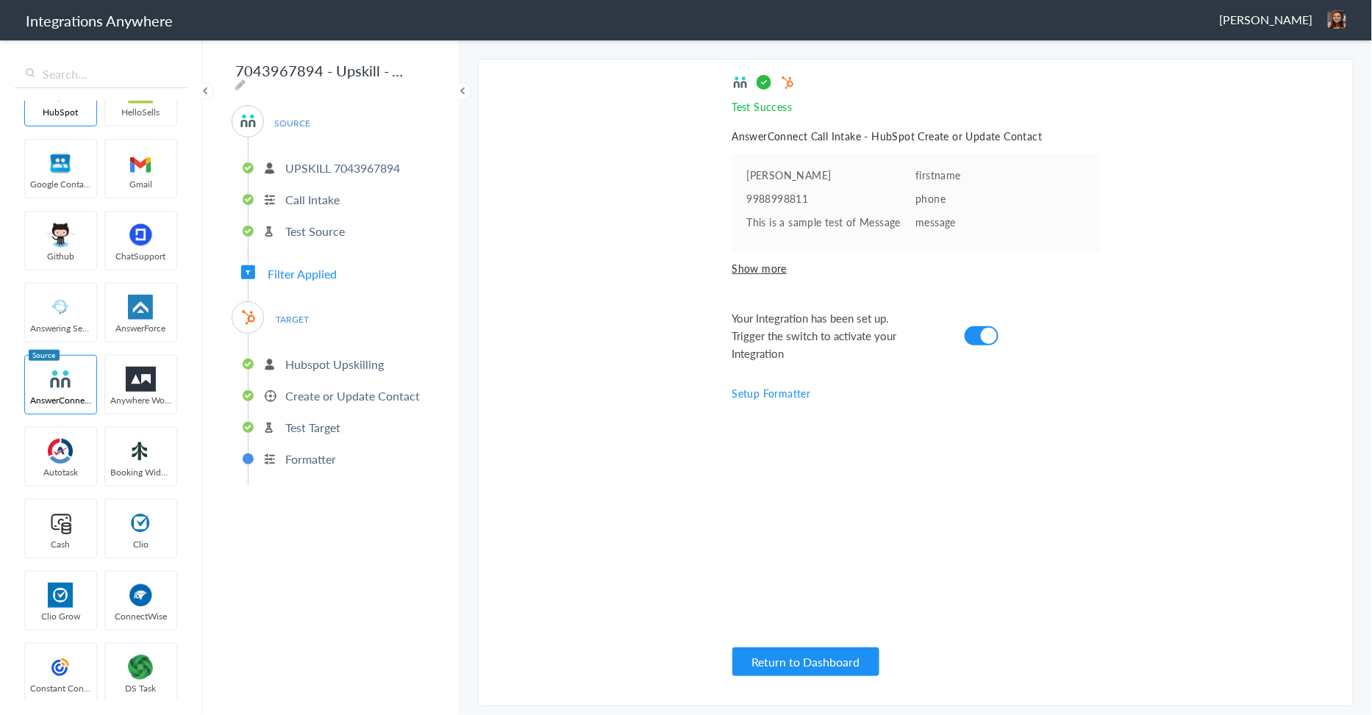
click at [1125, 521] on section "Select Account 8774353204 Rename Delete (22 days ago) UPSKILL 7043967894 Rename…" at bounding box center [916, 383] width 876 height 648
click at [1295, 15] on span "[PERSON_NAME]" at bounding box center [1266, 19] width 93 height 17
click at [1318, 74] on li "Dashboard" at bounding box center [1305, 76] width 101 height 22
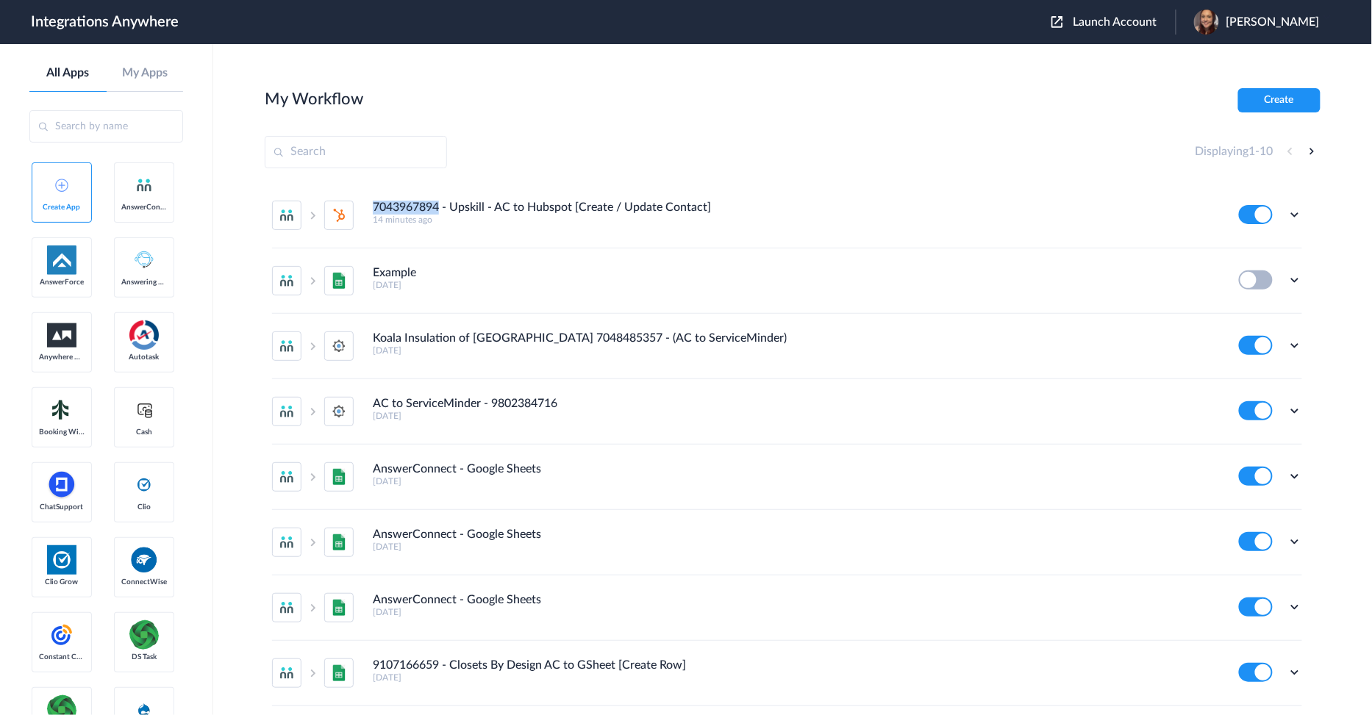
copy h4 "7043967894"
drag, startPoint x: 441, startPoint y: 210, endPoint x: 371, endPoint y: 204, distance: 70.8
click at [371, 204] on li "7043967894 - Upskill - AC to Hubspot [Create / Update Contact] 14 minutes ago E…" at bounding box center [787, 215] width 1030 height 65
click at [857, 53] on main "My Workflow Create Displaying 1 - 10 7043967894 - Upskill - AC to Hubspot [Crea…" at bounding box center [792, 379] width 1159 height 671
click at [1129, 16] on span "Launch Account" at bounding box center [1115, 22] width 84 height 12
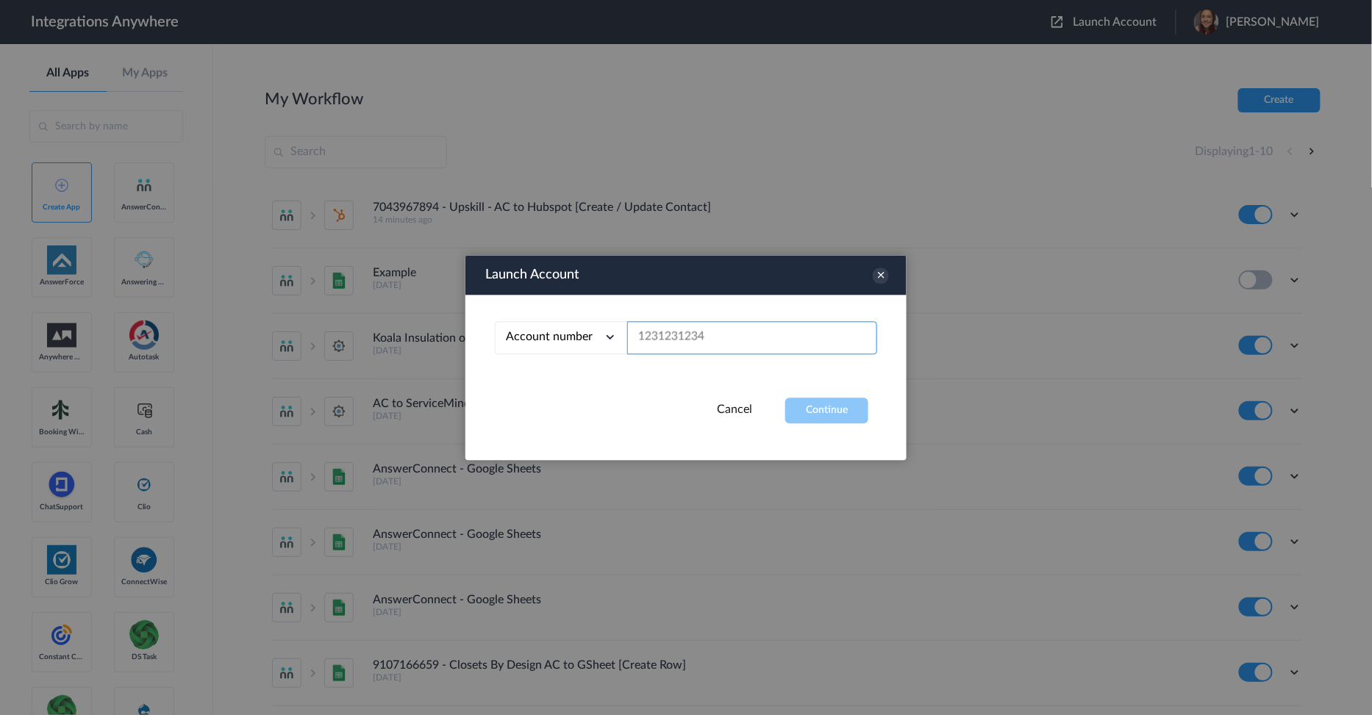
click at [716, 338] on input "text" at bounding box center [752, 337] width 250 height 33
paste input "7043967894"
click at [828, 403] on button "Continue" at bounding box center [826, 411] width 83 height 26
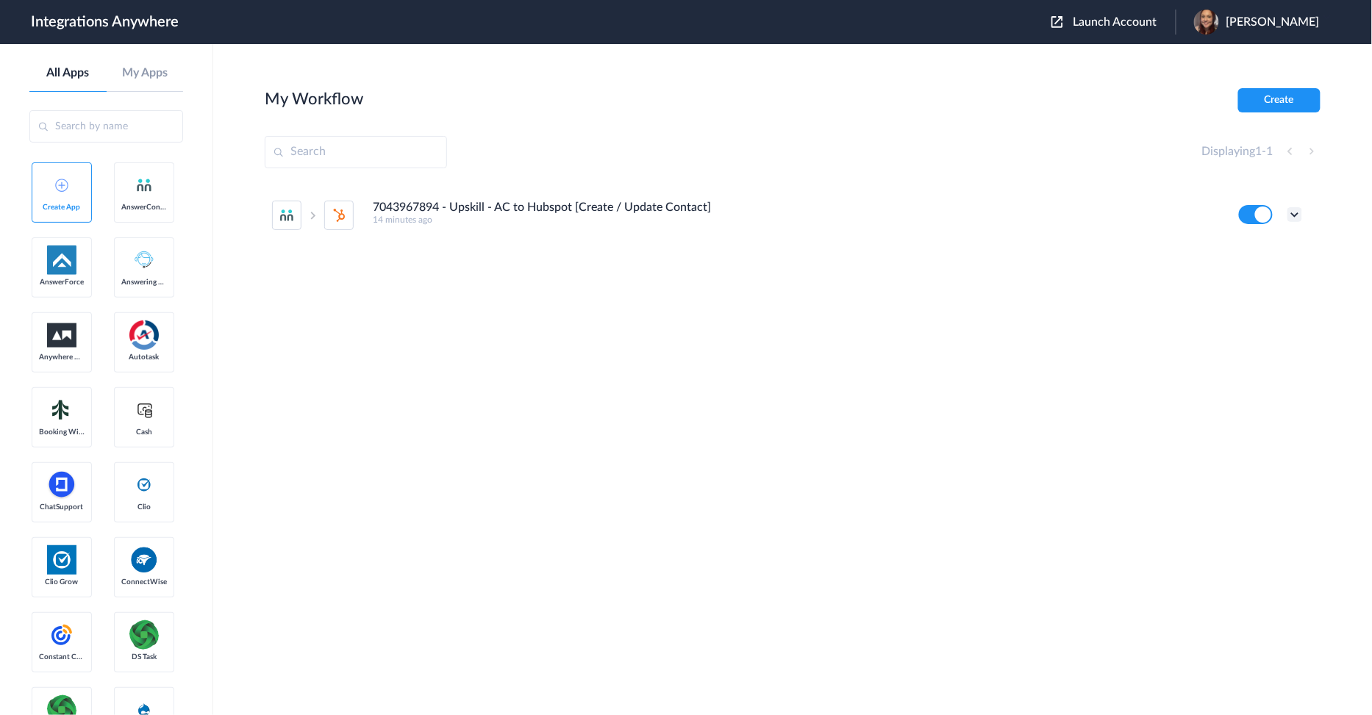
click at [1300, 215] on icon at bounding box center [1294, 214] width 15 height 15
click at [1287, 280] on link "Task history" at bounding box center [1253, 276] width 71 height 10
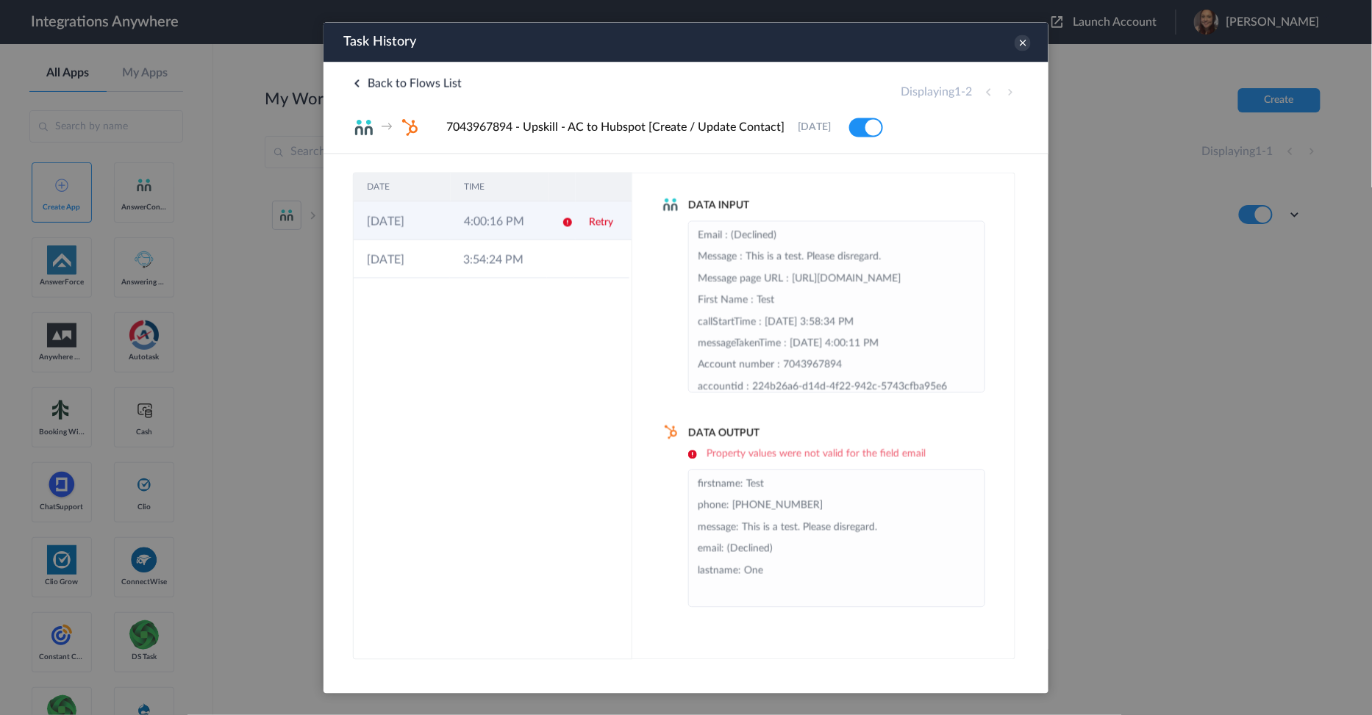
click at [486, 209] on td "4:00:16 PM" at bounding box center [498, 220] width 97 height 38
click at [668, 498] on div "Data Output Property values were not valid for the field email firstname: Test …" at bounding box center [823, 516] width 324 height 182
click at [1017, 43] on icon at bounding box center [1022, 42] width 16 height 16
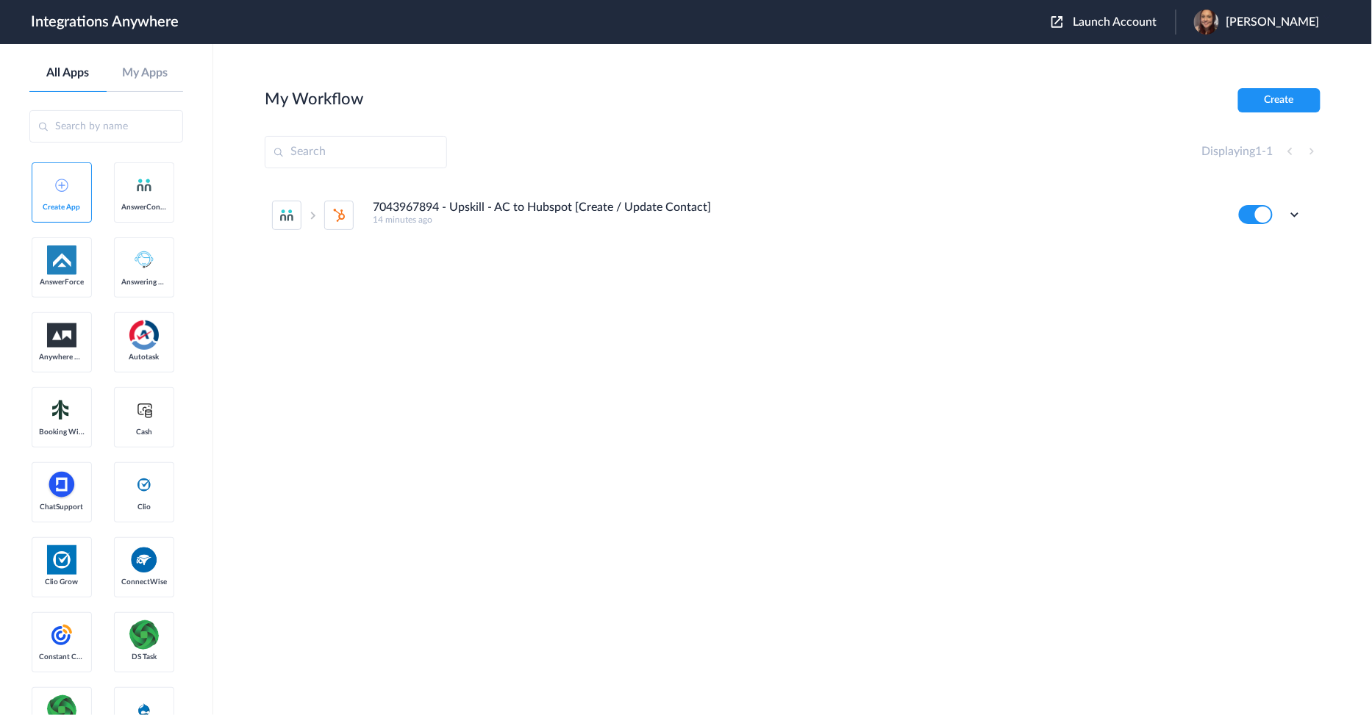
click at [1119, 22] on span "Launch Account" at bounding box center [1115, 22] width 84 height 12
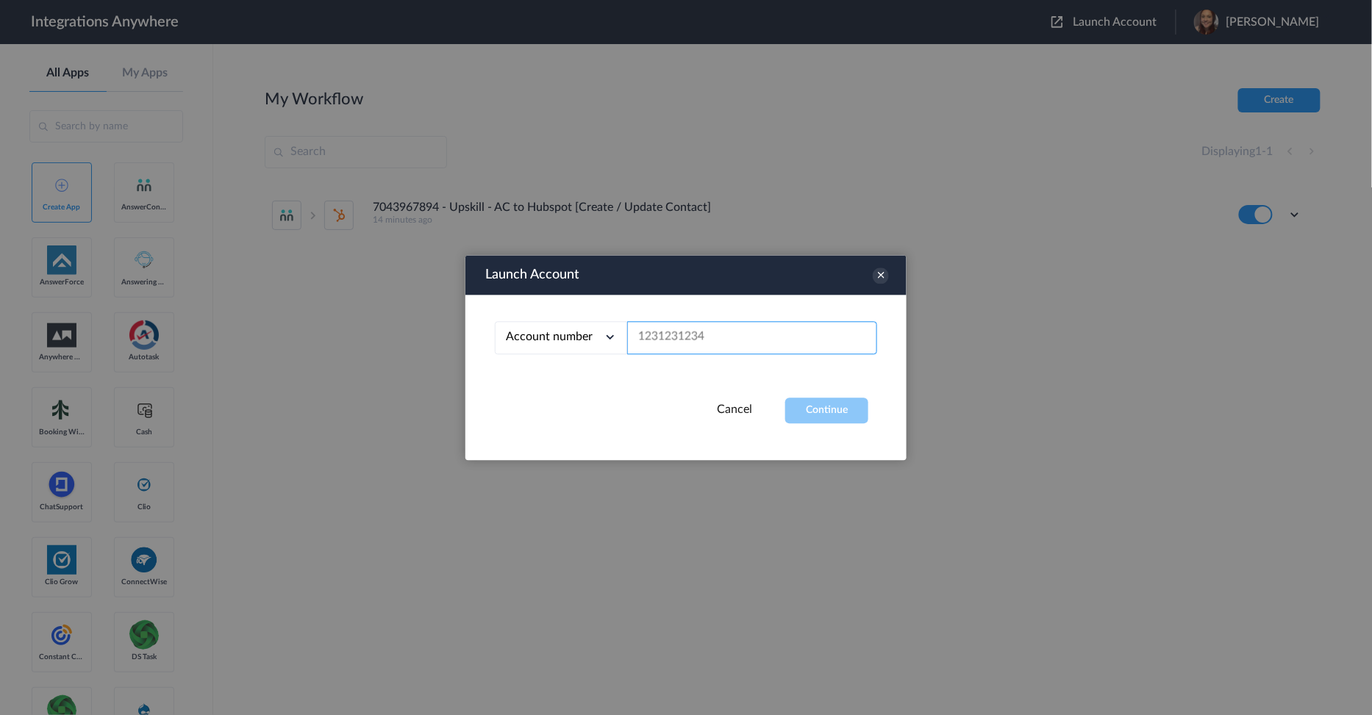
click at [689, 349] on input "text" at bounding box center [752, 337] width 250 height 33
click at [879, 274] on icon at bounding box center [881, 276] width 16 height 16
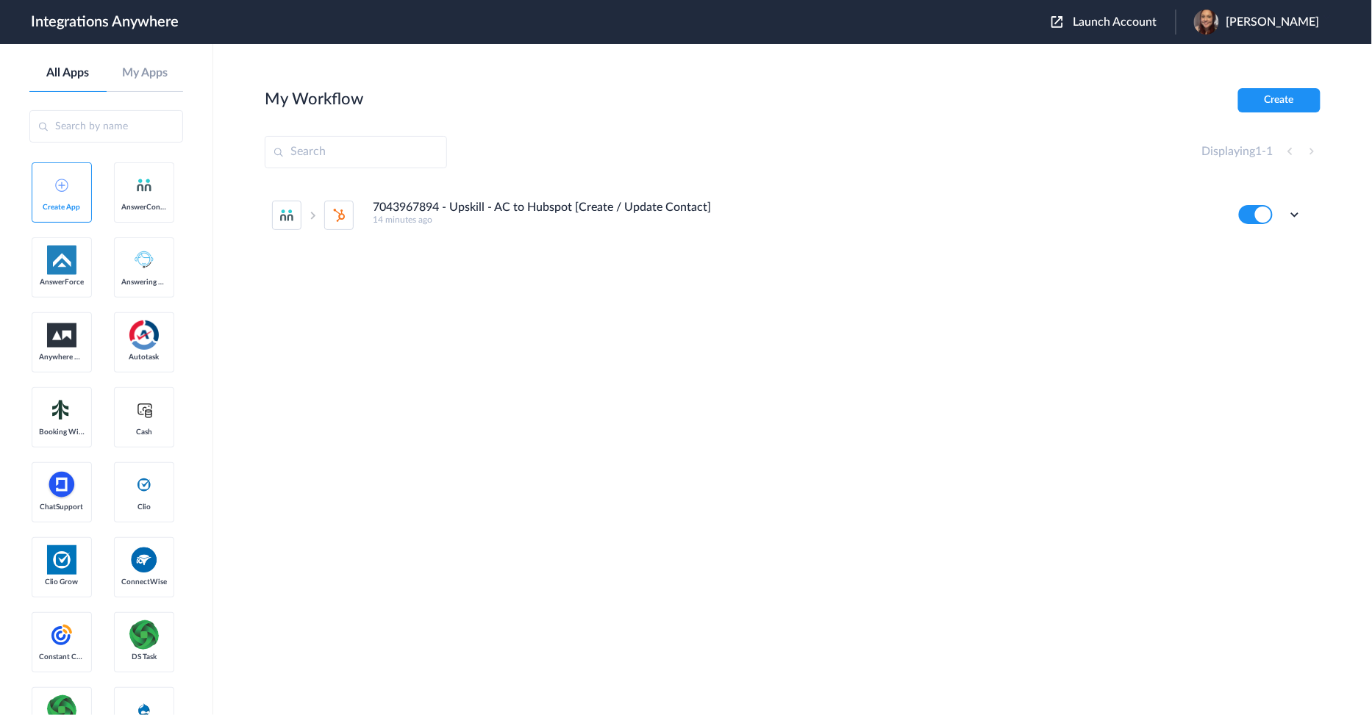
click at [1134, 20] on span "Launch Account" at bounding box center [1115, 22] width 84 height 12
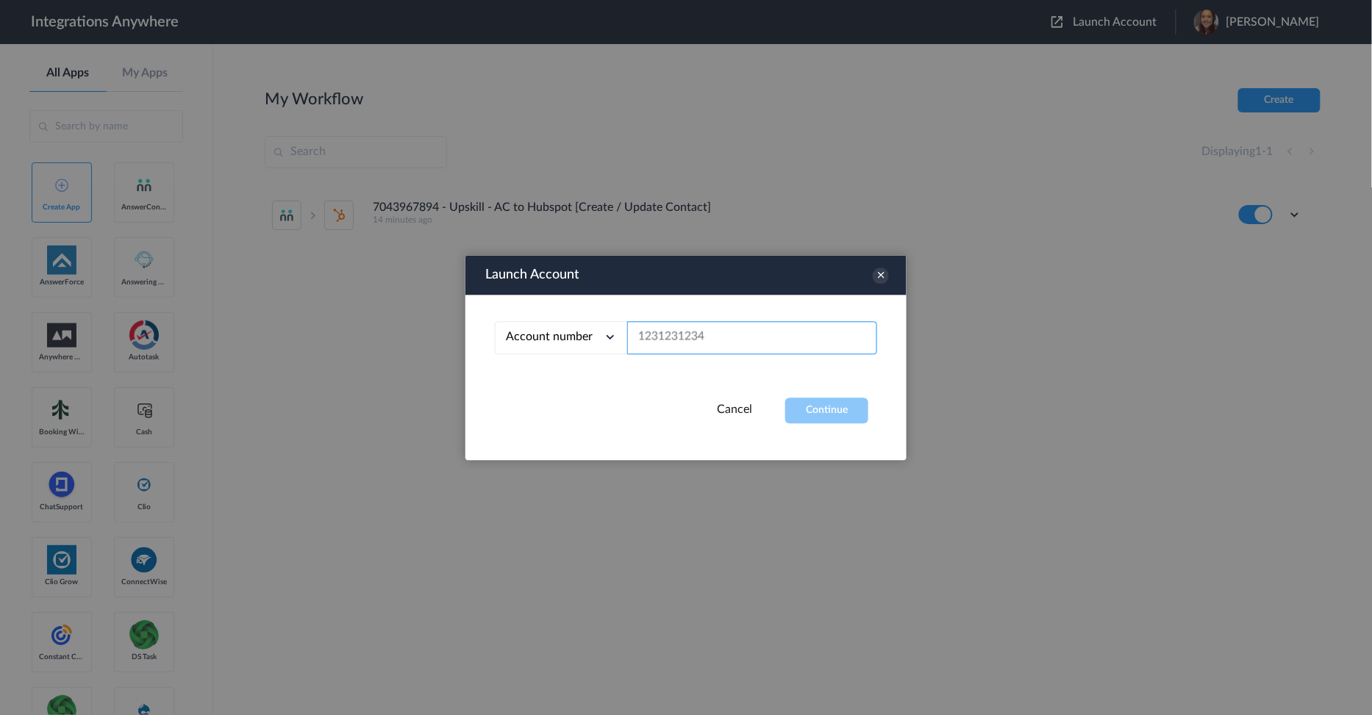
click at [719, 340] on input "text" at bounding box center [752, 337] width 250 height 33
click at [726, 340] on input "text" at bounding box center [752, 337] width 250 height 33
paste input "9102210442"
click at [807, 414] on button "Continue" at bounding box center [826, 411] width 83 height 26
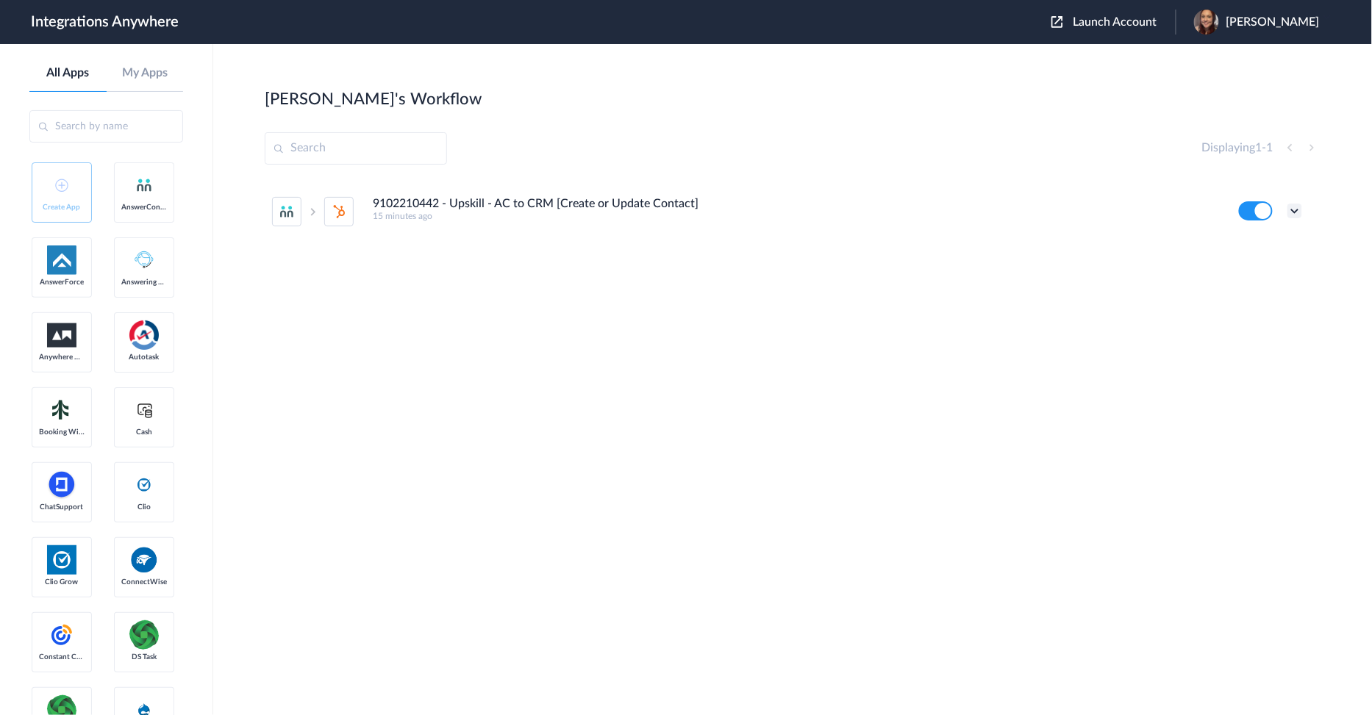
click at [1297, 211] on icon at bounding box center [1294, 211] width 15 height 15
drag, startPoint x: 1115, startPoint y: 19, endPoint x: 1074, endPoint y: 40, distance: 46.4
click at [1115, 19] on span "Launch Account" at bounding box center [1115, 22] width 84 height 12
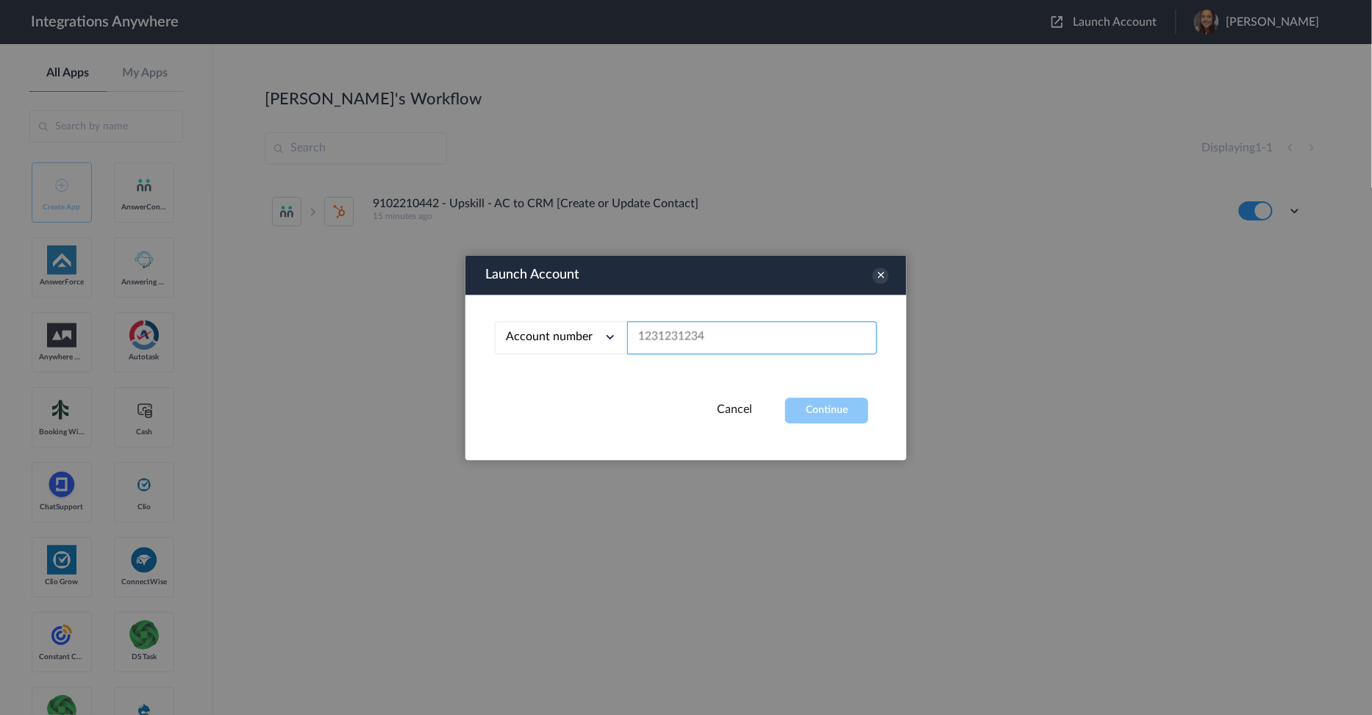
click at [670, 333] on input "text" at bounding box center [752, 337] width 250 height 33
paste input "7043967894"
type input "7043967894"
click at [829, 409] on button "Continue" at bounding box center [826, 411] width 83 height 26
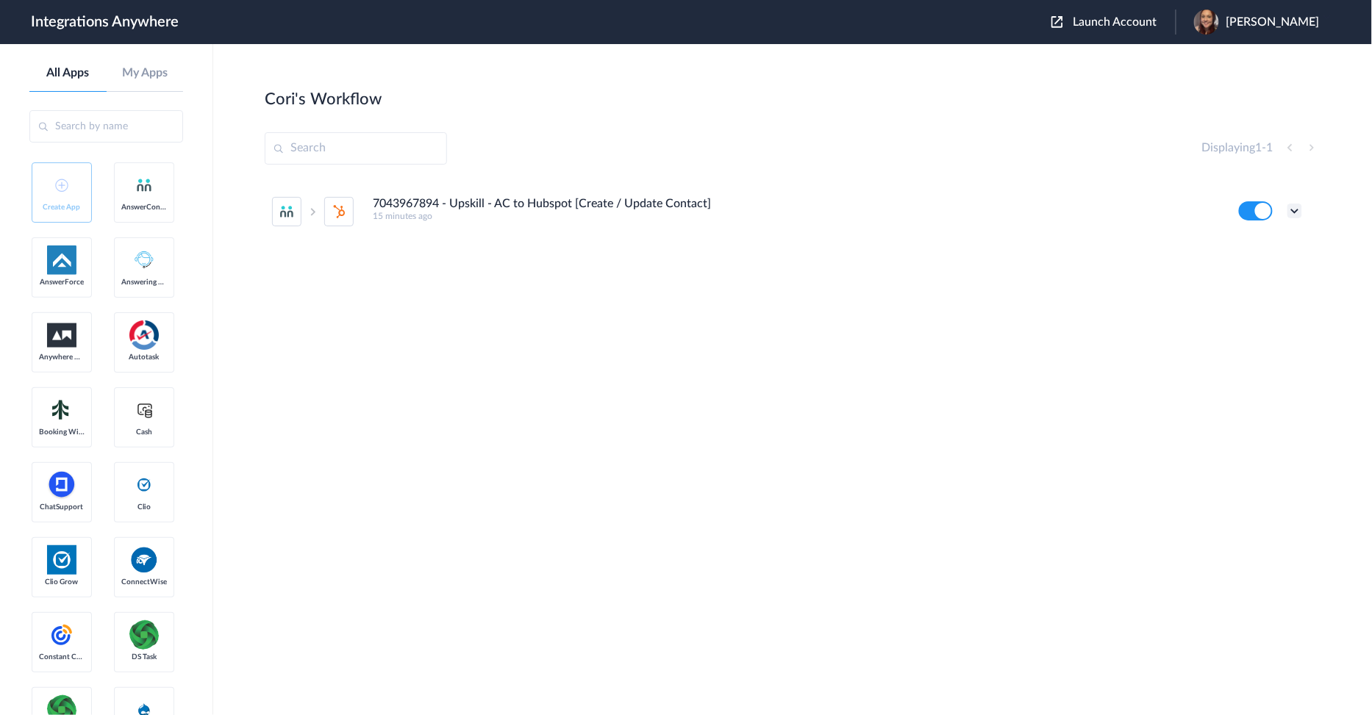
click at [1298, 208] on icon at bounding box center [1294, 211] width 15 height 15
click at [1223, 274] on icon at bounding box center [1223, 273] width 10 height 10
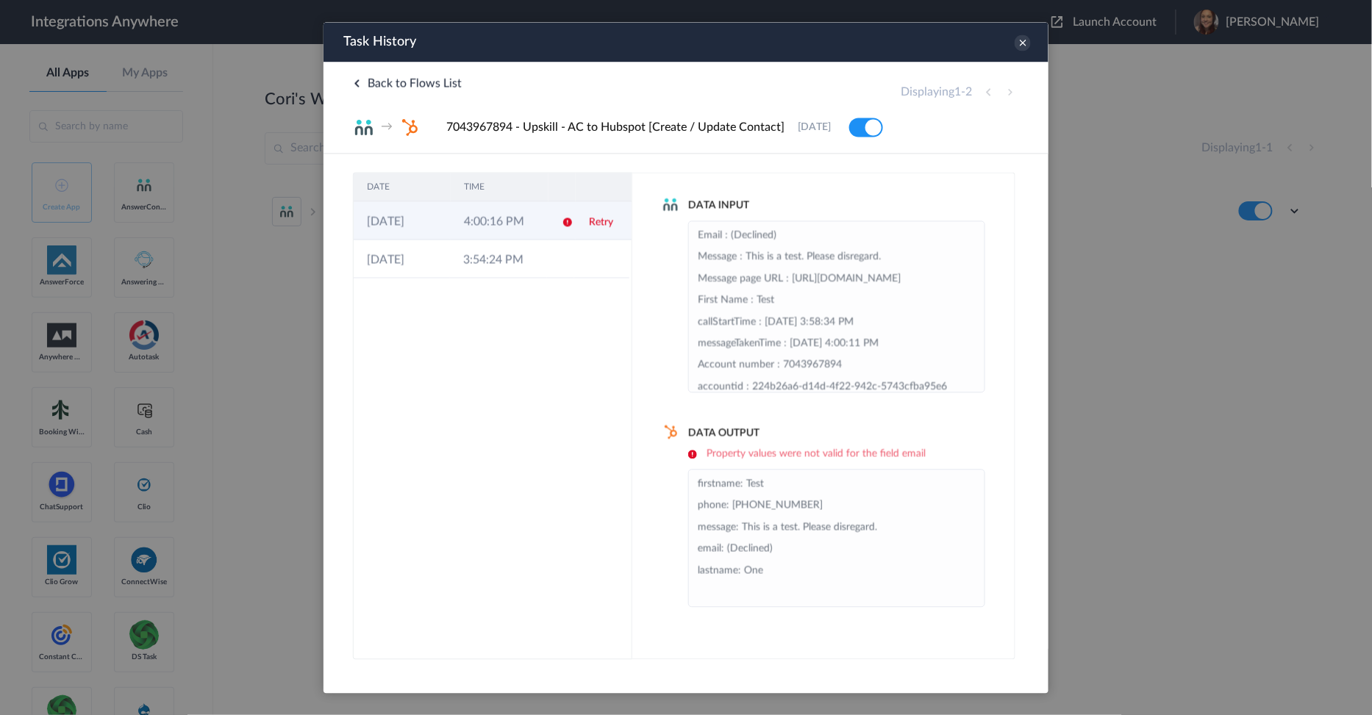
click at [486, 218] on td "4:00:16 PM" at bounding box center [498, 220] width 97 height 38
drag, startPoint x: 776, startPoint y: 543, endPoint x: 689, endPoint y: 556, distance: 88.4
click at [689, 556] on ul "firstname: Test phone: +19876543210 message: This is a test. Please disregard. …" at bounding box center [835, 537] width 297 height 138
click at [745, 546] on li "firstname: Test phone: +19876543210 message: This is a test. Please disregard. …" at bounding box center [836, 537] width 278 height 129
click at [811, 453] on h6 "Property values were not valid for the field email" at bounding box center [835, 453] width 297 height 12
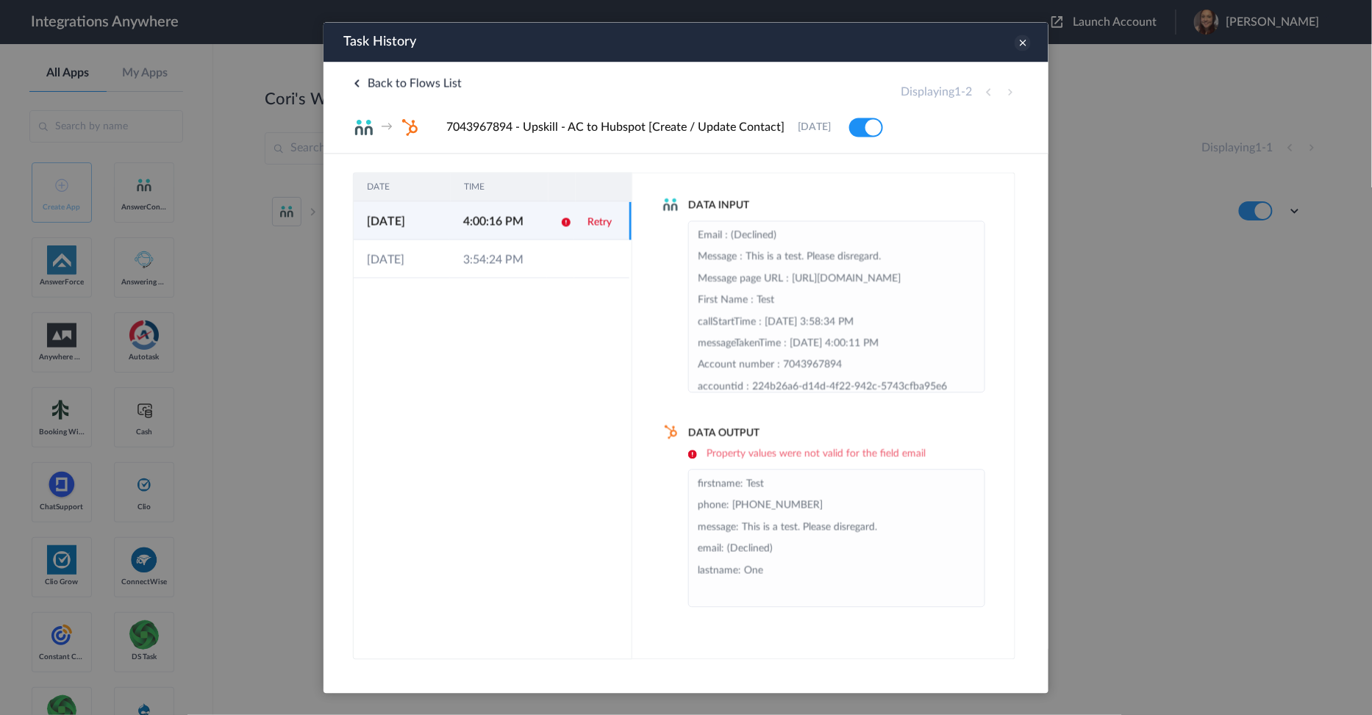
click at [1014, 40] on icon at bounding box center [1022, 42] width 16 height 16
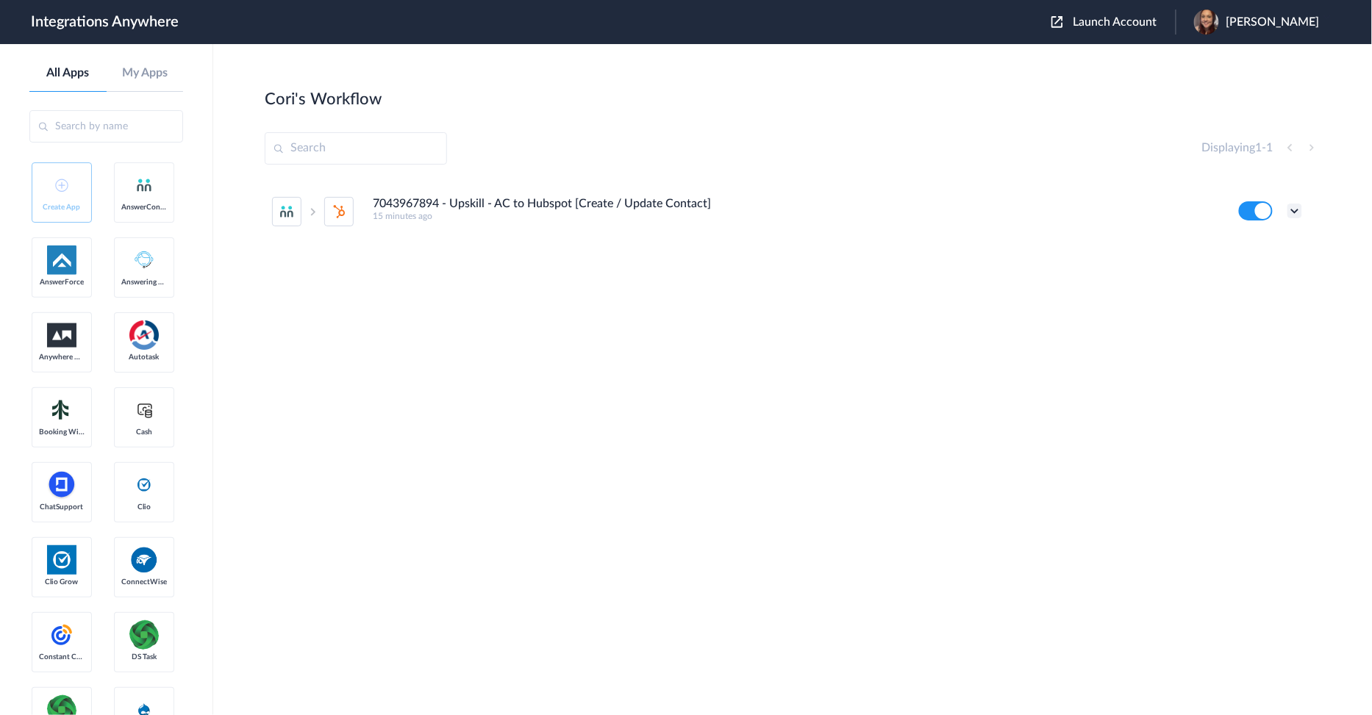
click at [1294, 213] on icon at bounding box center [1294, 211] width 15 height 15
click at [1244, 247] on link "Edit" at bounding box center [1235, 245] width 35 height 10
click at [690, 65] on main "Cori's Workflow Create Displaying 1 - 1 7043967894 - Upskill - AC to Hubspot [C…" at bounding box center [792, 379] width 1159 height 671
click at [1297, 215] on icon at bounding box center [1294, 211] width 15 height 15
click at [1248, 267] on li "Task history" at bounding box center [1255, 272] width 96 height 27
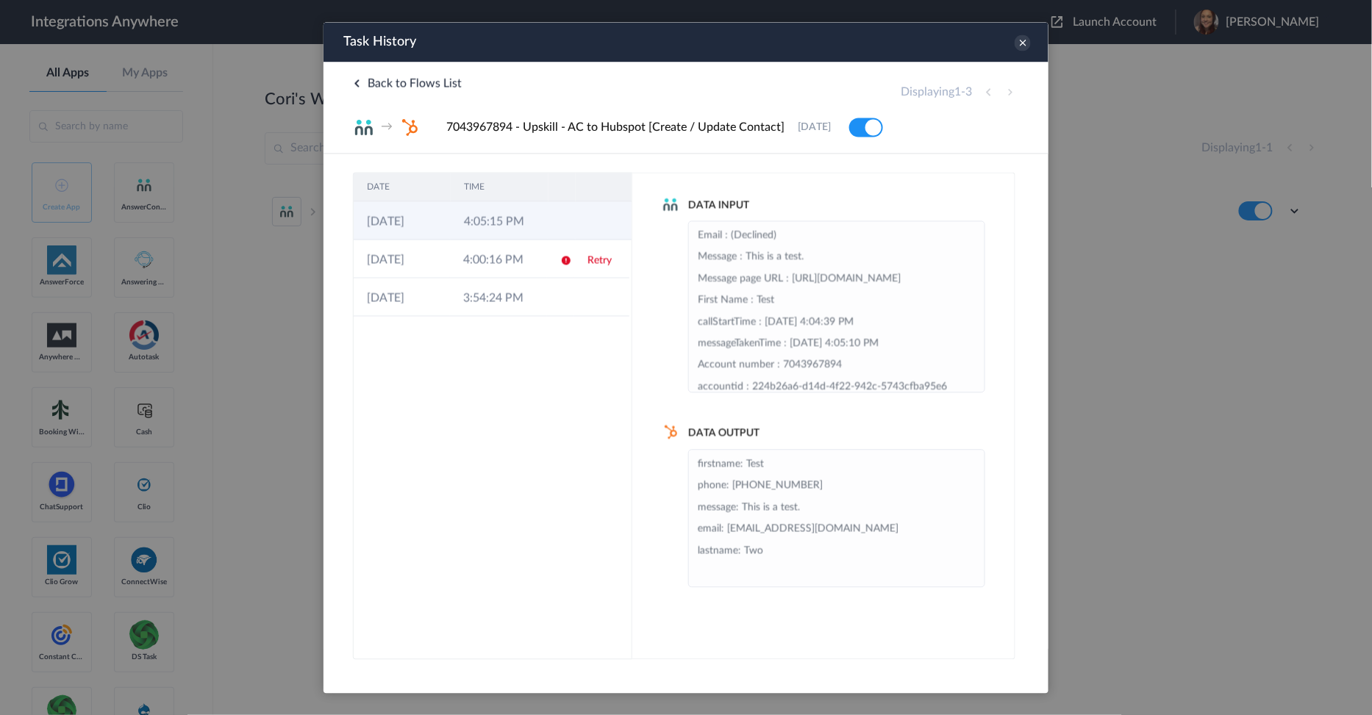
click at [420, 220] on td "22-09-2025" at bounding box center [401, 220] width 97 height 38
click at [429, 222] on td "22-09-2025" at bounding box center [401, 220] width 96 height 38
click at [510, 262] on td "4:00:16 PM" at bounding box center [497, 258] width 96 height 38
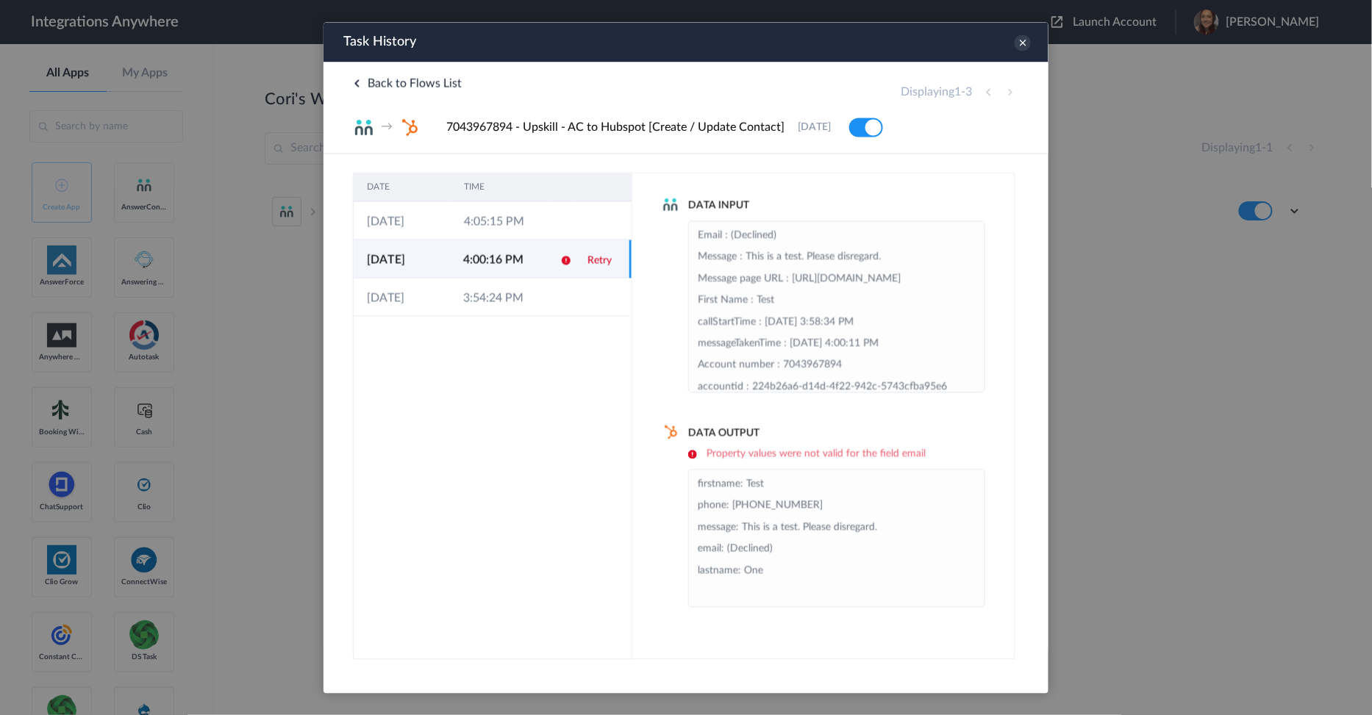
click at [642, 58] on div "Task History" at bounding box center [685, 41] width 725 height 40
click at [1023, 43] on icon at bounding box center [1022, 42] width 16 height 16
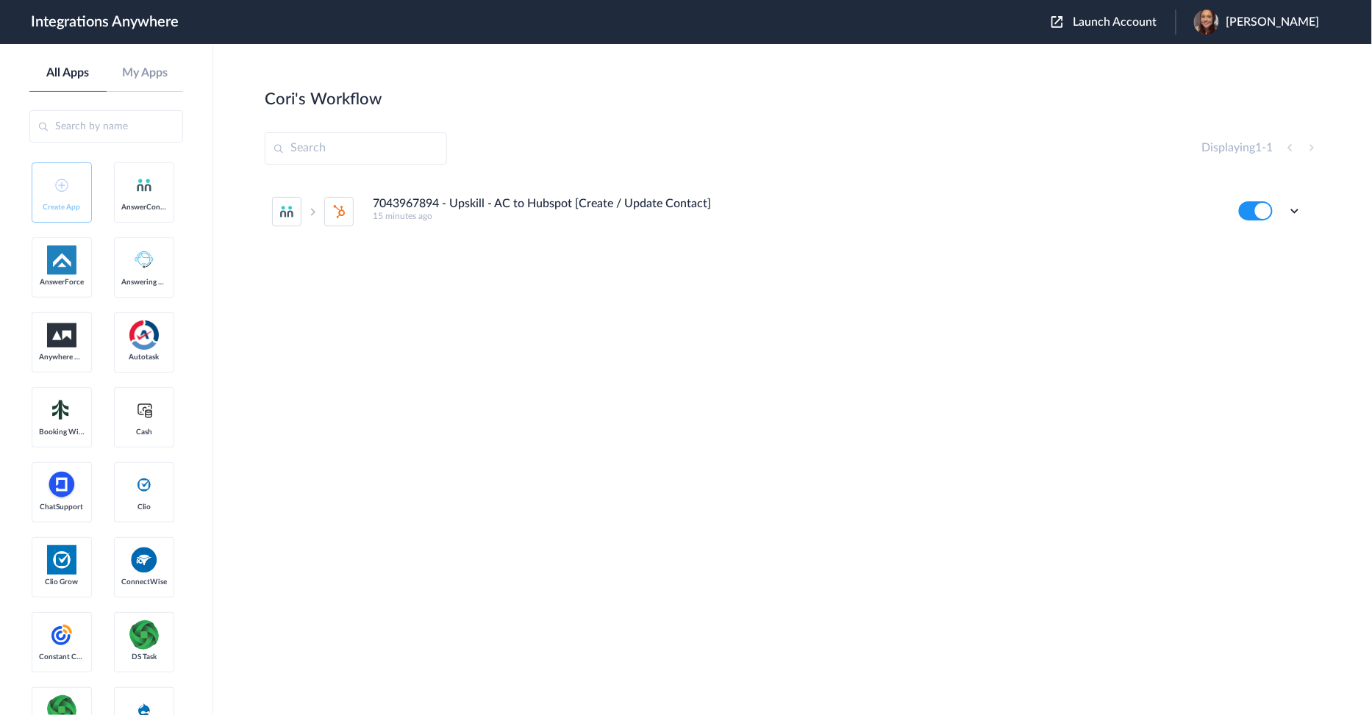
click at [957, 96] on div "Cori's Workflow Create" at bounding box center [793, 98] width 1056 height 21
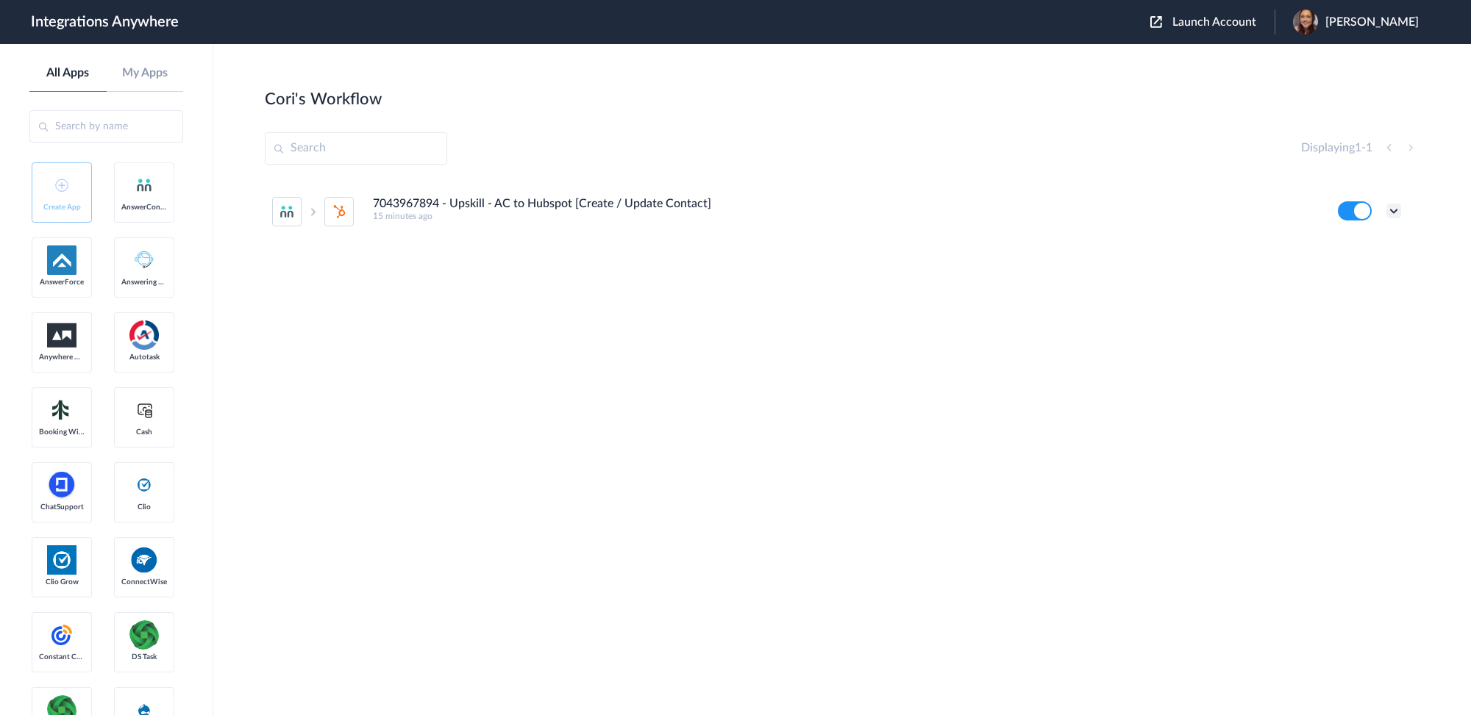
click at [1371, 210] on icon at bounding box center [1393, 211] width 15 height 15
click at [1371, 249] on li "Edit" at bounding box center [1353, 245] width 96 height 27
click at [1371, 213] on icon at bounding box center [1393, 211] width 15 height 15
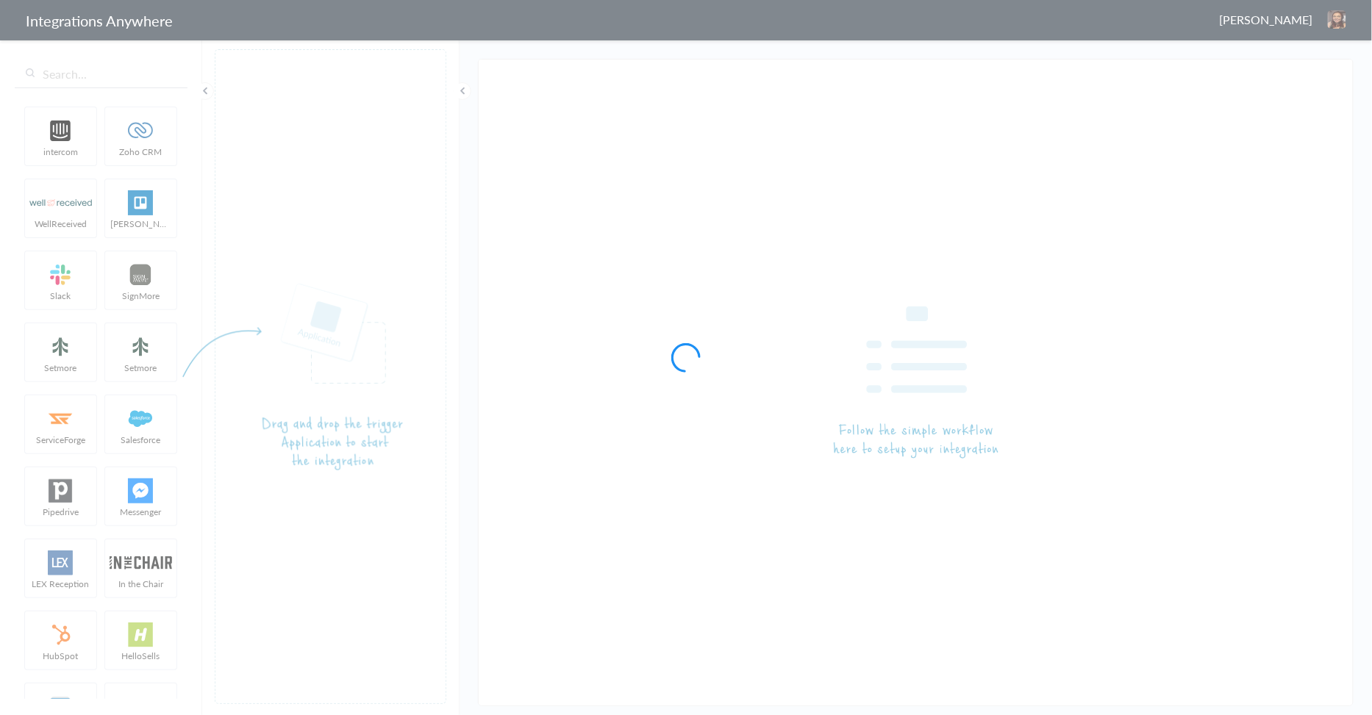
type input "7043967894 - Upskill - AC to Hubspot [Create / Update Contact]"
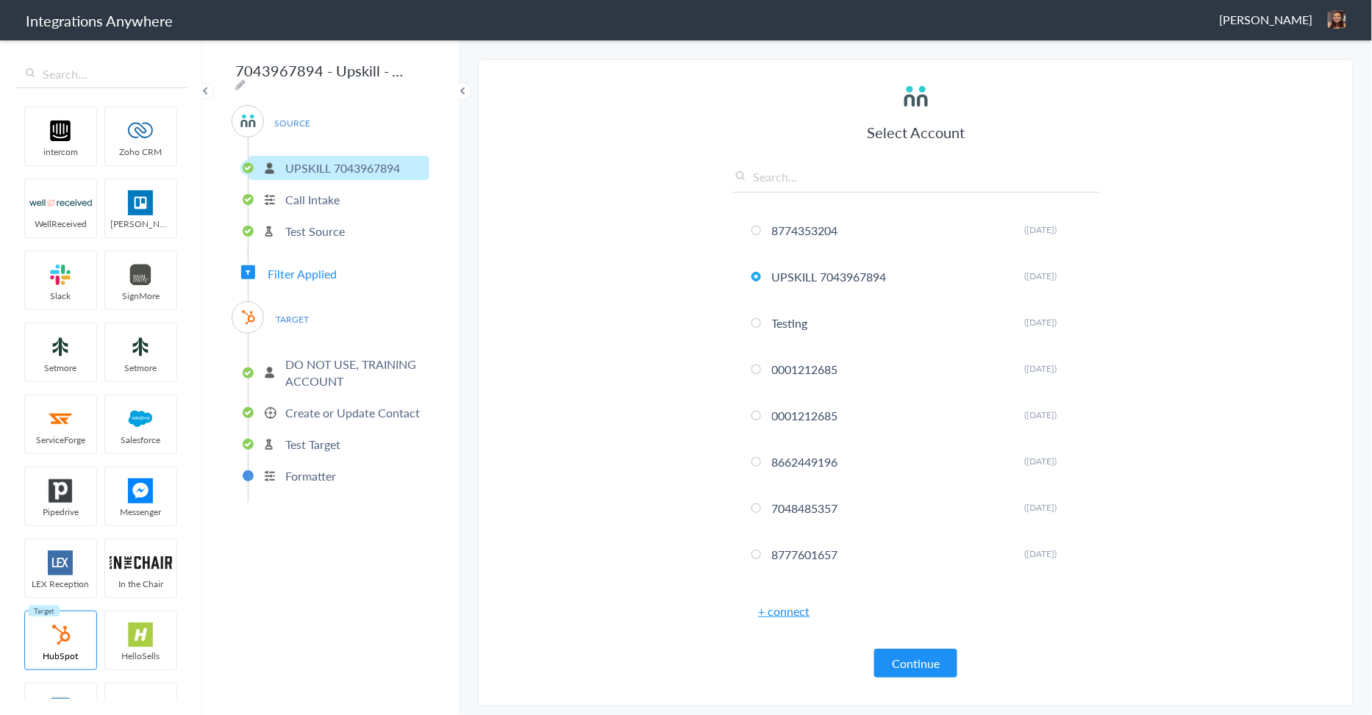
click at [318, 468] on p "Formatter" at bounding box center [310, 476] width 51 height 17
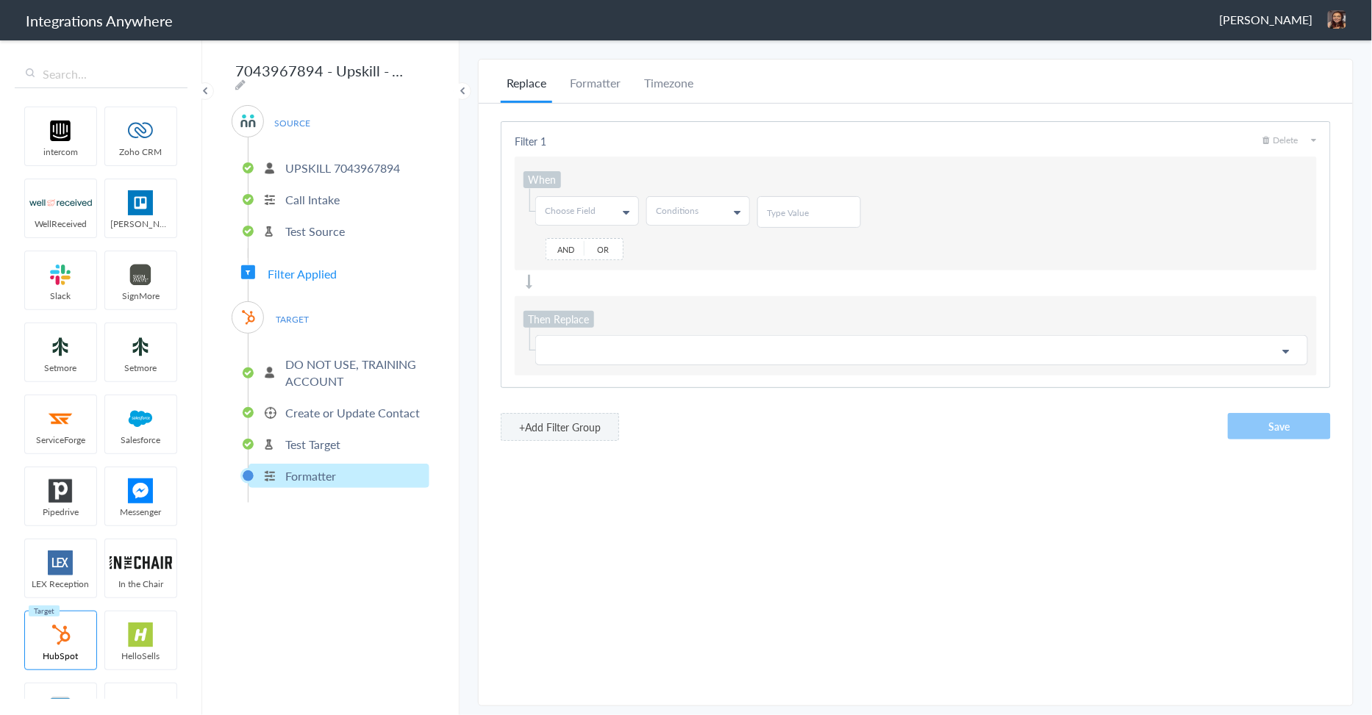
click at [325, 468] on p "Formatter" at bounding box center [310, 476] width 51 height 17
click at [527, 83] on li "Replace" at bounding box center [526, 88] width 51 height 29
click at [601, 216] on link "Choose Field" at bounding box center [587, 211] width 102 height 28
click at [604, 237] on input "text" at bounding box center [586, 242] width 101 height 29
type input "email"
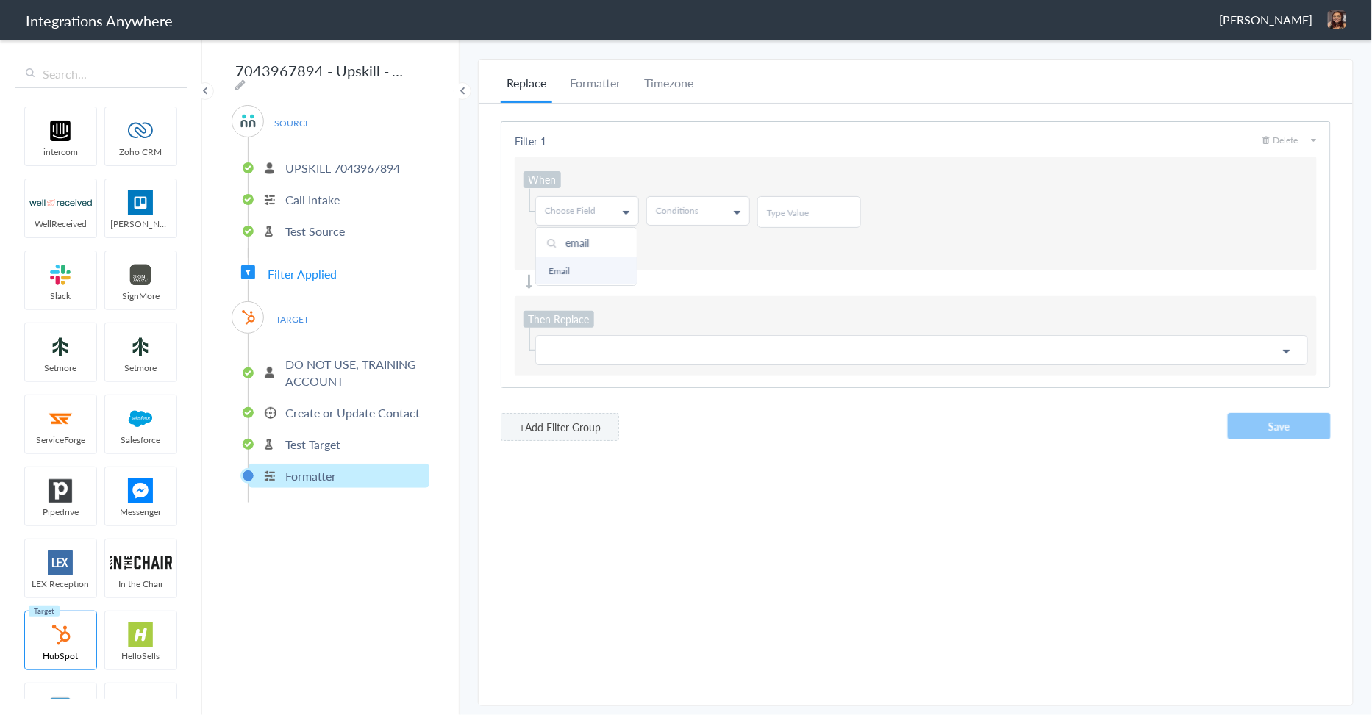
click at [585, 268] on link "Email" at bounding box center [586, 270] width 101 height 27
click at [672, 221] on link "Conditions" at bounding box center [698, 211] width 102 height 28
click at [689, 293] on link "Does Not Contains" at bounding box center [697, 298] width 101 height 27
click at [775, 217] on input "text" at bounding box center [809, 213] width 85 height 12
type input "@"
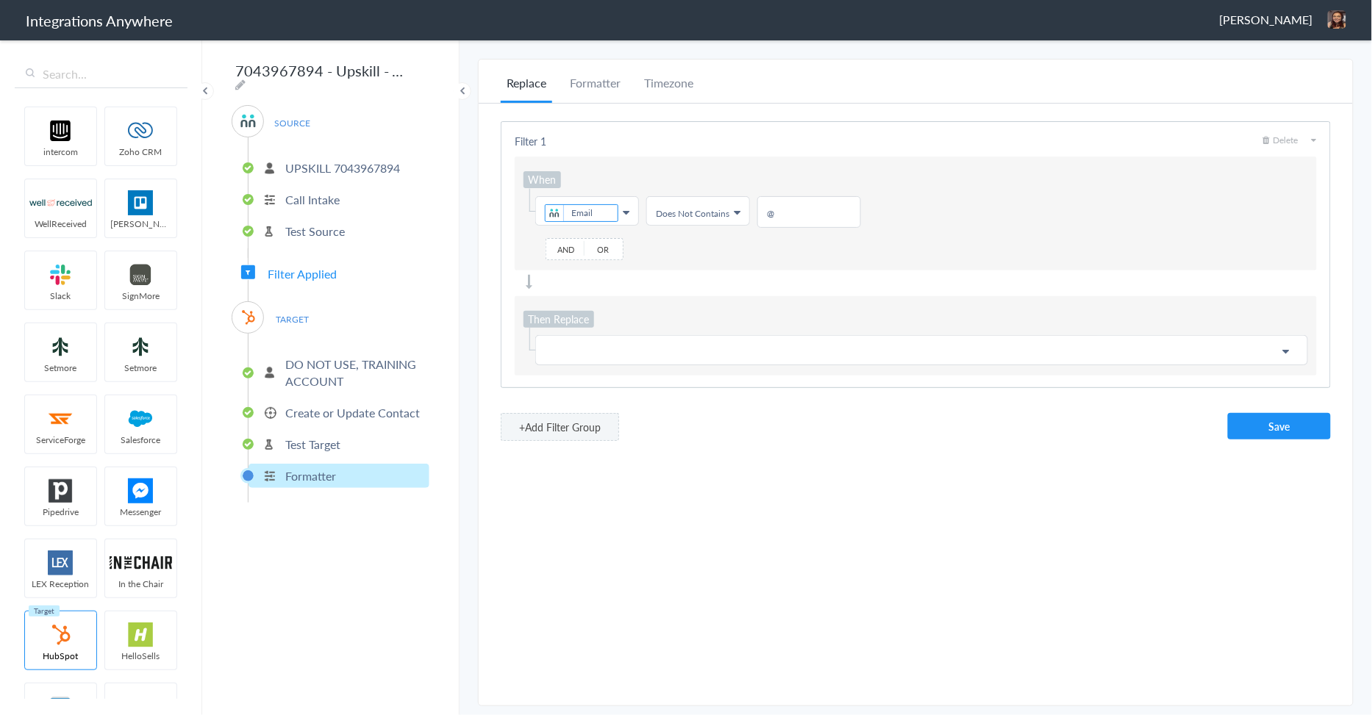
click at [1070, 225] on ul "Choose Field Email First Name Last Name Email Phone Call Start Time Account ID …" at bounding box center [916, 212] width 785 height 32
click at [658, 353] on p at bounding box center [922, 350] width 754 height 18
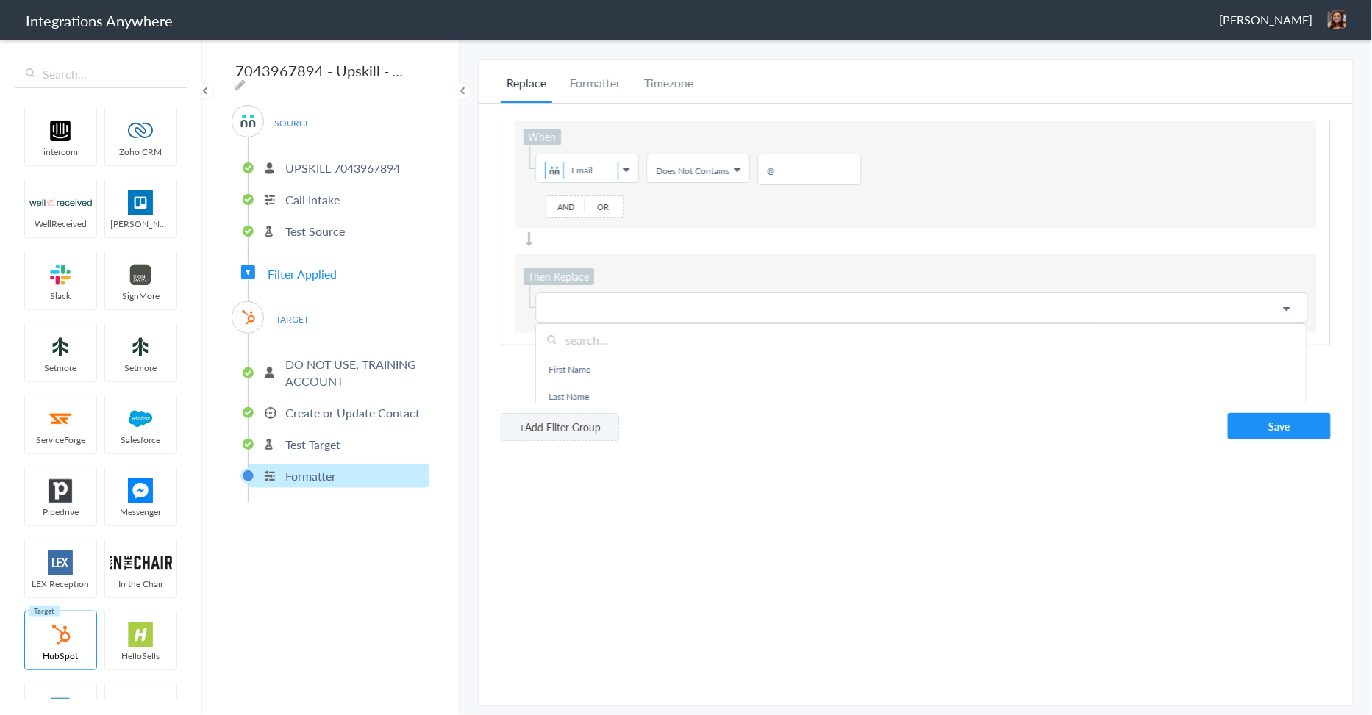
scroll to position [50, 0]
click at [651, 335] on input "text" at bounding box center [921, 333] width 770 height 32
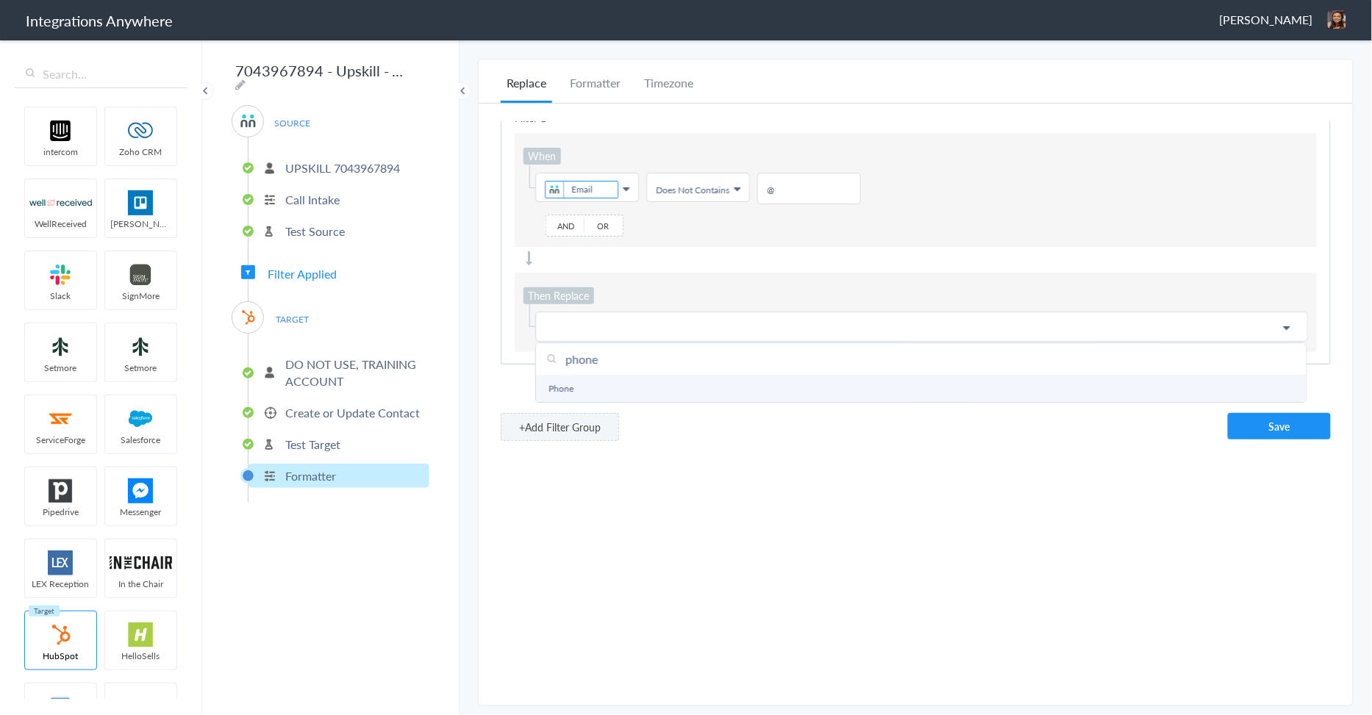
type input "phone"
click at [579, 375] on link "Phone" at bounding box center [921, 388] width 770 height 27
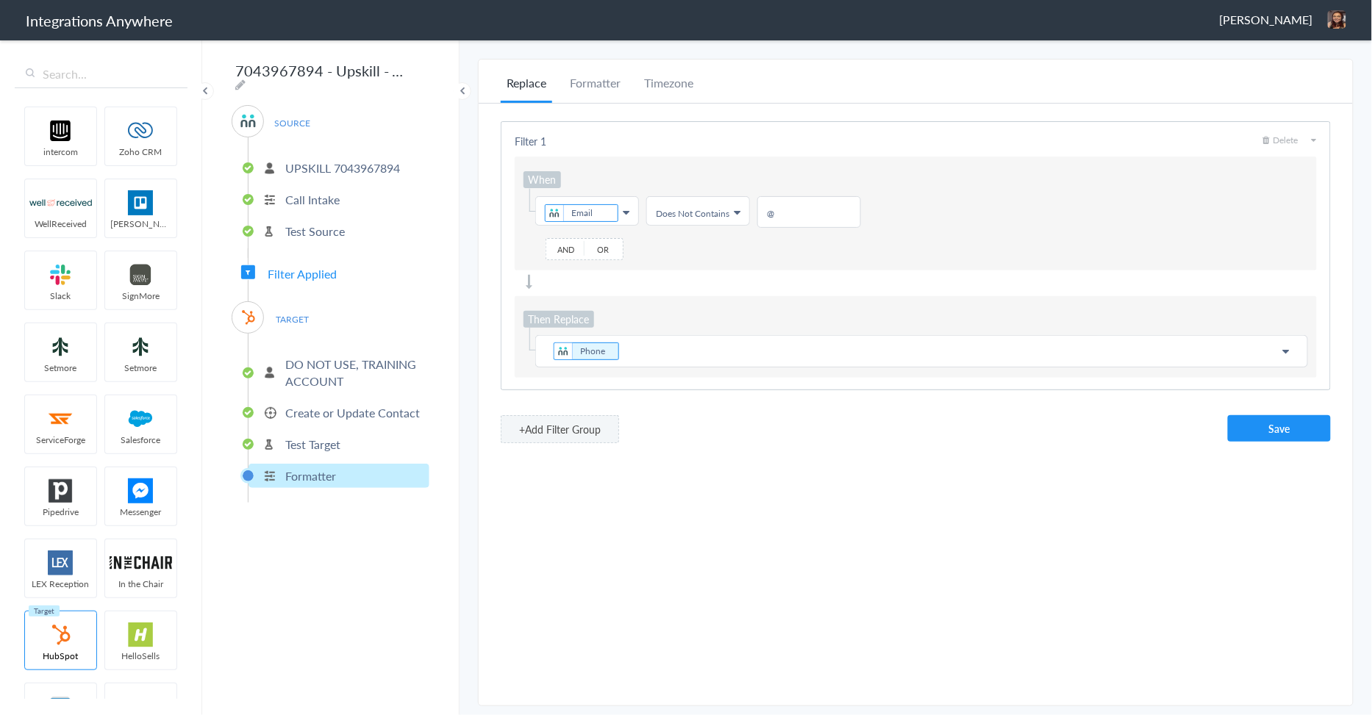
scroll to position [0, 0]
click at [667, 354] on p "Phone" at bounding box center [922, 351] width 754 height 21
click at [776, 293] on div "Filter 1 Delete When Choose Field Email First Name Last Name Email Phone Call S…" at bounding box center [916, 255] width 830 height 269
click at [1296, 424] on button "Save" at bounding box center [1279, 428] width 103 height 26
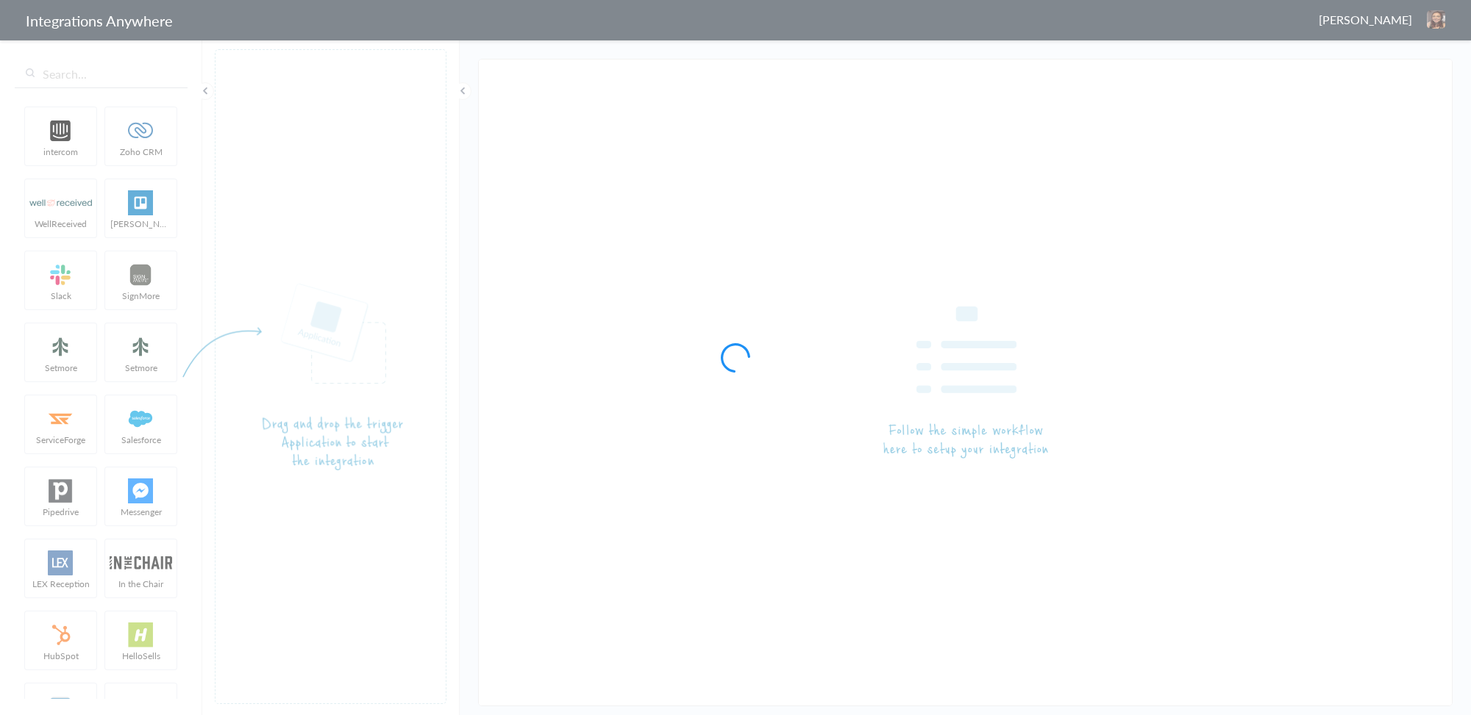
type input "7043967894 - Upskill - AC to Hubspot [Create / Update Contact]"
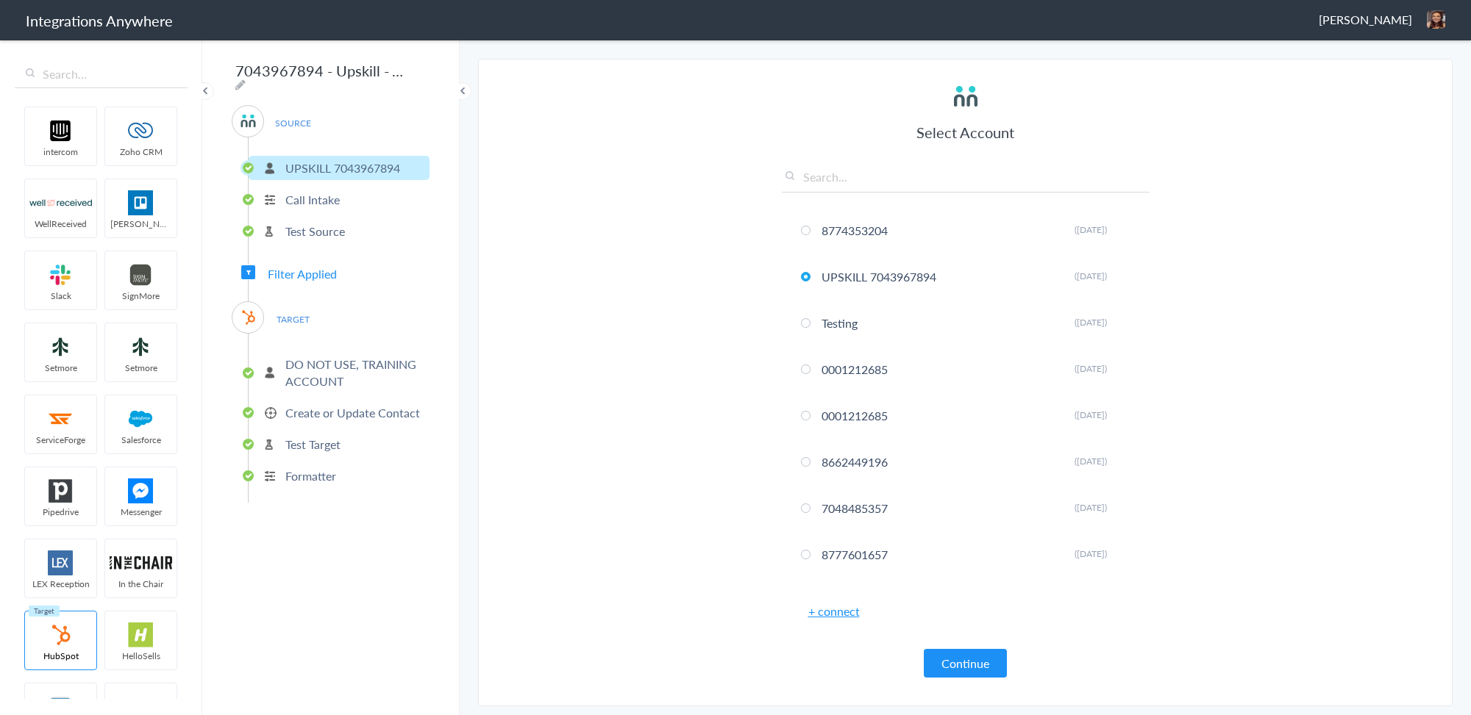
type input "@"
click at [315, 468] on p "Formatter" at bounding box center [310, 476] width 51 height 17
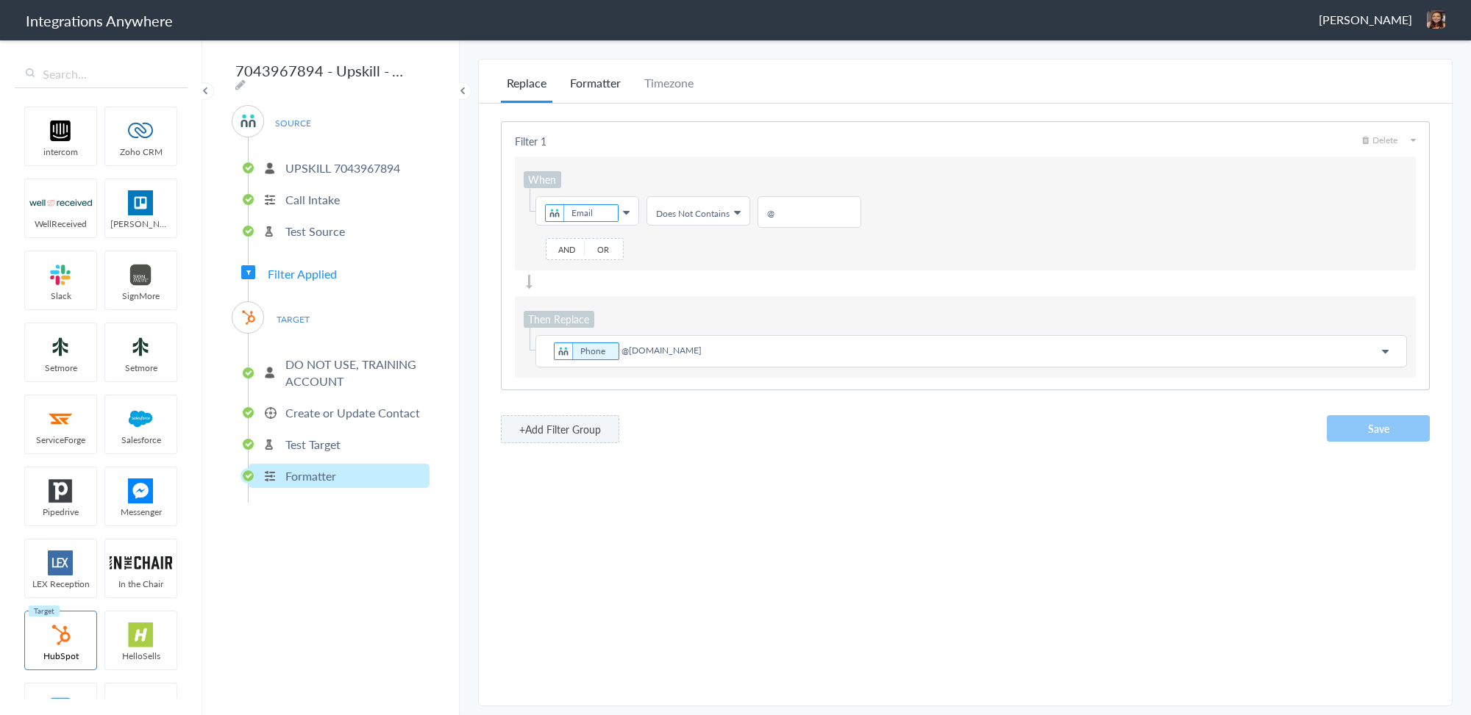
click at [603, 82] on li "Formatter" at bounding box center [595, 88] width 62 height 29
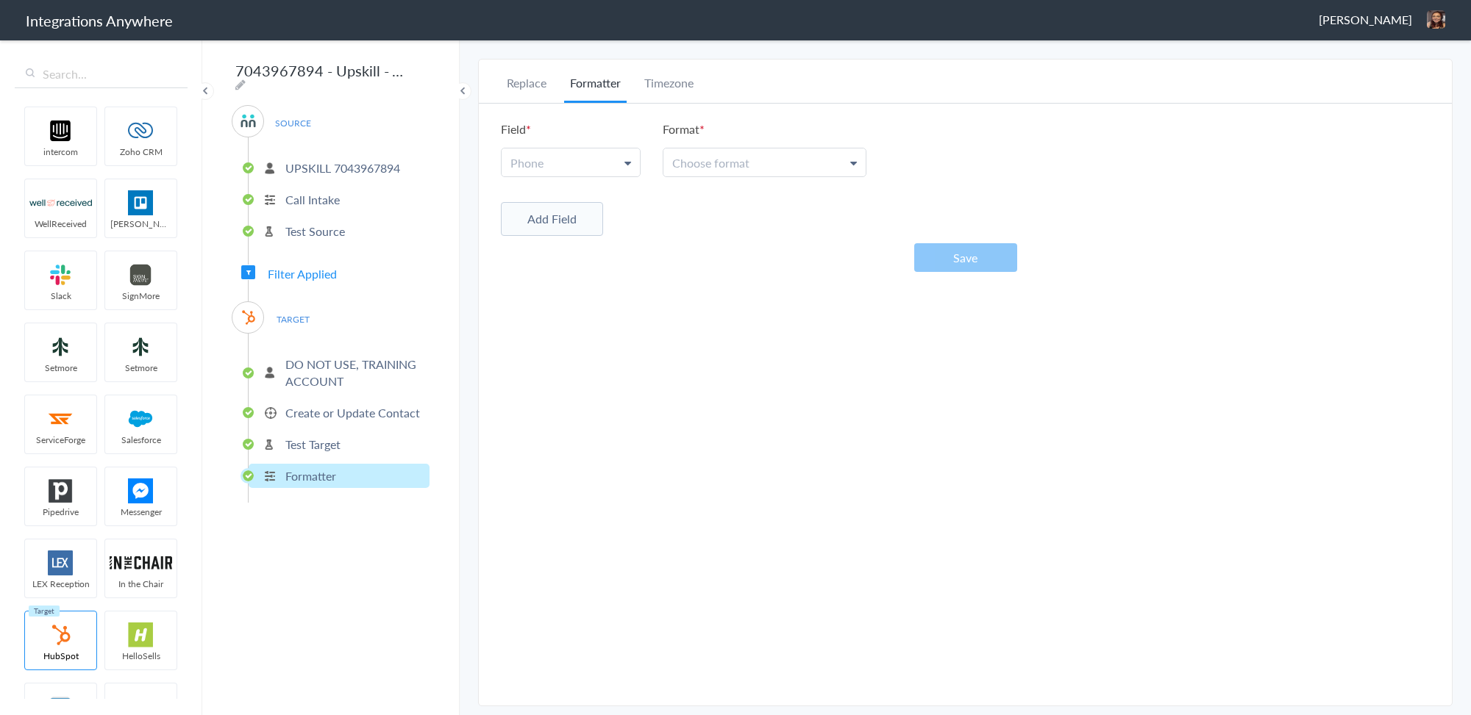
click at [538, 157] on span "Phone" at bounding box center [526, 162] width 33 height 17
click at [549, 240] on link "Phone" at bounding box center [569, 230] width 137 height 32
click at [686, 156] on span "Choose format" at bounding box center [710, 162] width 77 height 17
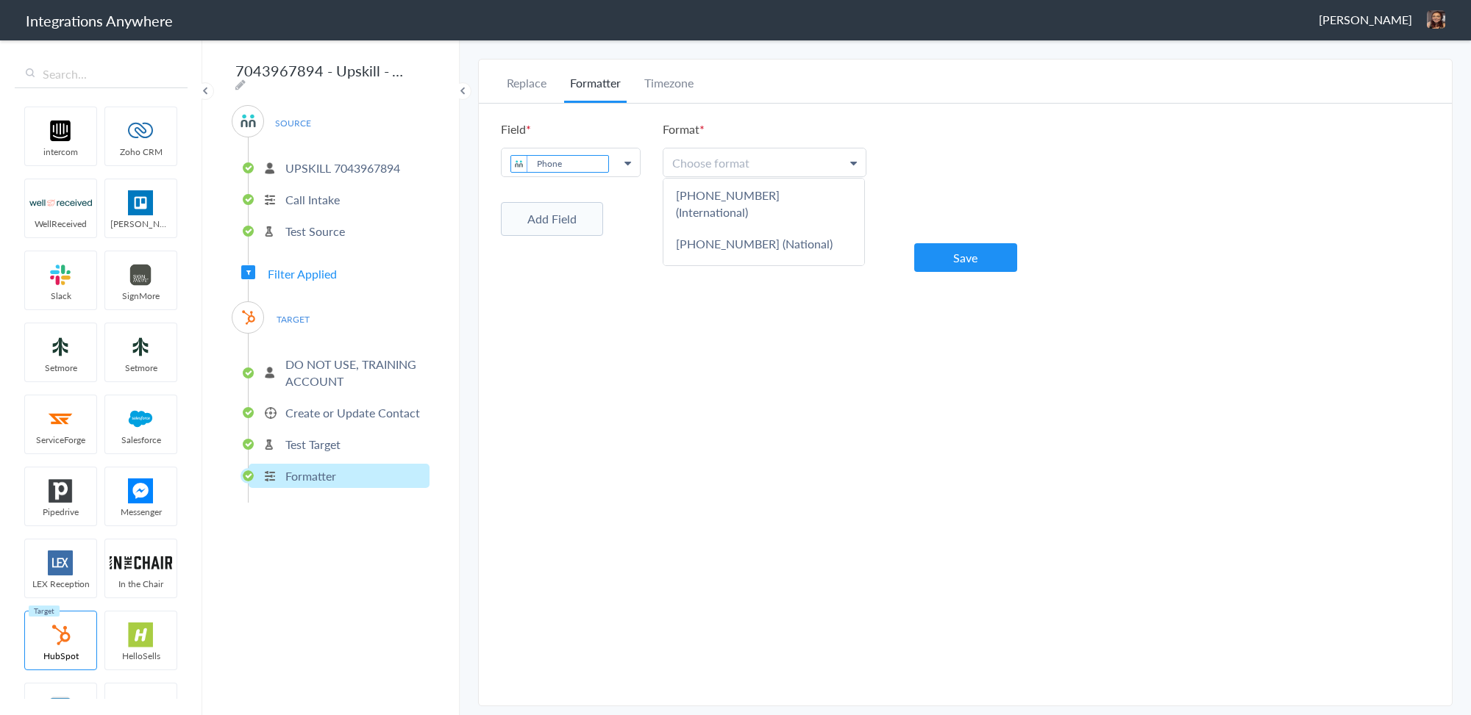
scroll to position [119, 0]
click at [691, 255] on link "5032134639" at bounding box center [763, 271] width 201 height 32
click at [987, 259] on button "Save" at bounding box center [965, 257] width 103 height 29
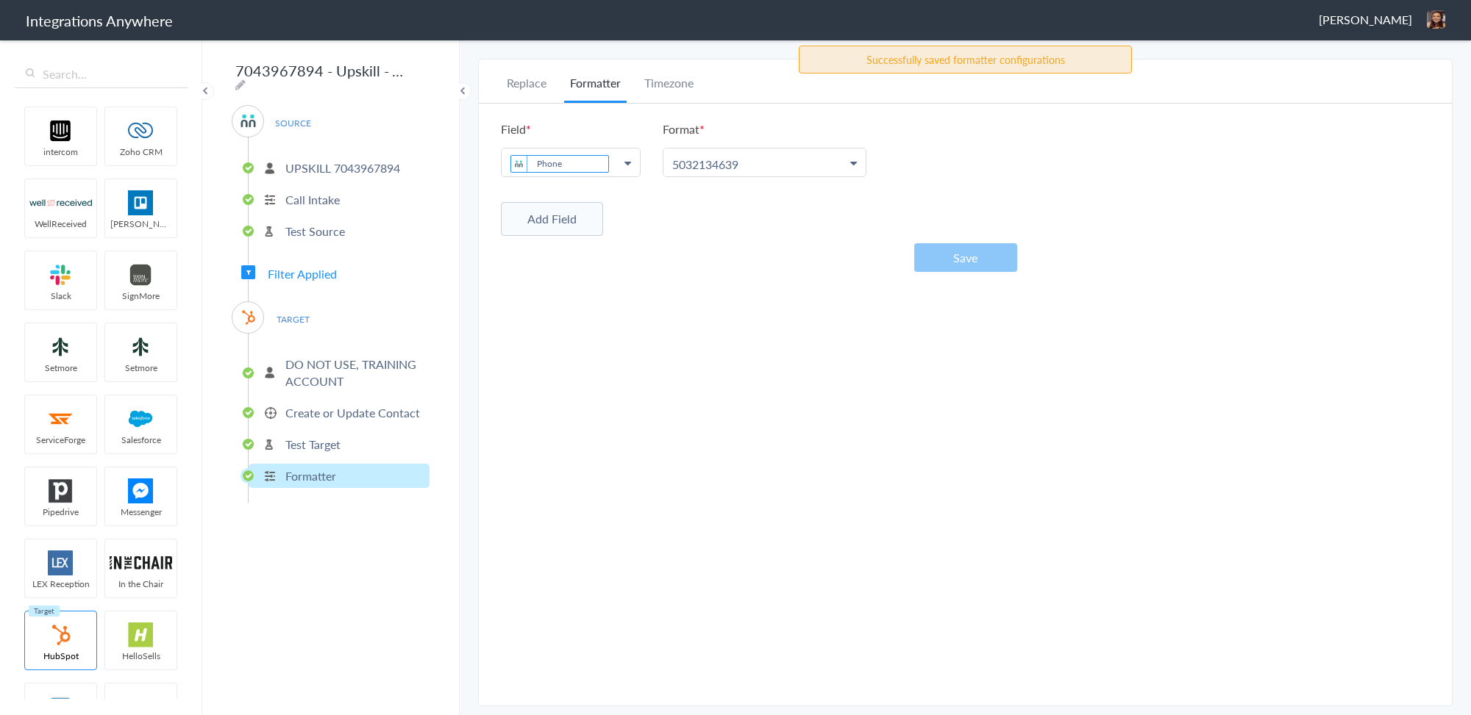
click at [816, 429] on div "Replace Formatter Timezone Timezone America/Los_Angeles (Source) UTC America/Lo…" at bounding box center [965, 382] width 973 height 617
click at [560, 231] on button "Add Field" at bounding box center [552, 219] width 102 height 34
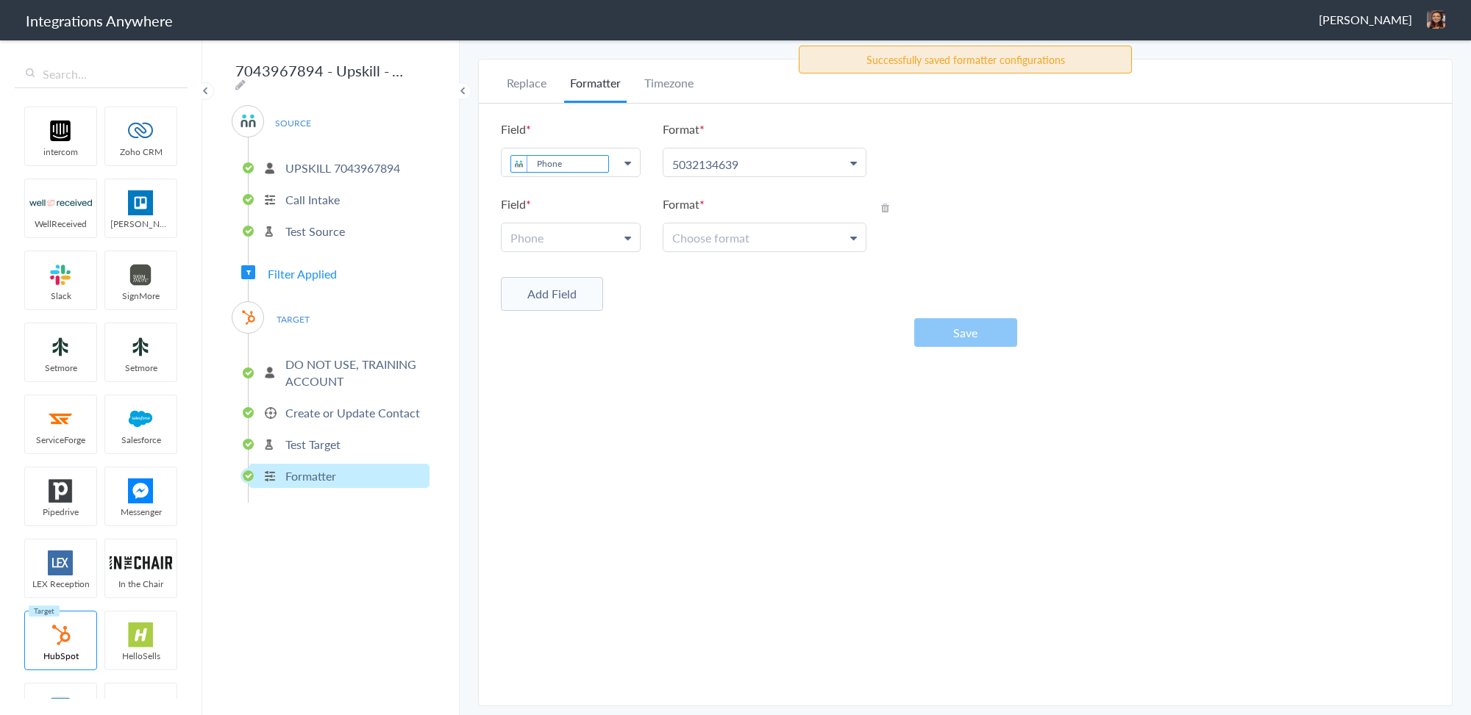
click at [598, 243] on link "Phone" at bounding box center [570, 238] width 138 height 28
click at [885, 203] on icon at bounding box center [885, 208] width 8 height 10
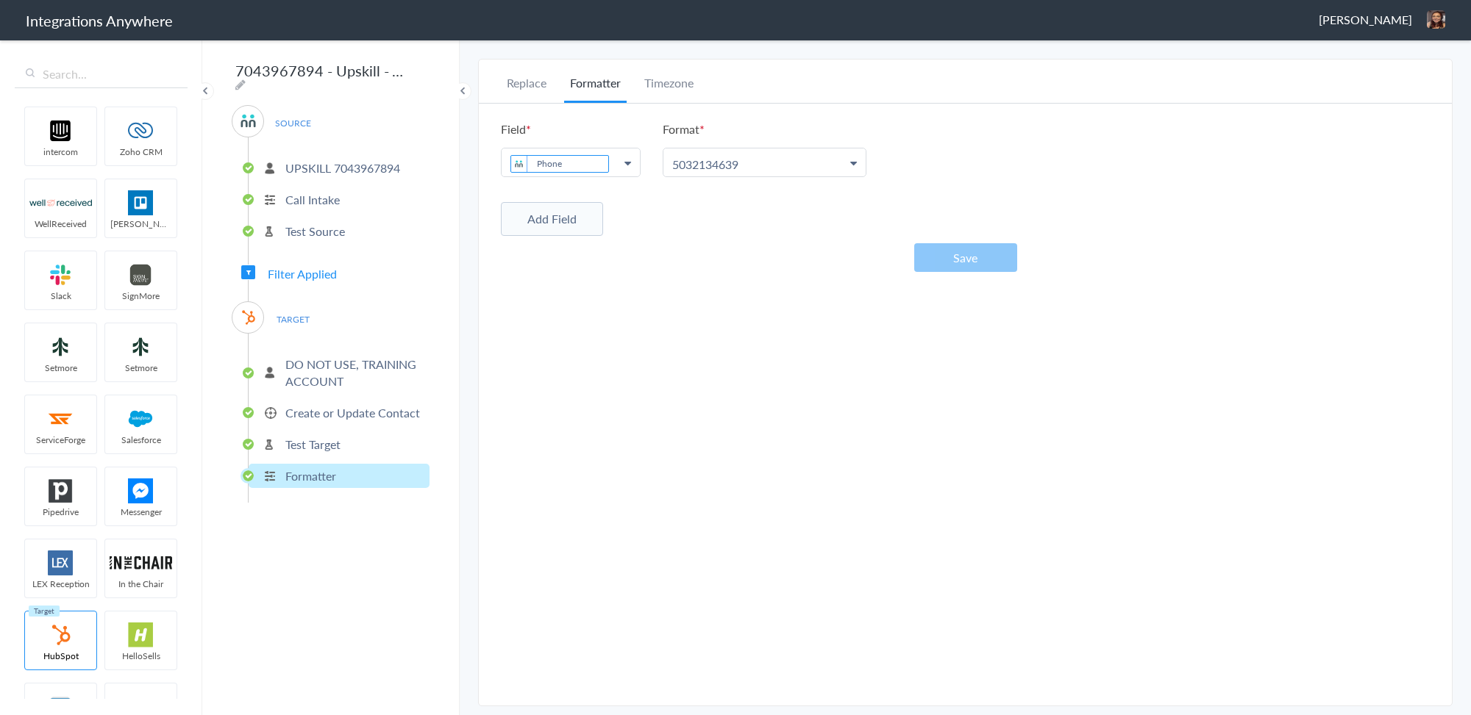
click at [806, 354] on div "Replace Formatter Timezone Timezone America/Los_Angeles (Source) UTC America/Lo…" at bounding box center [965, 382] width 973 height 617
click at [1129, 331] on div "Replace Formatter Timezone Timezone America/Los_Angeles (Source) UTC America/Lo…" at bounding box center [965, 382] width 973 height 617
click at [671, 90] on li "Timezone" at bounding box center [668, 88] width 61 height 29
click at [682, 157] on link "America/Los_Angeles (Source)" at bounding box center [602, 163] width 202 height 28
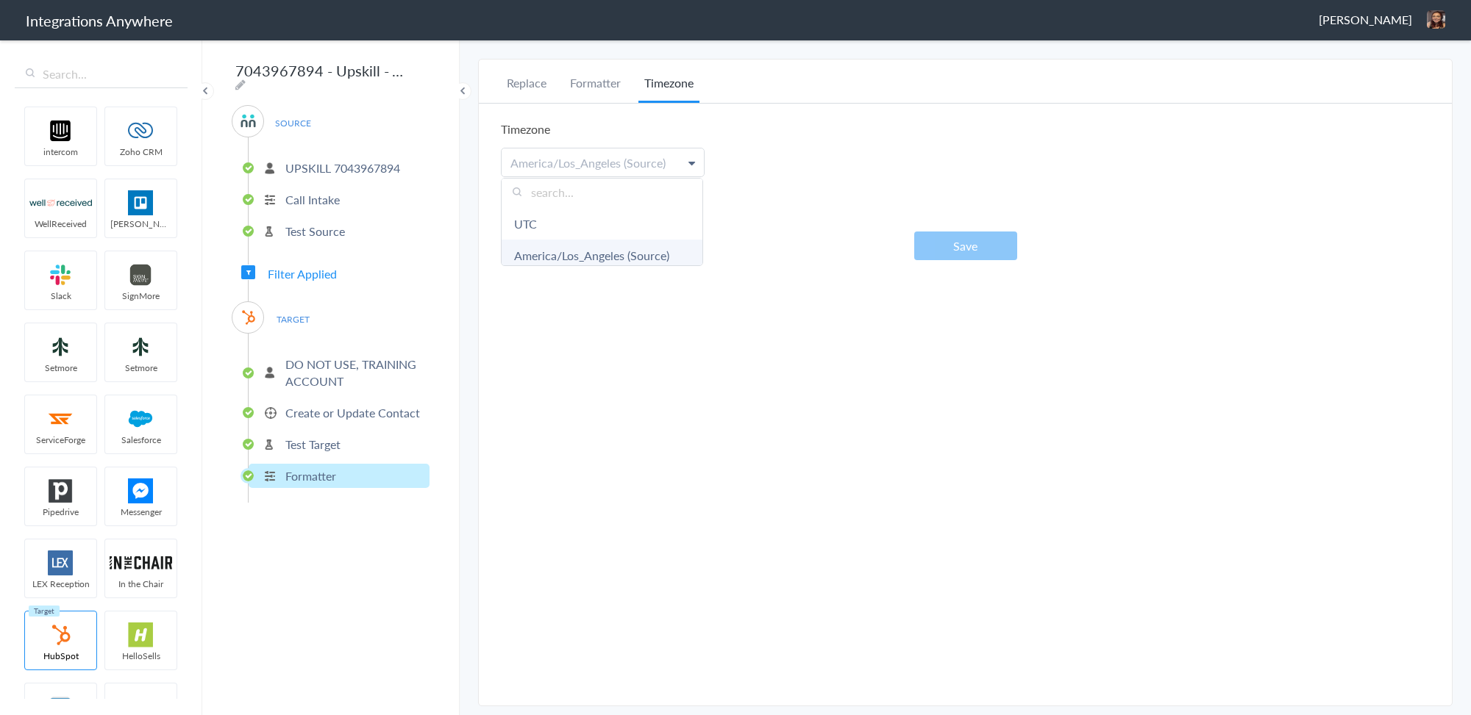
scroll to position [10, 0]
click at [612, 76] on li "Formatter" at bounding box center [595, 88] width 62 height 29
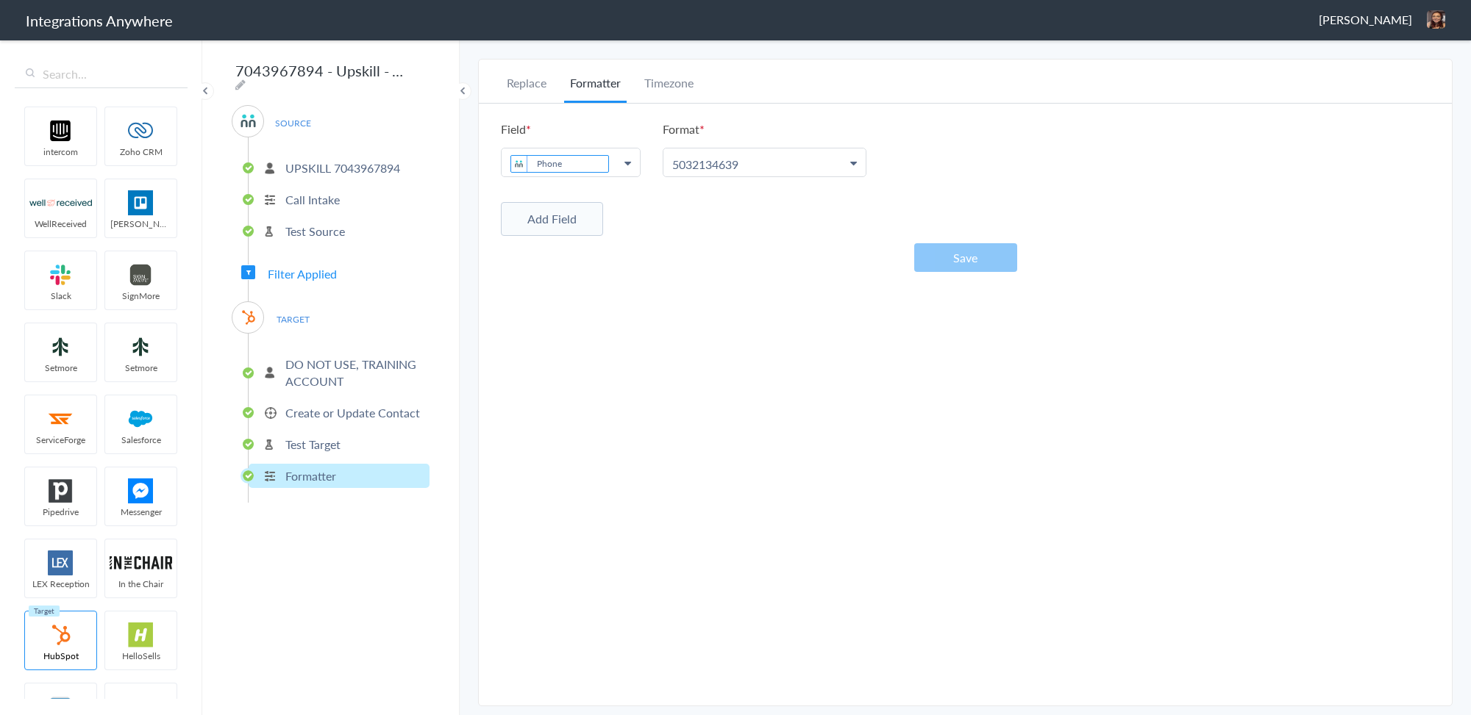
click at [907, 60] on section "Select Account 8774353204 Rename Delete (22 days ago) UPSKILL 7043967894 Rename…" at bounding box center [965, 383] width 974 height 648
click at [935, 266] on button "Save" at bounding box center [965, 257] width 103 height 29
click at [329, 265] on span "Filter Applied" at bounding box center [302, 273] width 69 height 17
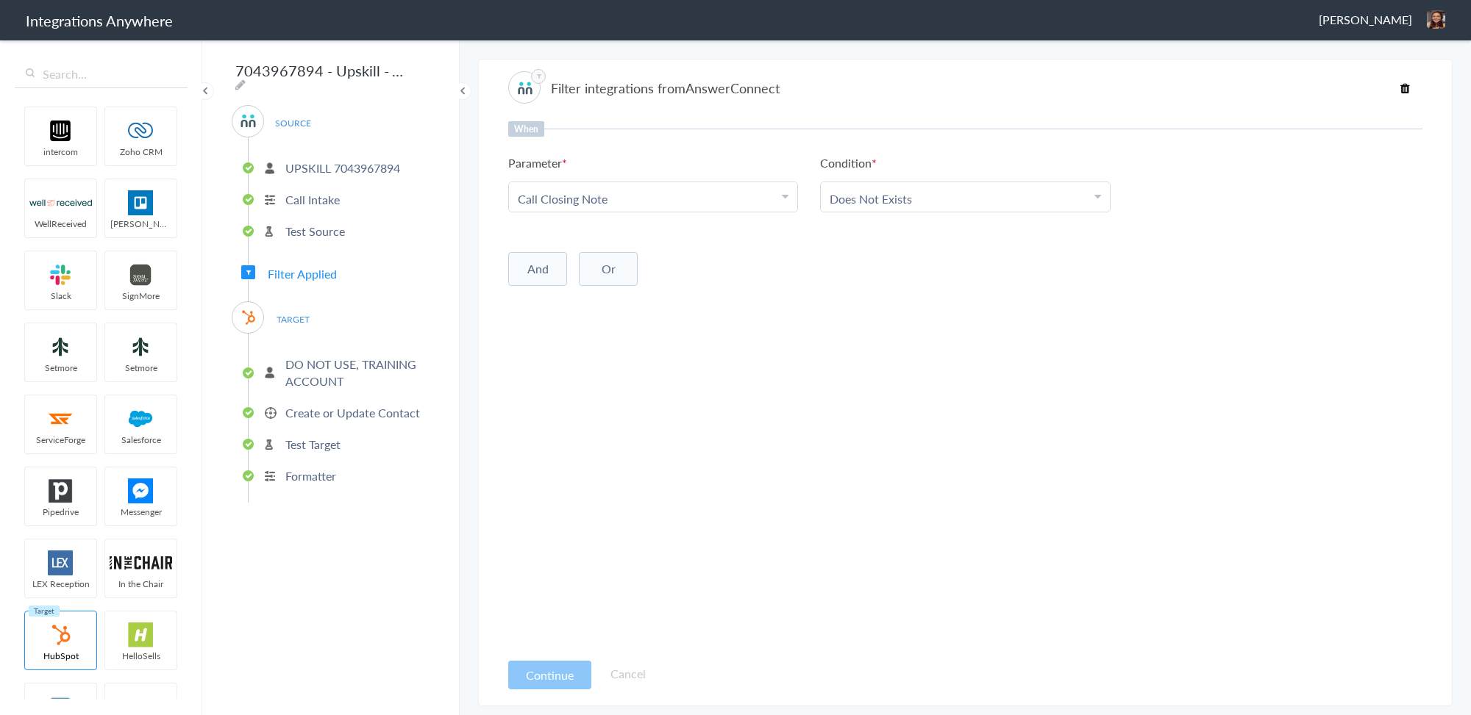
click at [526, 273] on button "And" at bounding box center [537, 269] width 59 height 34
click at [546, 295] on span "Choose Parameter" at bounding box center [566, 299] width 96 height 17
click at [579, 346] on input "text" at bounding box center [653, 340] width 288 height 32
type input "call type"
click at [957, 304] on div "Choose Condition" at bounding box center [964, 299] width 271 height 17
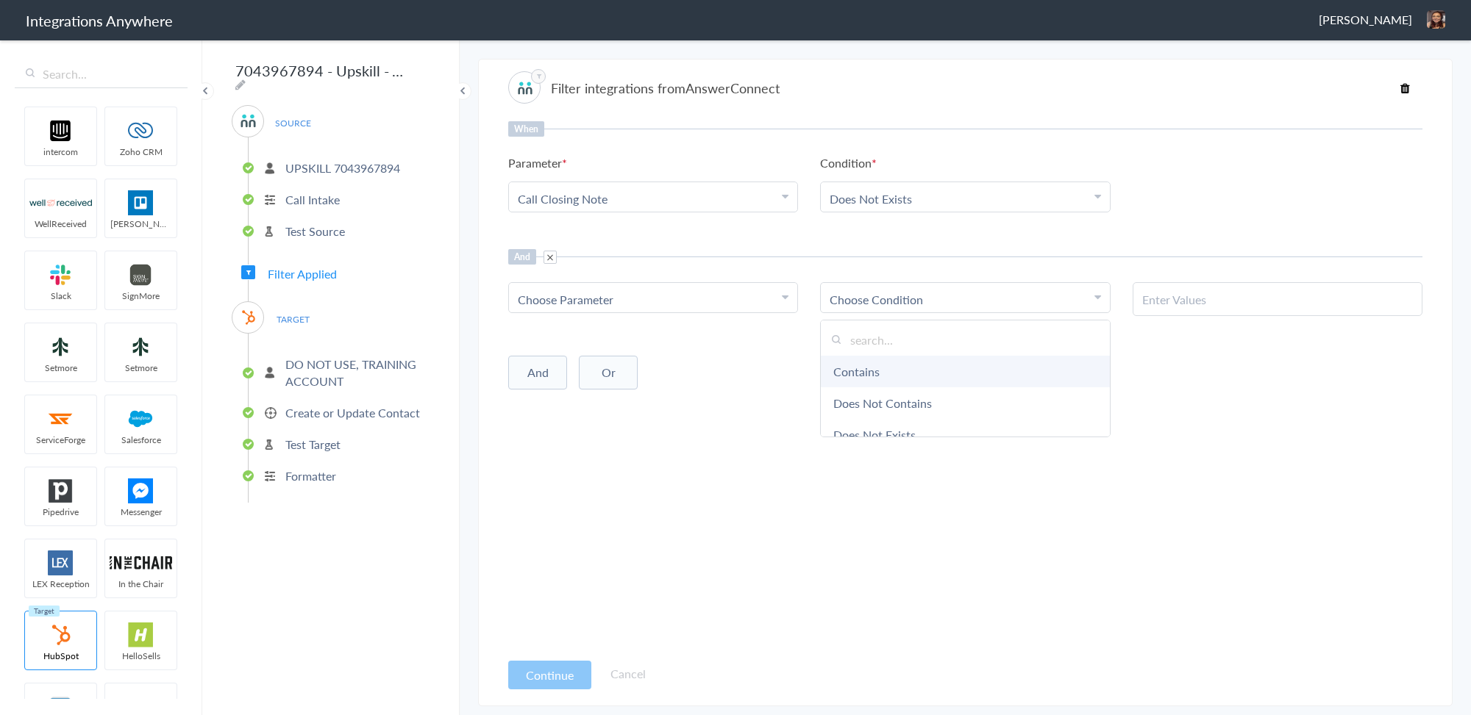
click at [881, 365] on link "Contains" at bounding box center [965, 372] width 288 height 32
click at [1208, 305] on input "text" at bounding box center [1277, 299] width 271 height 17
click at [1203, 298] on input "New Client / Bob DYlan" at bounding box center [1277, 299] width 271 height 17
type input "New Client"
click at [976, 464] on div "When Parameter Choose Parameter Call Closing Note First Name Last Name Email Ph…" at bounding box center [965, 385] width 914 height 529
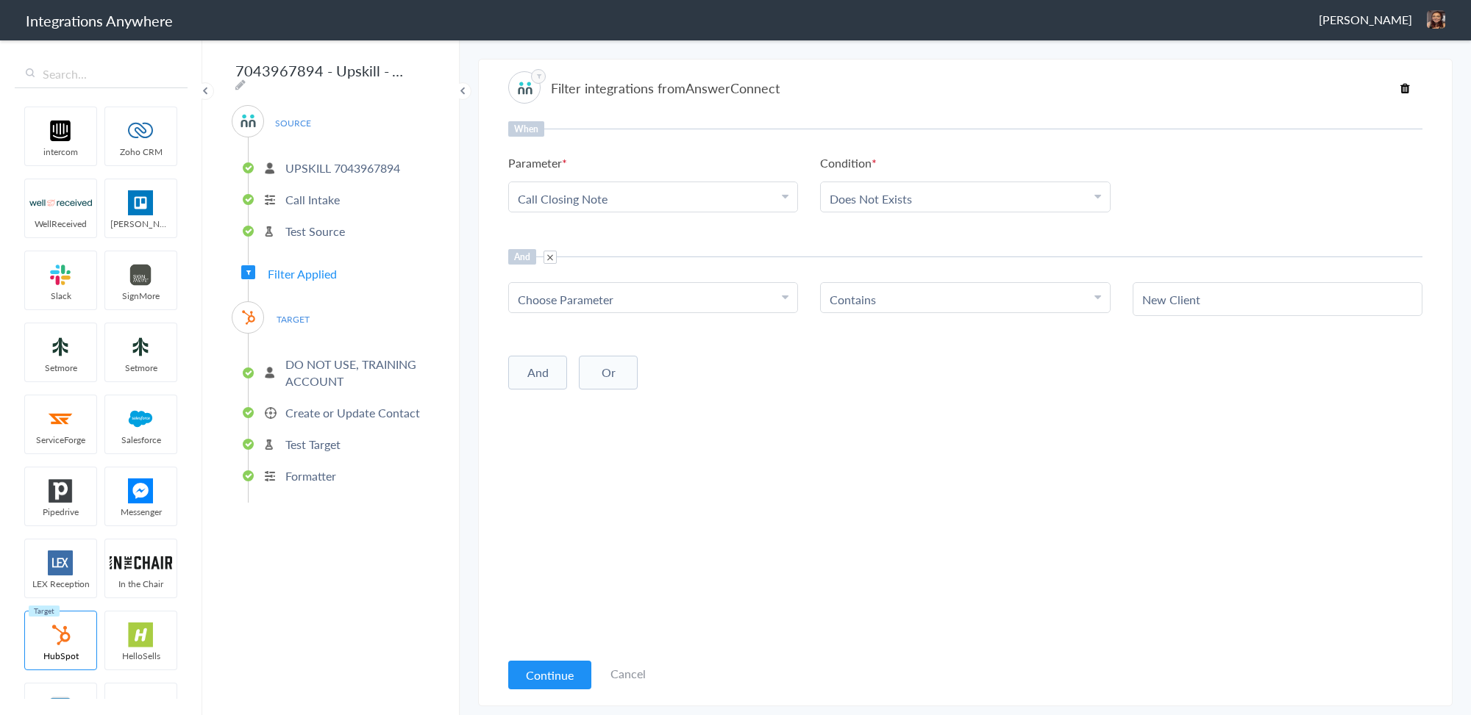
click at [553, 256] on span at bounding box center [549, 257] width 13 height 13
click at [570, 671] on button "Continue" at bounding box center [549, 675] width 83 height 29
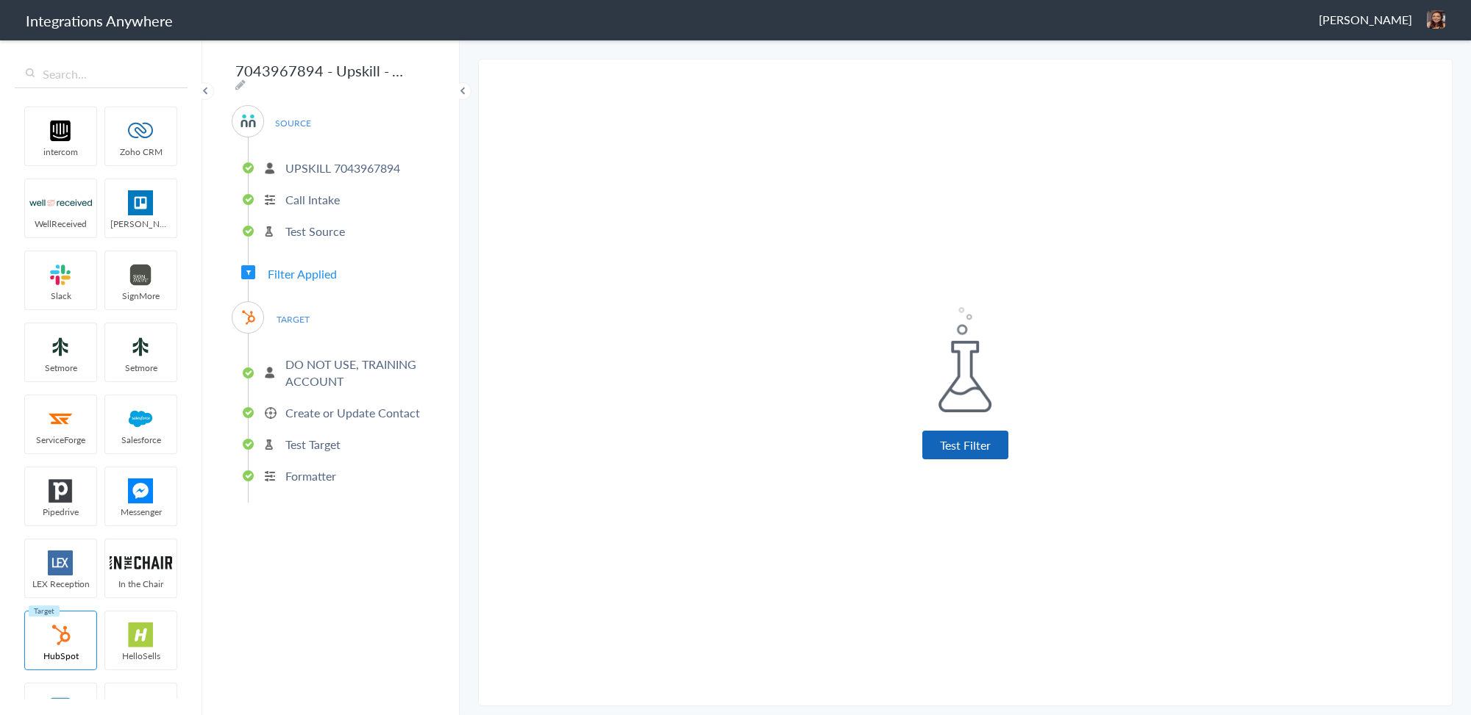
click at [960, 449] on button "Test Filter" at bounding box center [965, 445] width 86 height 29
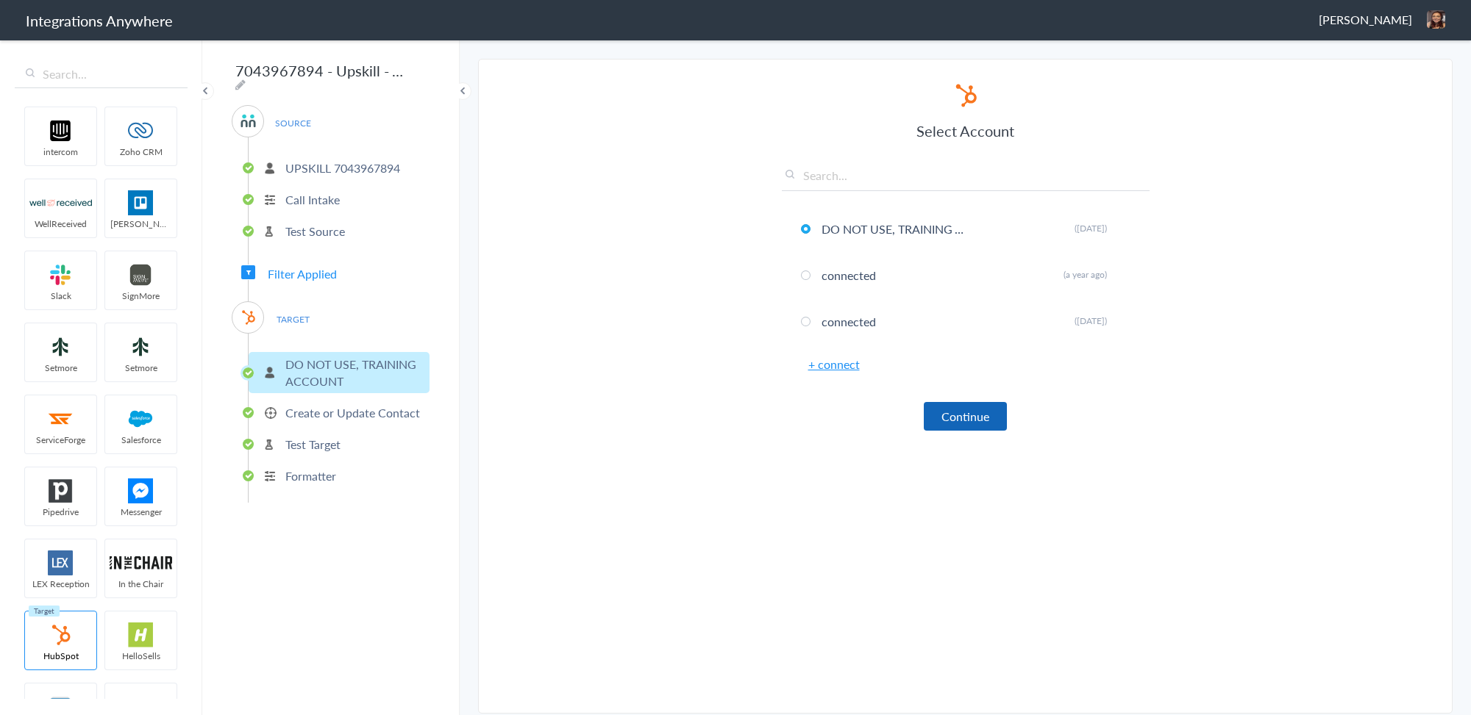
click at [938, 402] on button "Continue" at bounding box center [964, 416] width 83 height 29
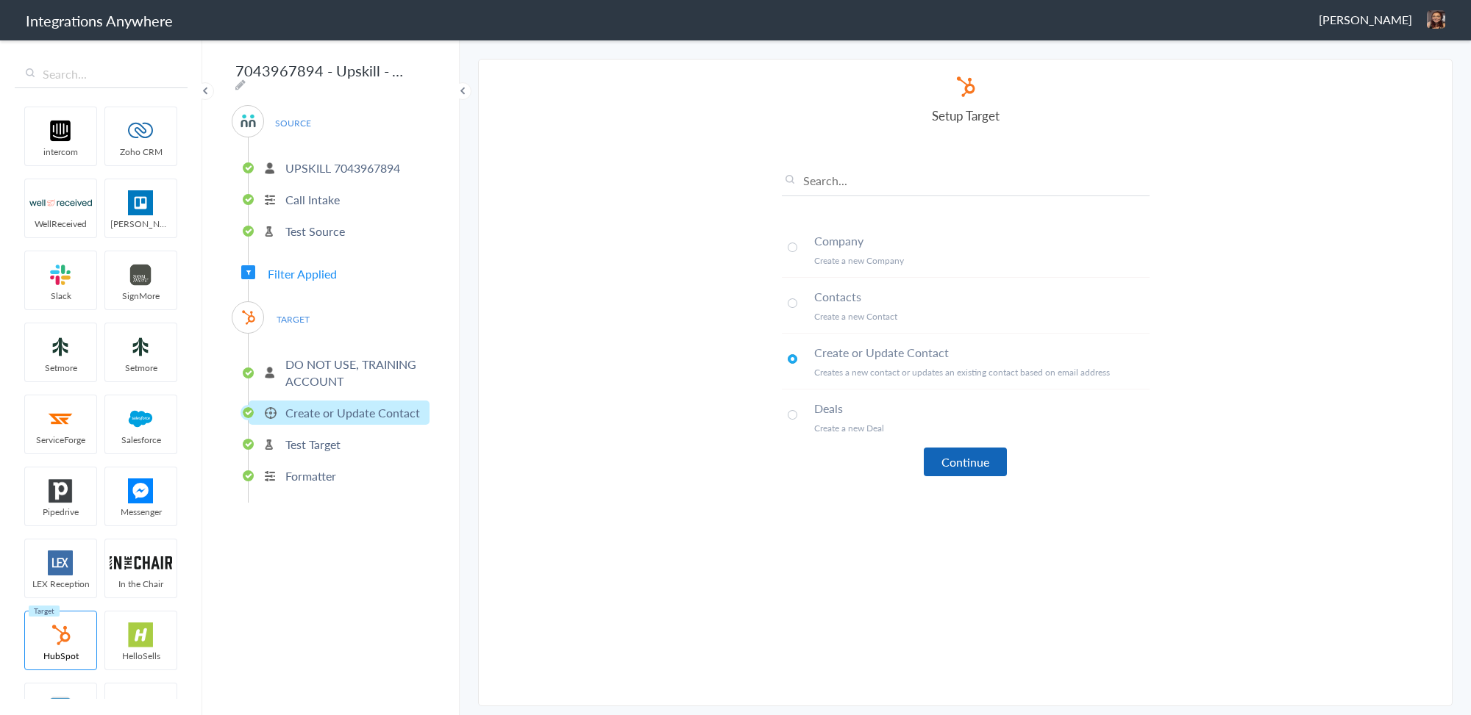
click at [957, 451] on button "Continue" at bounding box center [964, 462] width 83 height 29
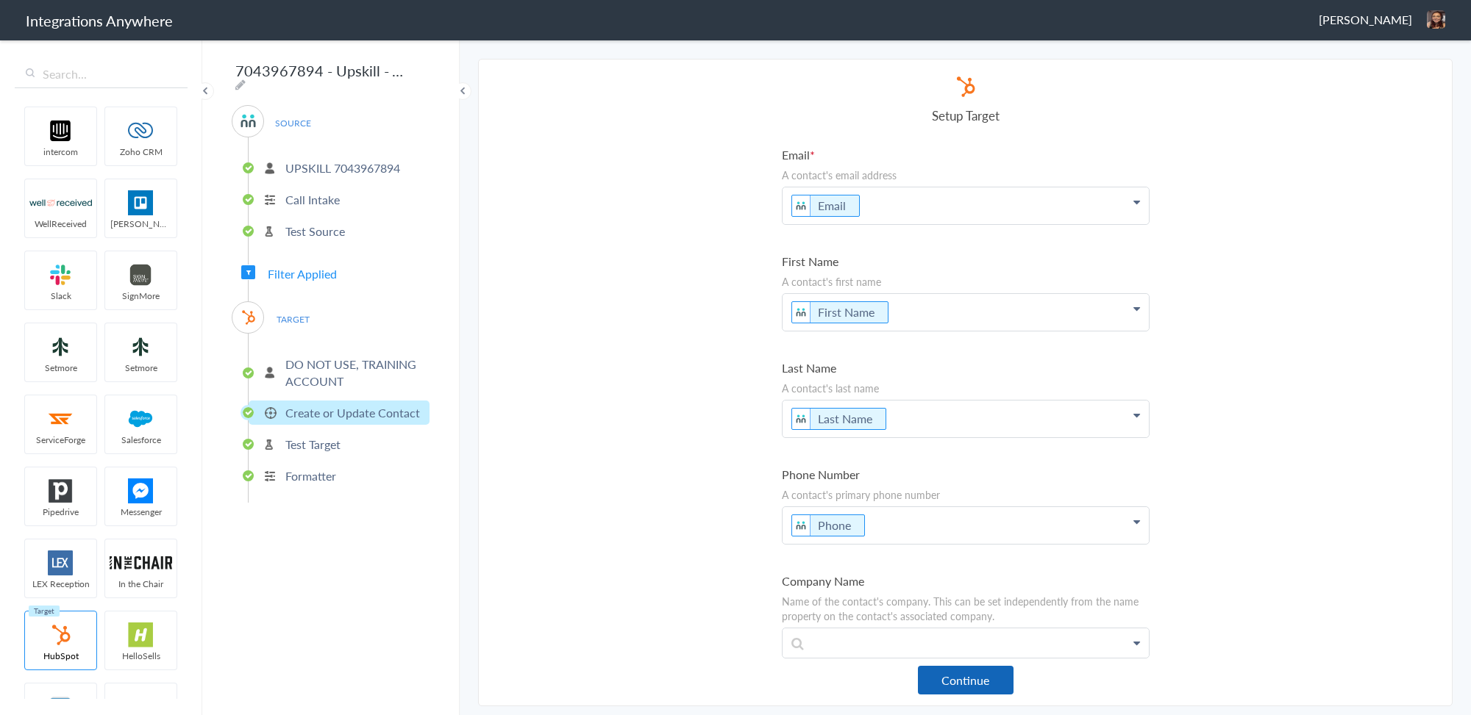
click at [987, 681] on button "Continue" at bounding box center [966, 680] width 96 height 29
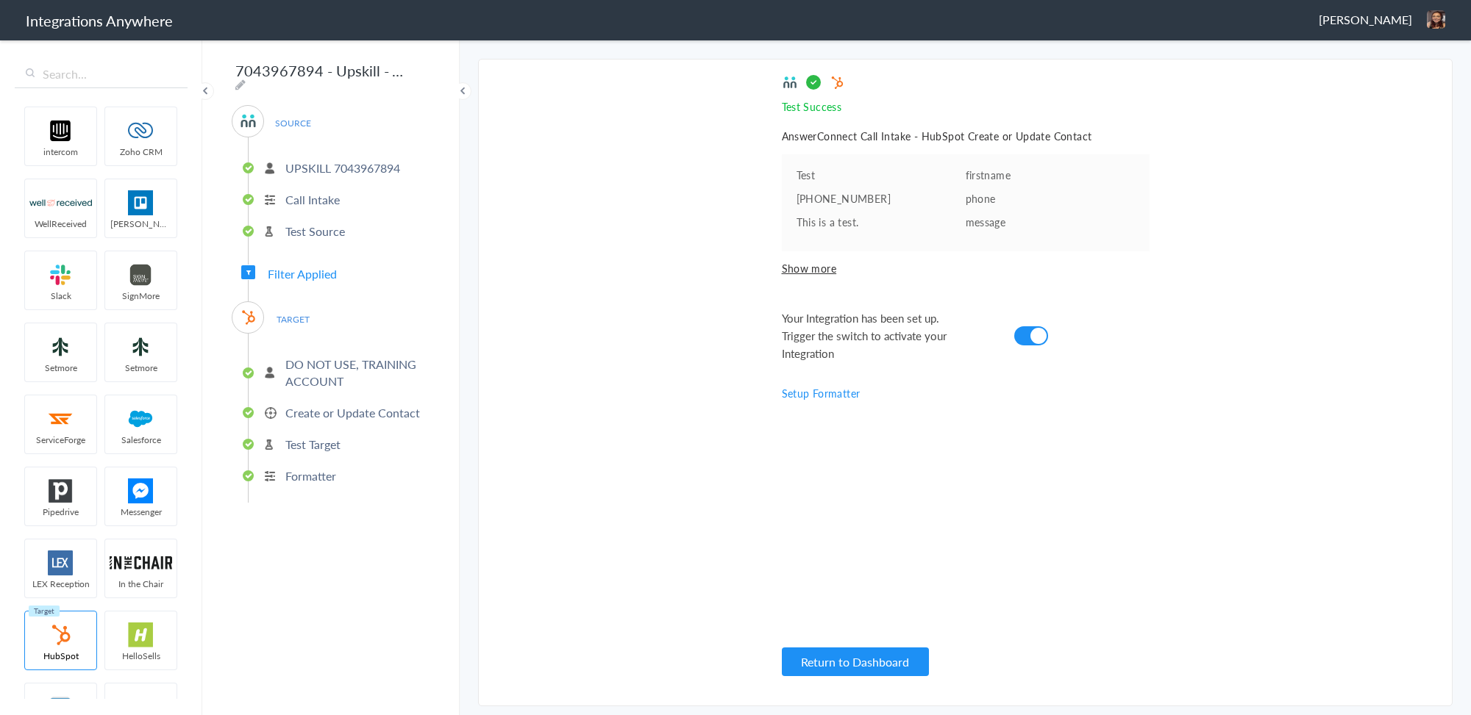
click at [1421, 163] on section "Select Account 8774353204 Rename Delete (22 days ago) UPSKILL 7043967894 Rename…" at bounding box center [965, 383] width 974 height 648
click at [326, 365] on p "DO NOT USE, TRAINING ACCOUNT" at bounding box center [355, 373] width 140 height 34
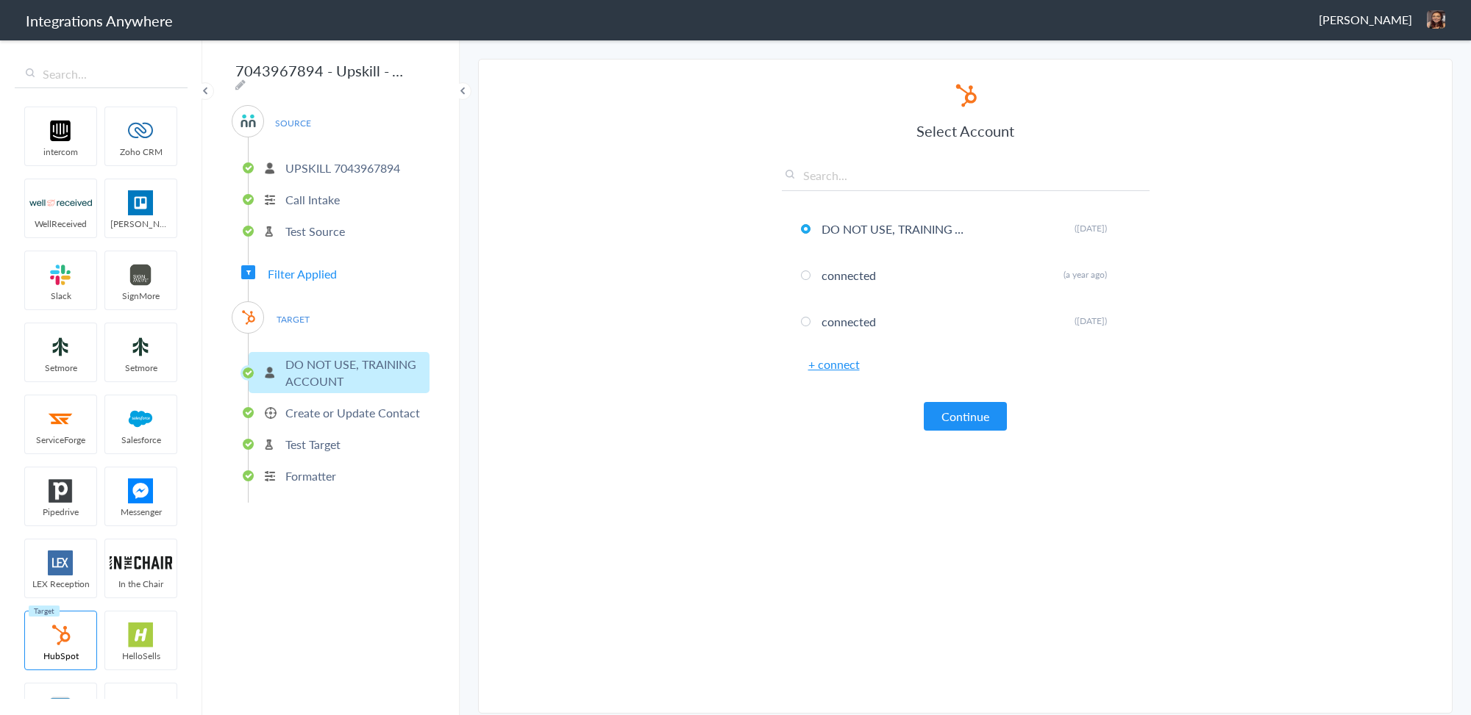
click at [331, 404] on p "Create or Update Contact" at bounding box center [352, 412] width 135 height 17
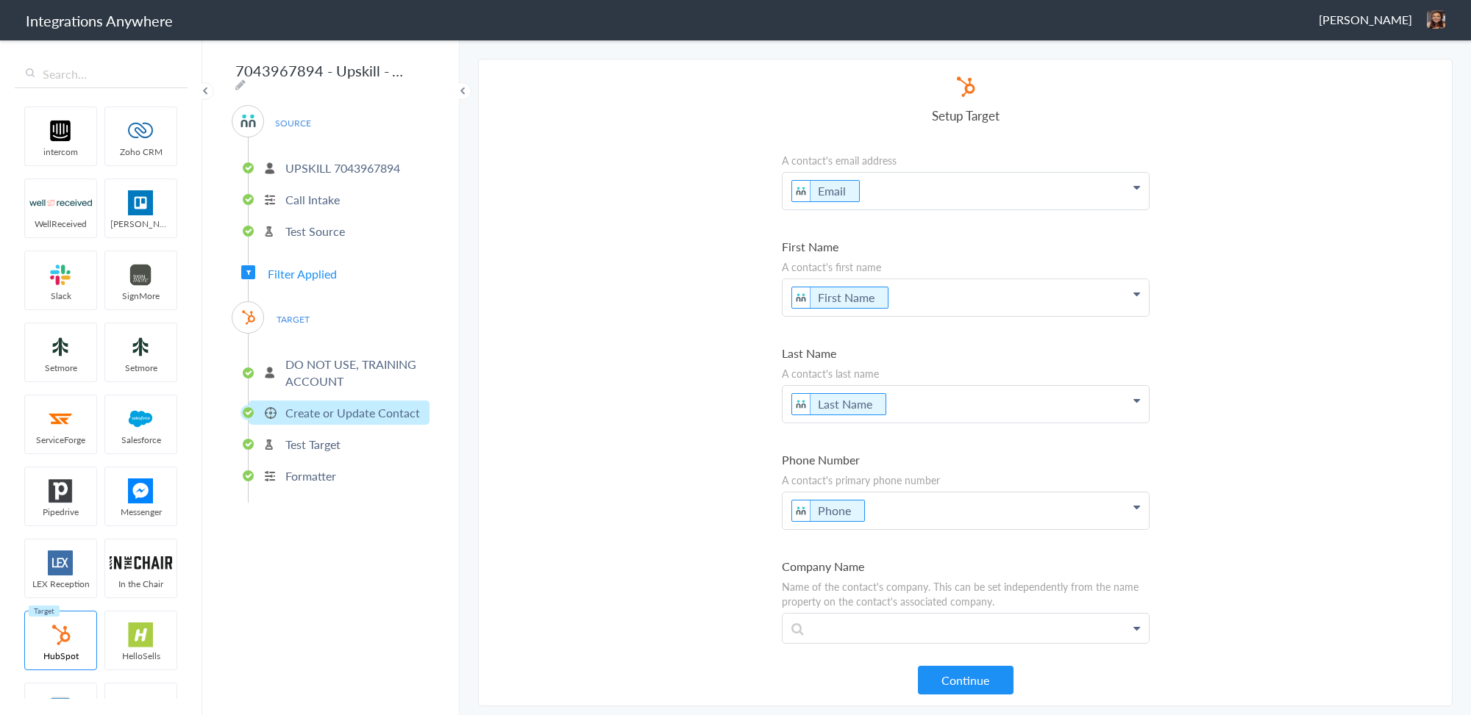
scroll to position [0, 0]
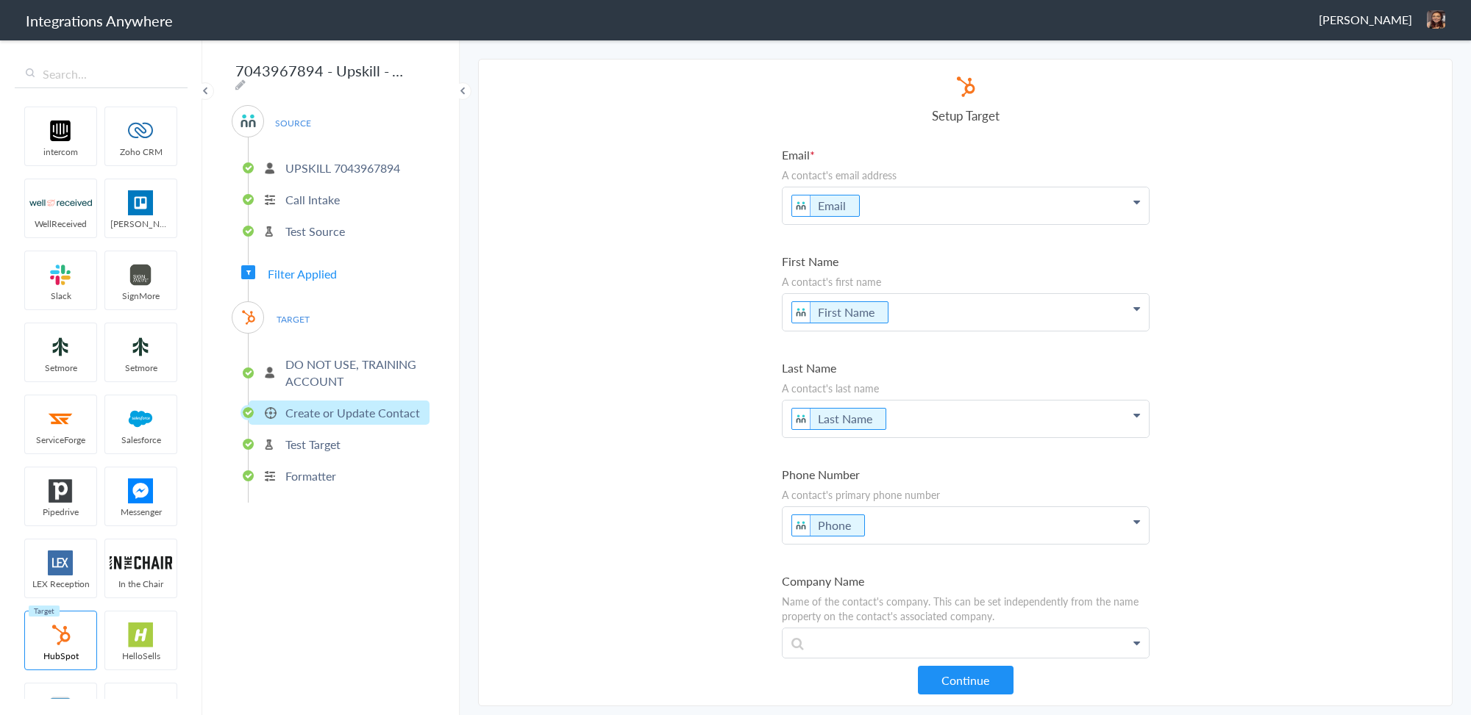
click at [300, 363] on p "DO NOT USE, TRAINING ACCOUNT" at bounding box center [355, 373] width 140 height 34
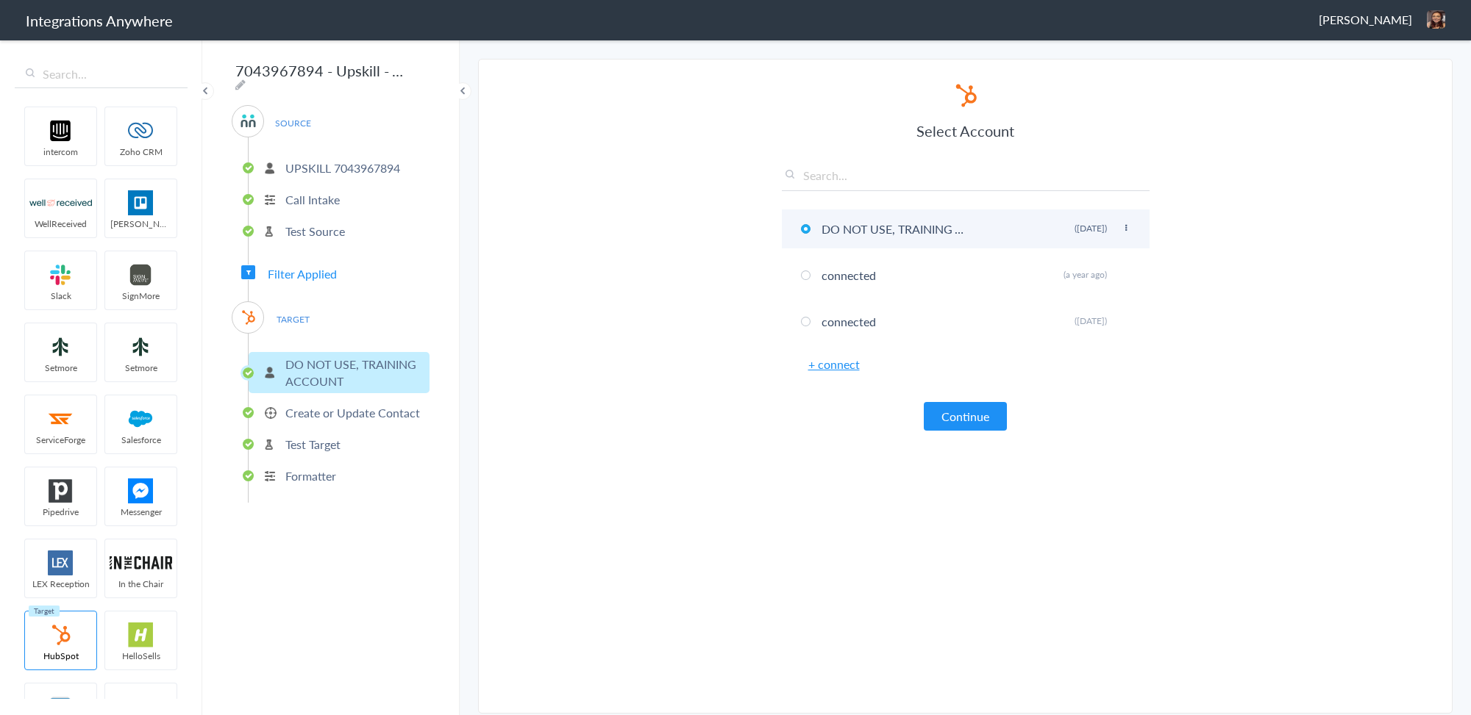
click at [1123, 225] on icon at bounding box center [1125, 228] width 9 height 8
click at [945, 54] on main "The system encountered four errors. Check More Trigger Connect Action Setup Tes…" at bounding box center [965, 376] width 1011 height 677
click at [1406, 25] on span "[PERSON_NAME]" at bounding box center [1364, 19] width 93 height 17
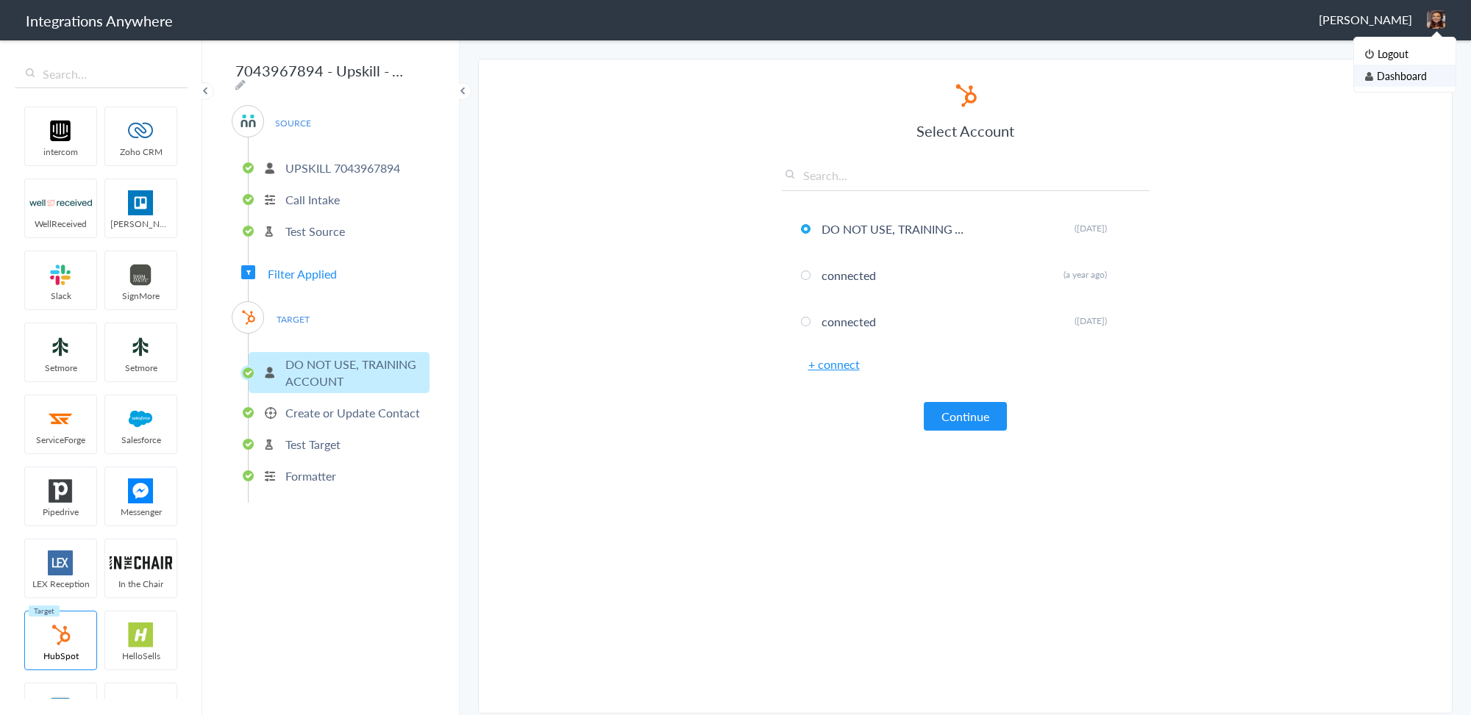
click at [1406, 78] on li "Dashboard" at bounding box center [1404, 76] width 101 height 22
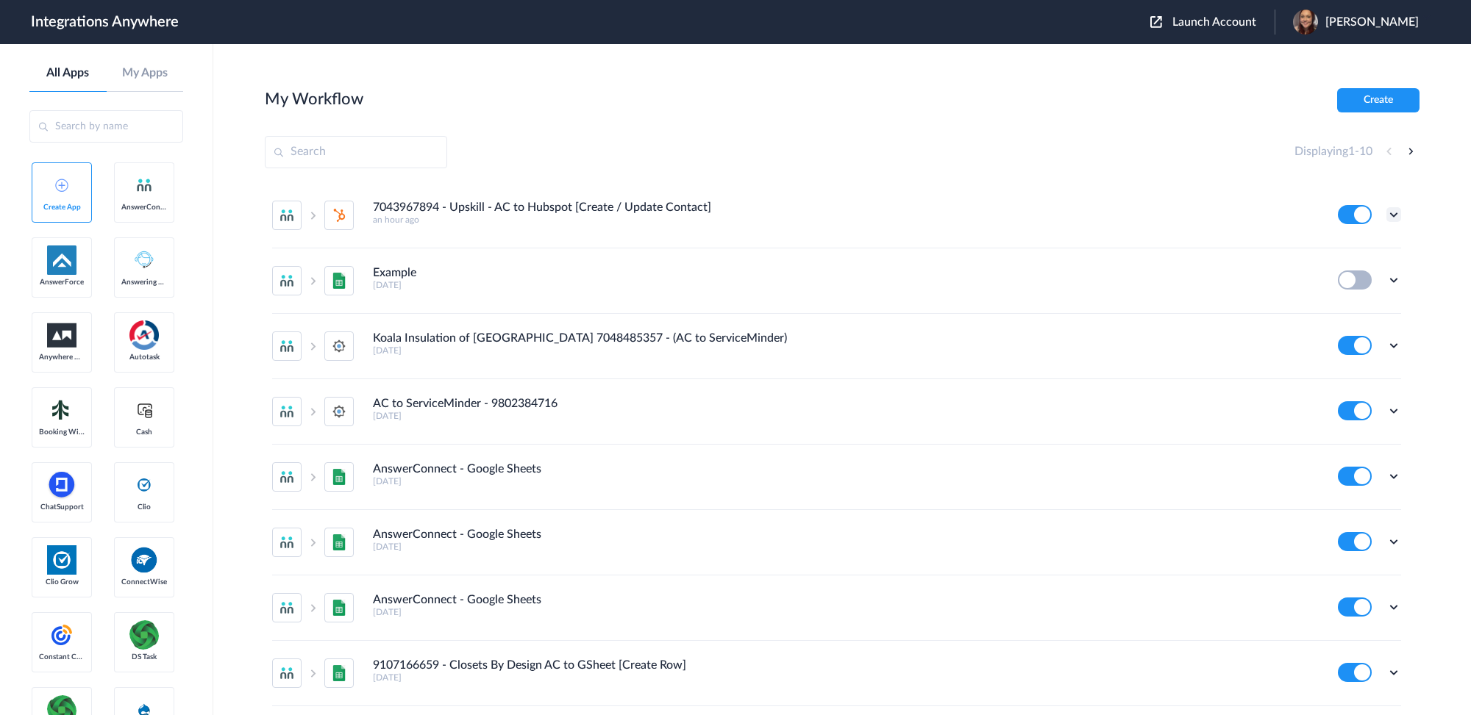
click at [1386, 216] on icon at bounding box center [1393, 214] width 15 height 15
click at [1135, 97] on div "My Workflow Create" at bounding box center [842, 100] width 1154 height 24
click at [823, 74] on main "My Workflow Create Displaying 1 - 10 7043967894 - Upskill - AC to Hubspot [Crea…" at bounding box center [841, 379] width 1257 height 671
click at [626, 126] on section "My Workflow Create Displaying 1 - 10 7043967894 - Upskill - AC to Hubspot [Crea…" at bounding box center [842, 423] width 1154 height 671
